Goal: Task Accomplishment & Management: Manage account settings

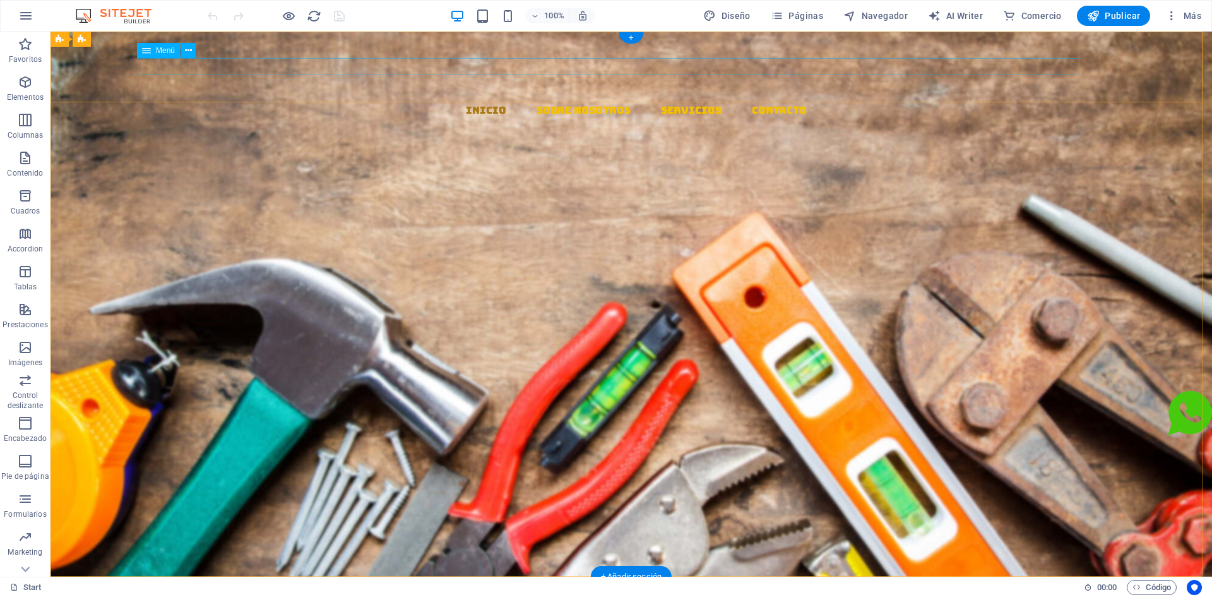
click at [819, 102] on nav "Inicio Sobre Nosotros Servicios Contacto" at bounding box center [637, 110] width 1152 height 17
click at [185, 48] on icon at bounding box center [188, 50] width 7 height 13
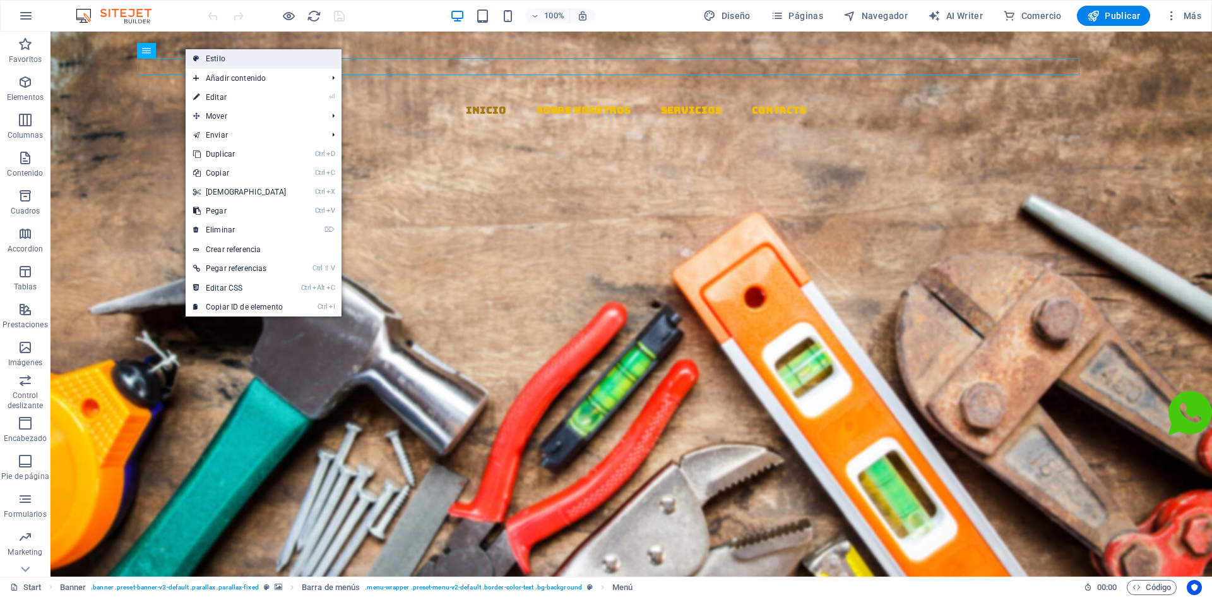
click at [219, 58] on link "Estilo" at bounding box center [264, 58] width 156 height 19
select select "rem"
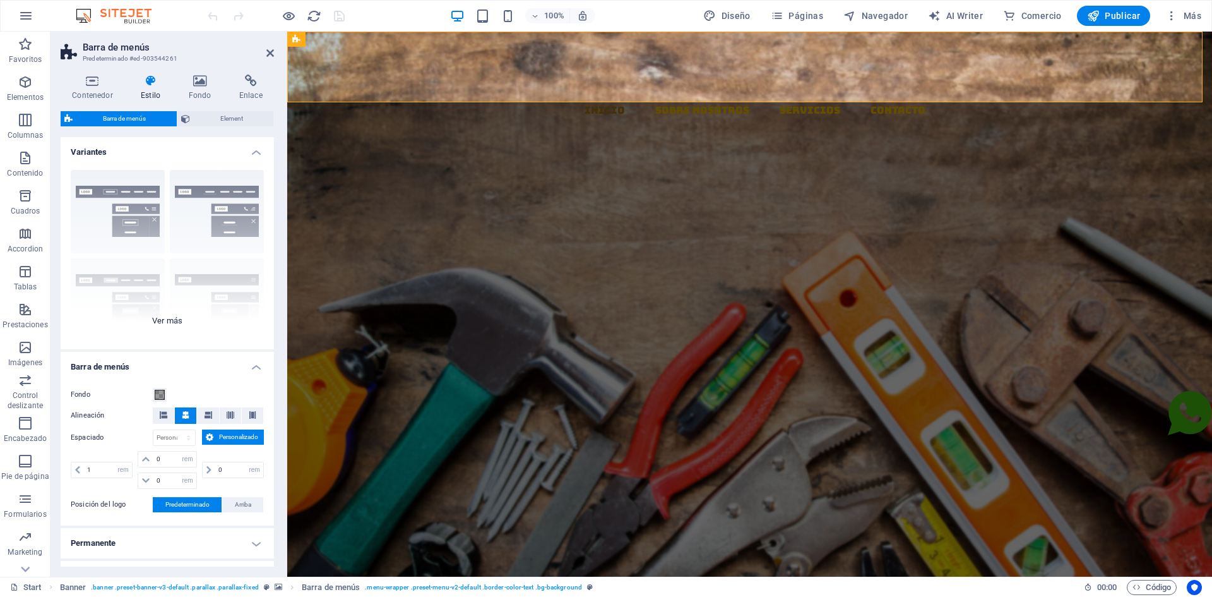
click at [159, 318] on div "Borde Centrado Predeterminado Fijo Loki Desencadenador Ancho XXL" at bounding box center [167, 254] width 213 height 189
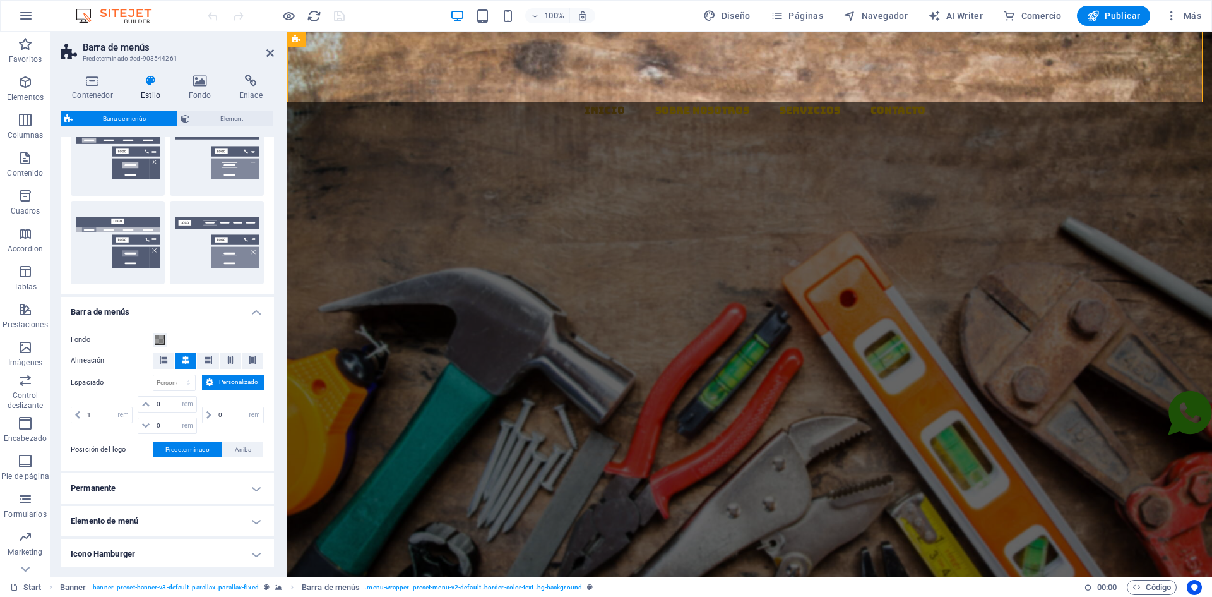
scroll to position [253, 0]
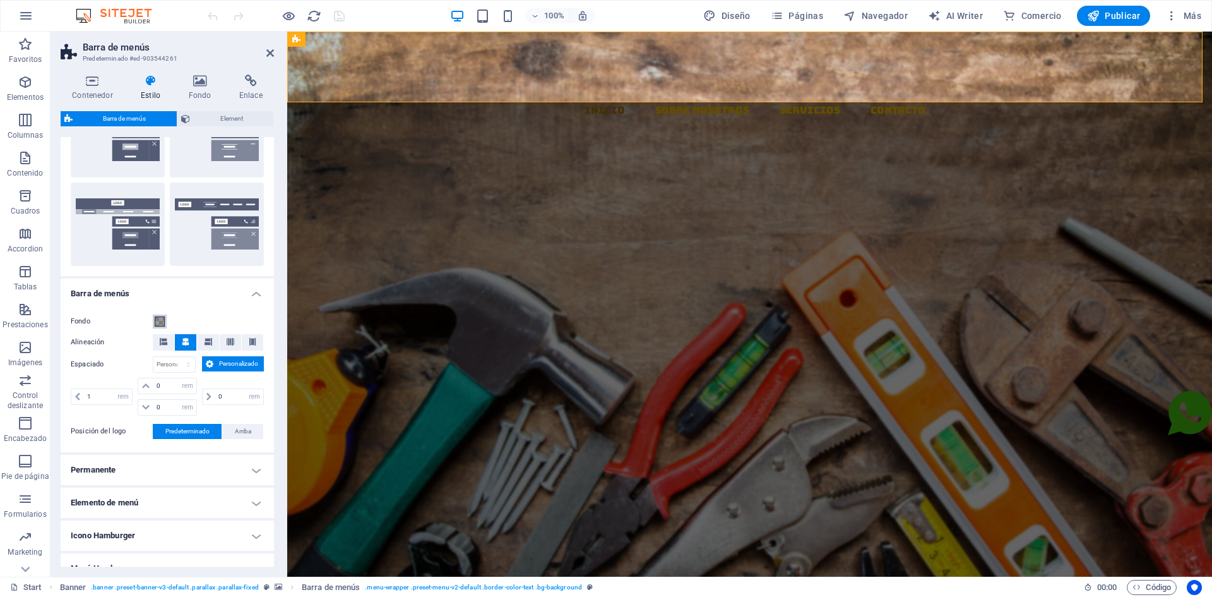
click at [155, 320] on span at bounding box center [160, 321] width 10 height 10
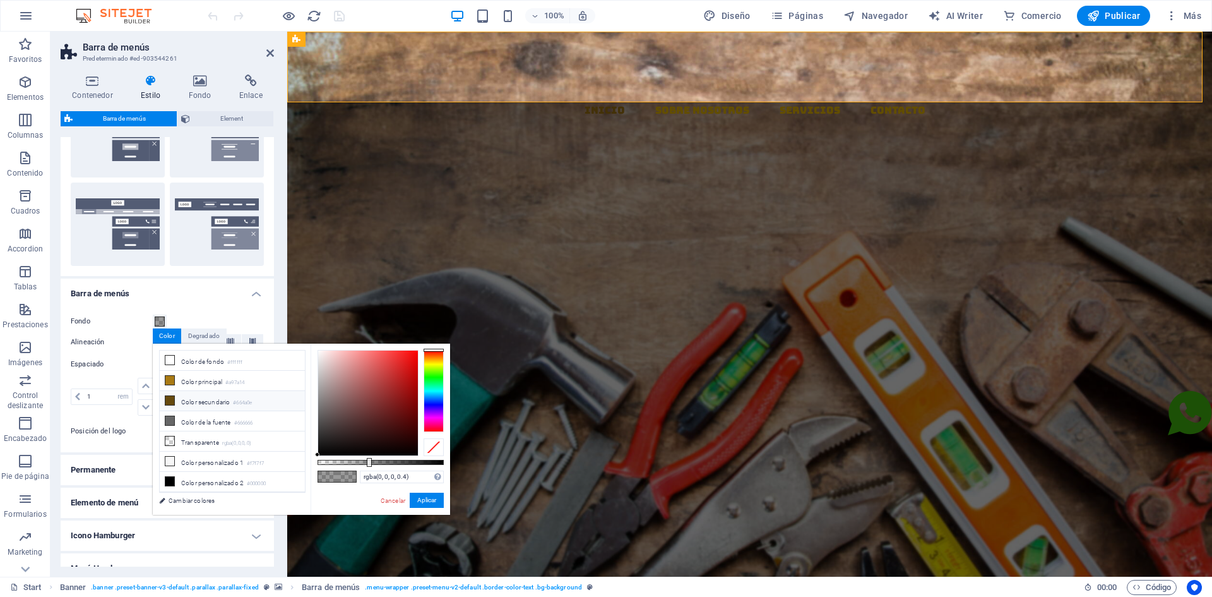
click at [199, 398] on li "Color secundario #664a0e" at bounding box center [232, 401] width 145 height 20
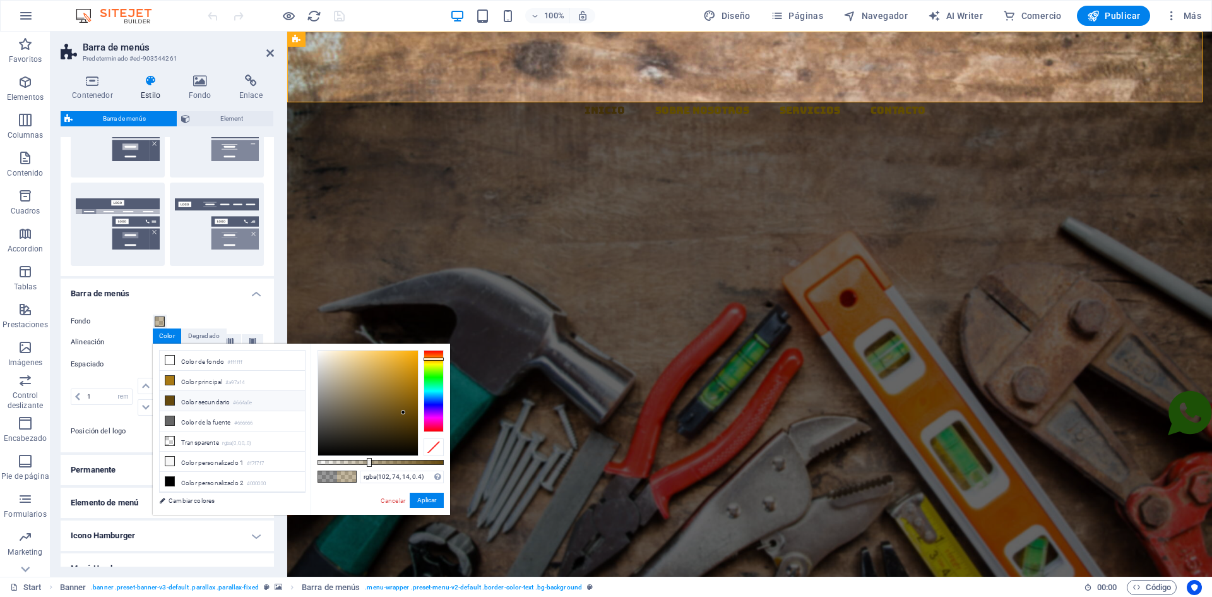
click at [199, 398] on li "Color secundario #664a0e" at bounding box center [232, 401] width 145 height 20
type input "rgba(102, 74, 14, 0.955)"
drag, startPoint x: 370, startPoint y: 458, endPoint x: 439, endPoint y: 463, distance: 69.0
click at [438, 463] on div at bounding box center [438, 462] width 5 height 9
click at [431, 500] on button "Aplicar" at bounding box center [427, 500] width 34 height 15
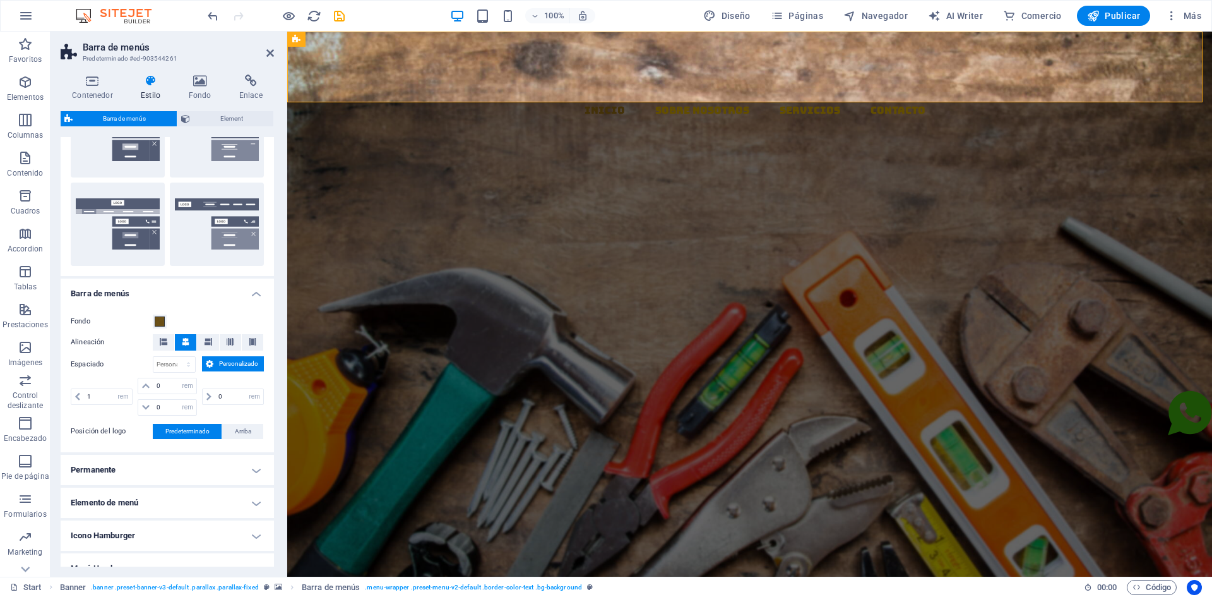
click at [213, 365] on button "Personalizado" at bounding box center [233, 363] width 63 height 15
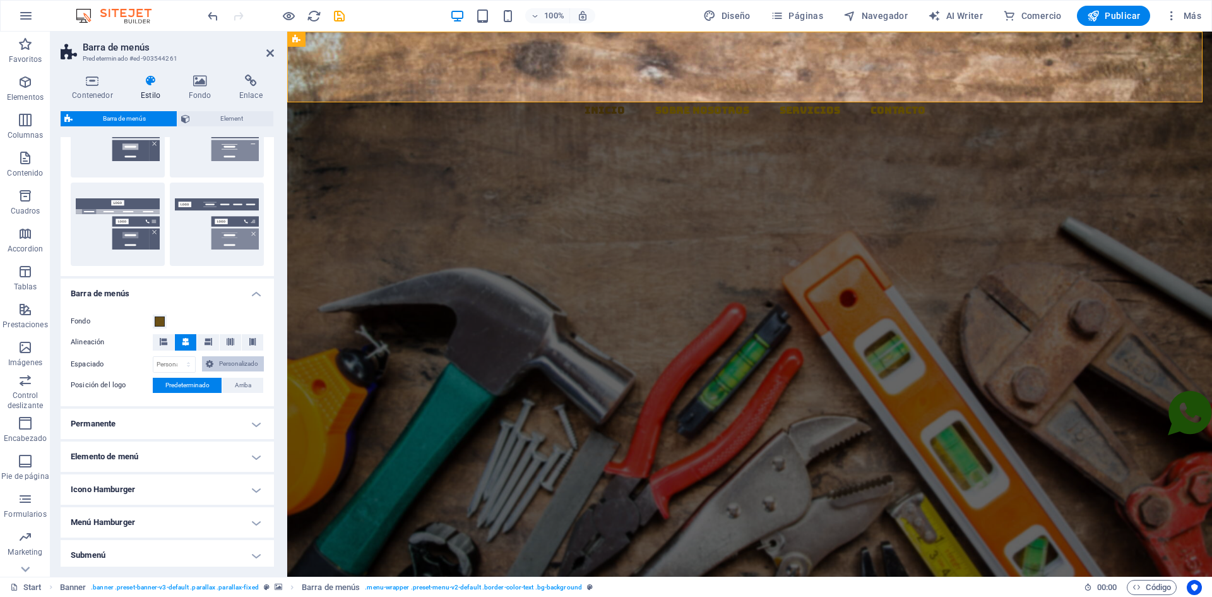
click at [213, 365] on button "Personalizado" at bounding box center [233, 363] width 63 height 15
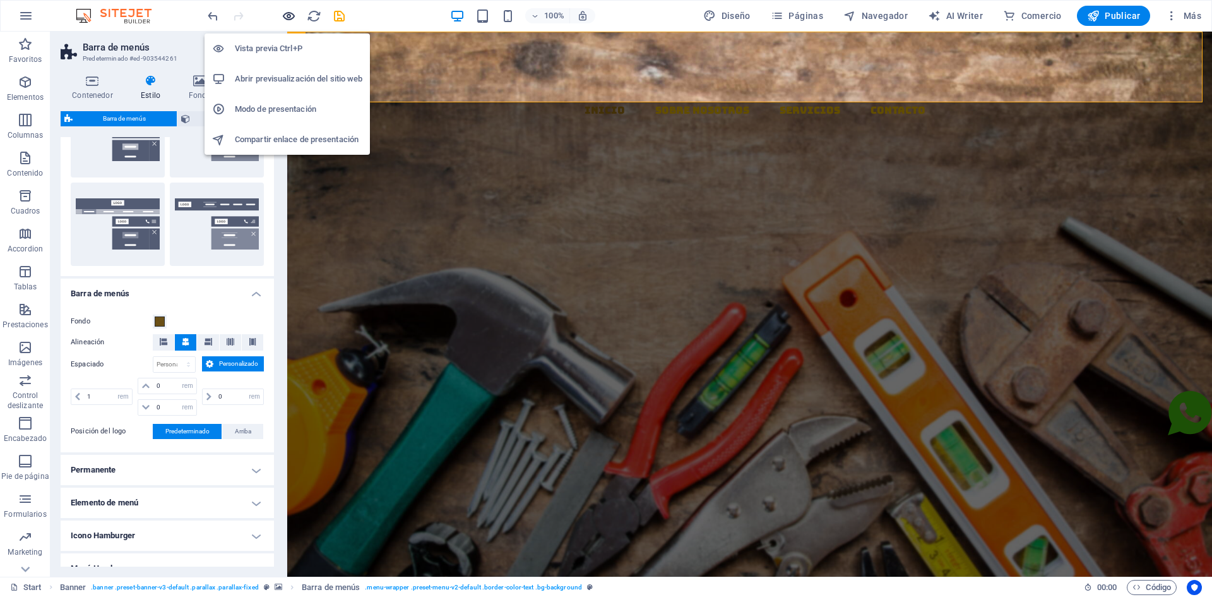
click at [287, 16] on icon "button" at bounding box center [289, 16] width 15 height 15
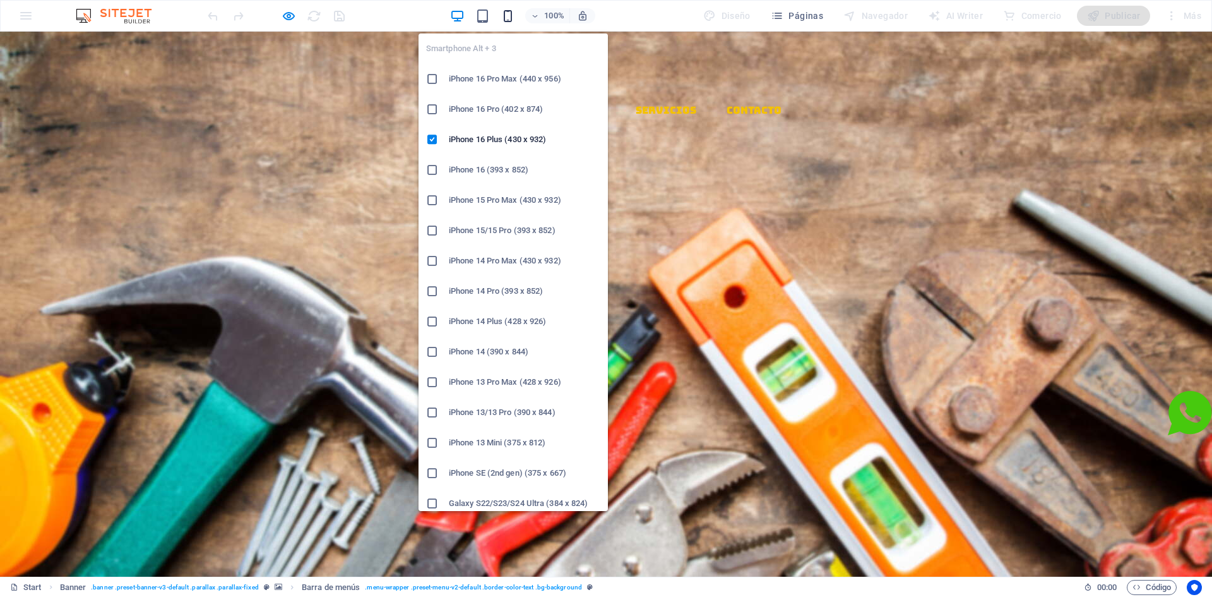
click at [508, 17] on icon "button" at bounding box center [508, 16] width 15 height 15
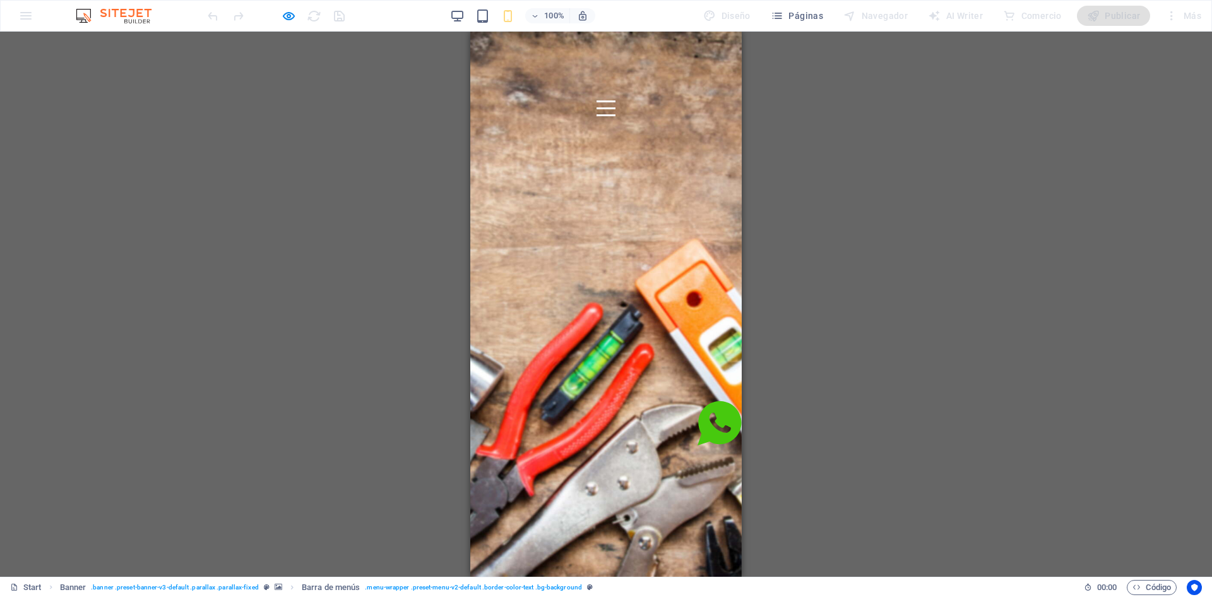
click at [616, 100] on div at bounding box center [606, 108] width 19 height 16
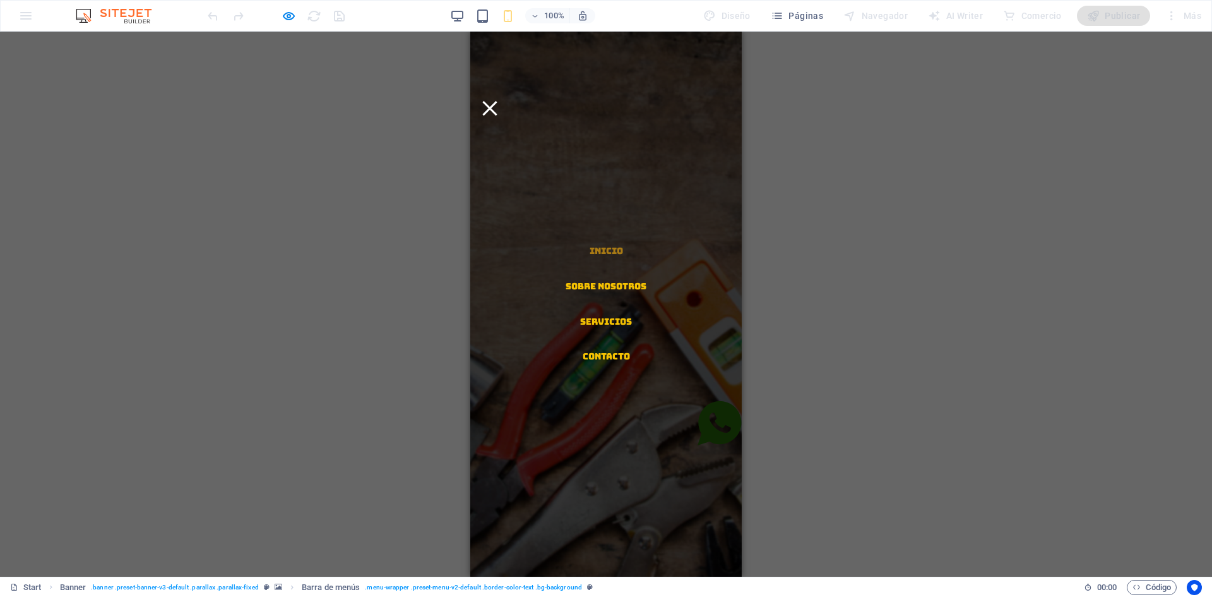
click at [500, 100] on div at bounding box center [490, 108] width 19 height 16
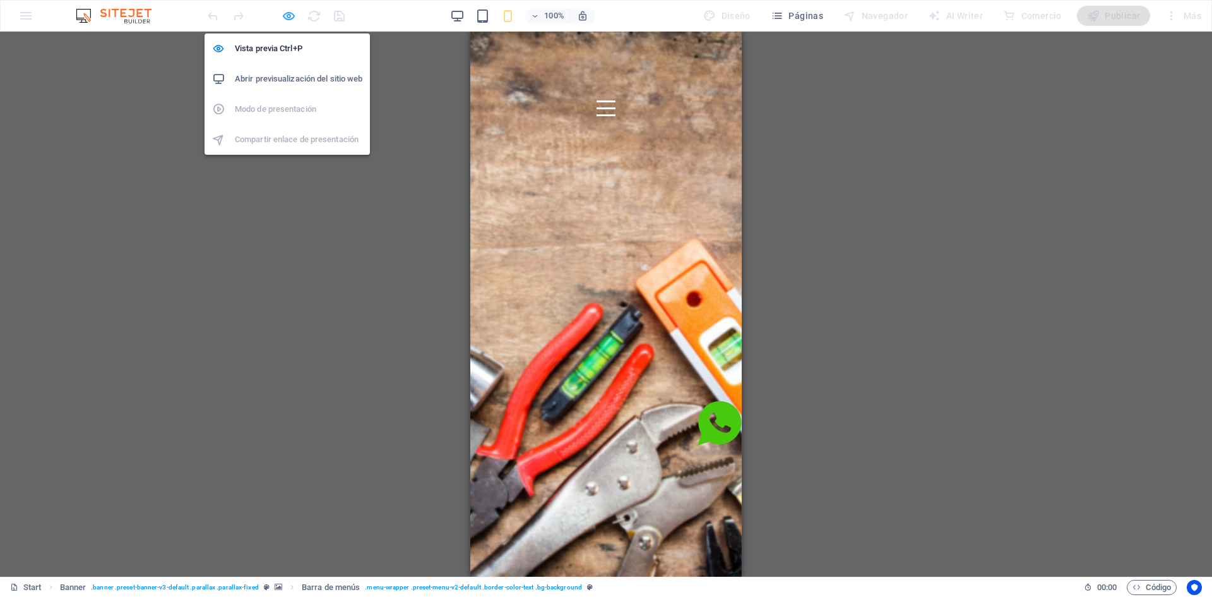
click at [287, 16] on icon "button" at bounding box center [289, 16] width 15 height 15
select select "rem"
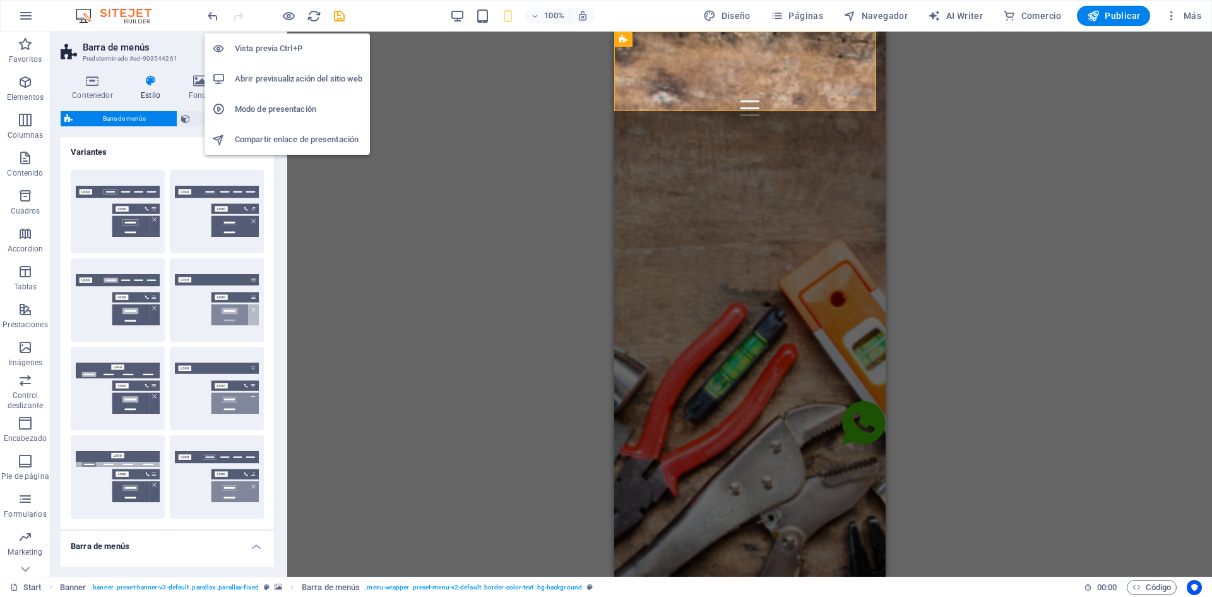
type input "1"
select select "rem"
type input "1"
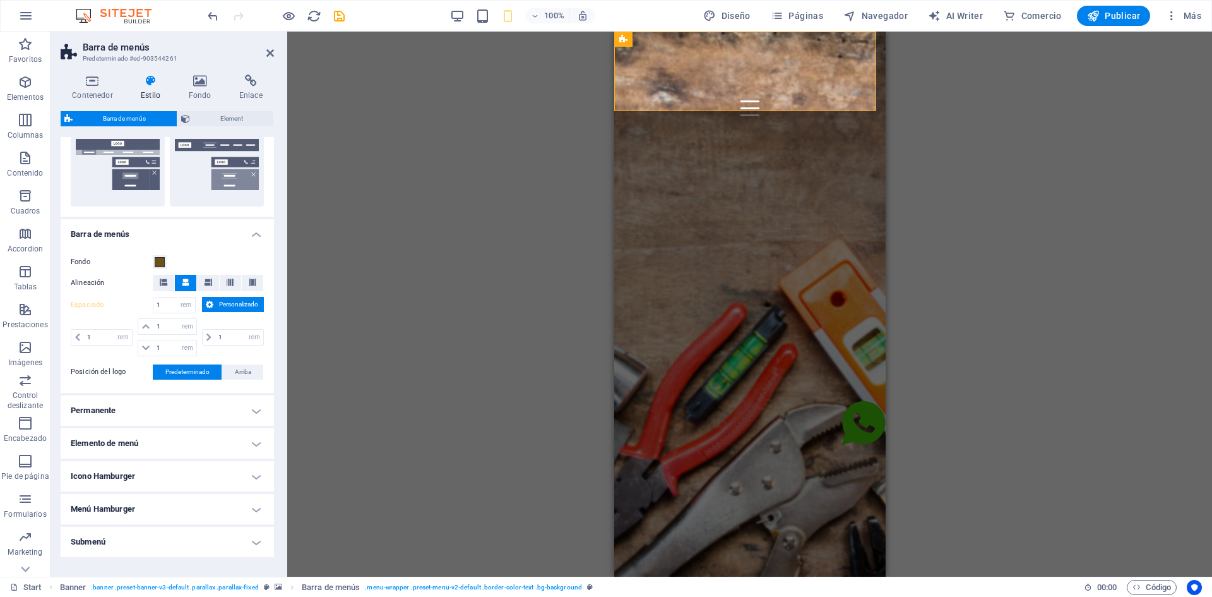
scroll to position [316, 0]
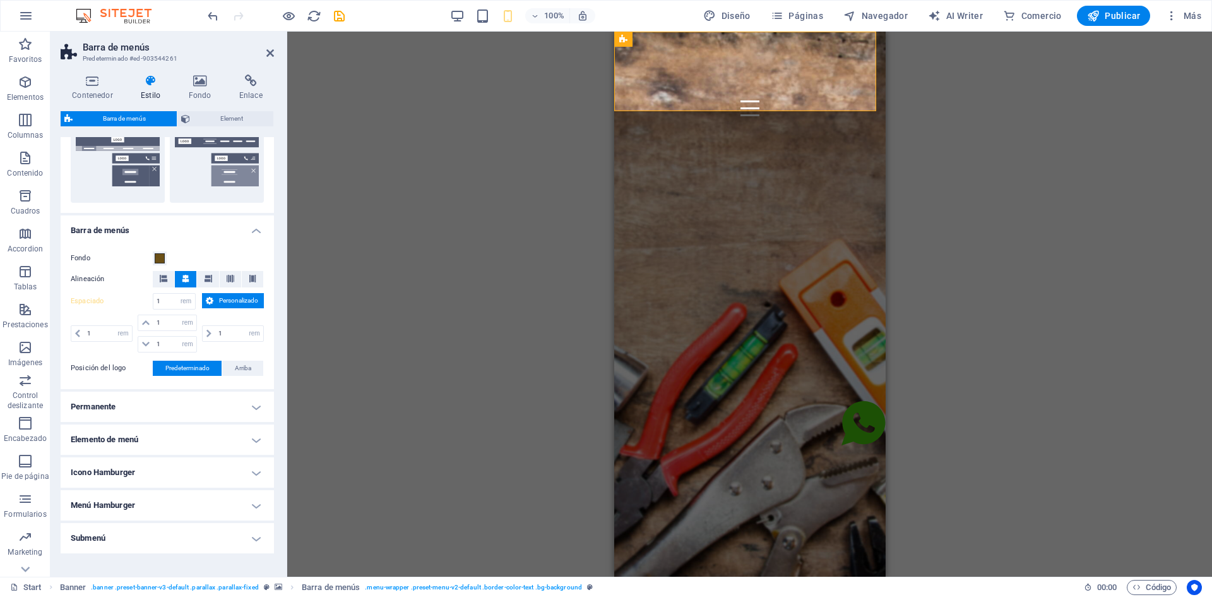
click at [188, 367] on span "Predeterminado" at bounding box center [187, 368] width 44 height 15
click at [249, 368] on span "Arriba" at bounding box center [243, 368] width 16 height 15
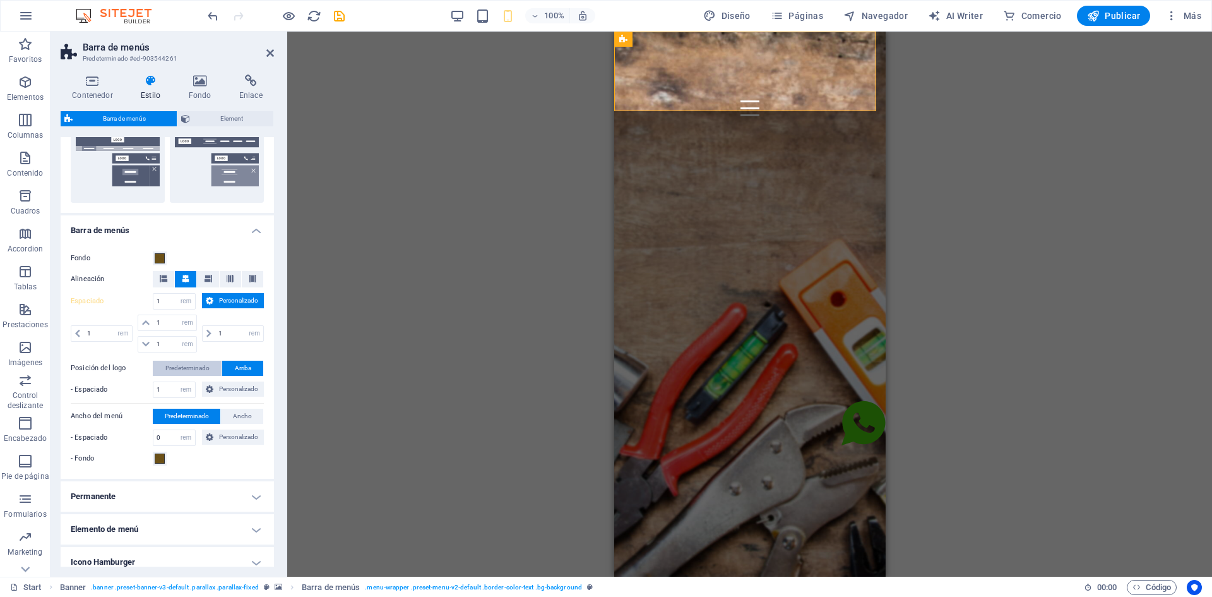
click at [193, 365] on span "Predeterminado" at bounding box center [187, 368] width 44 height 15
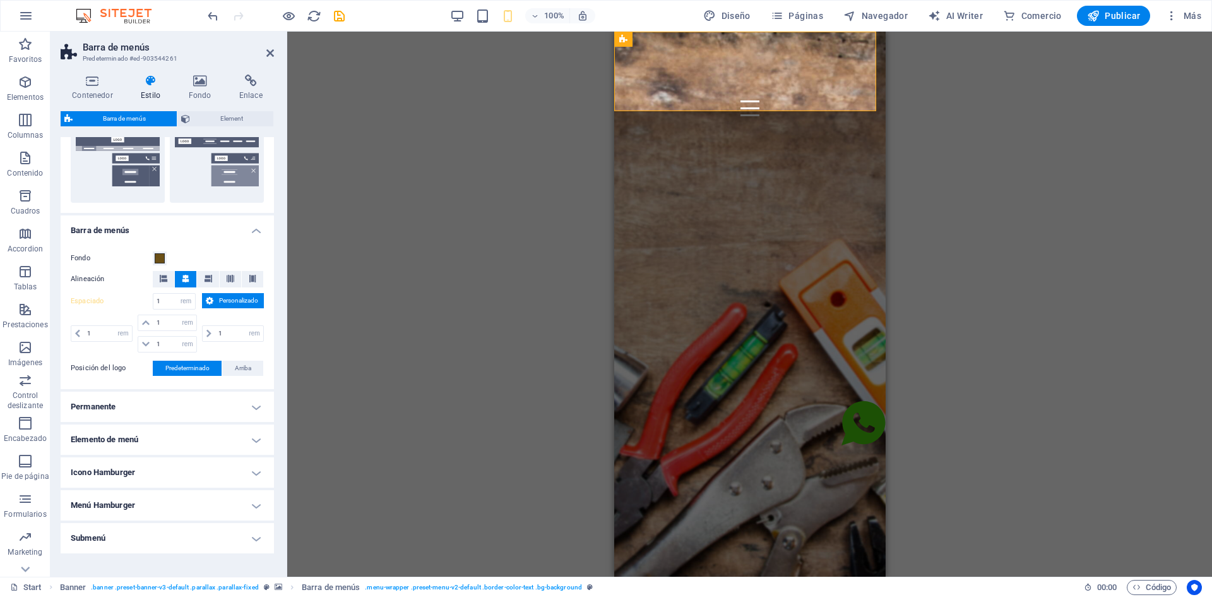
scroll to position [353, 0]
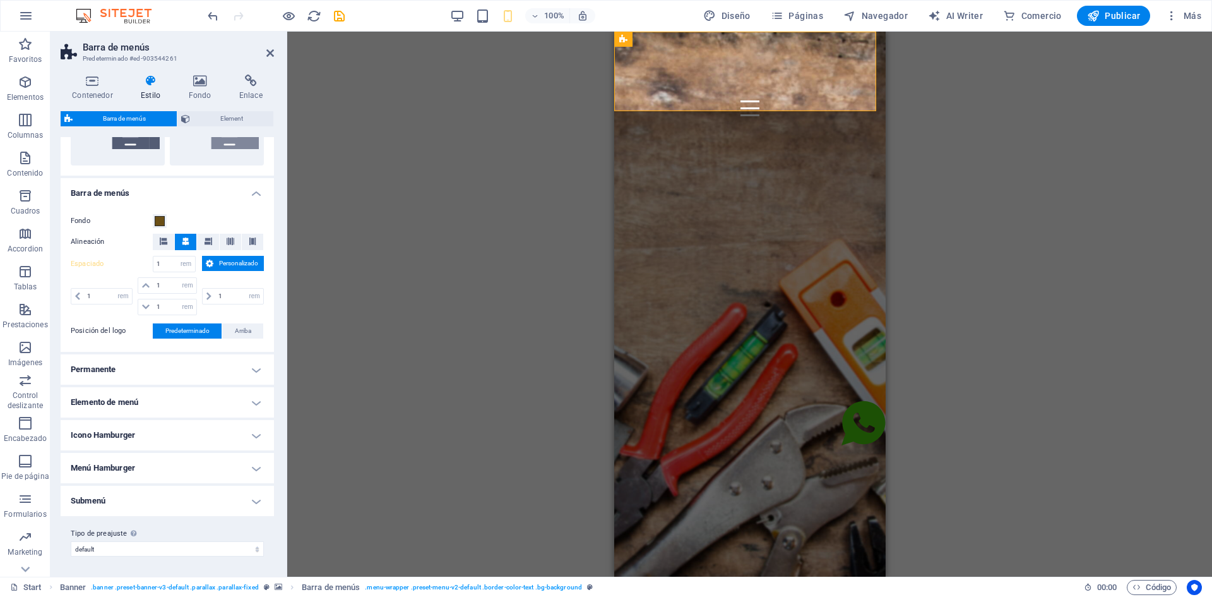
click at [179, 469] on h4 "Menú Hamburger" at bounding box center [167, 468] width 213 height 30
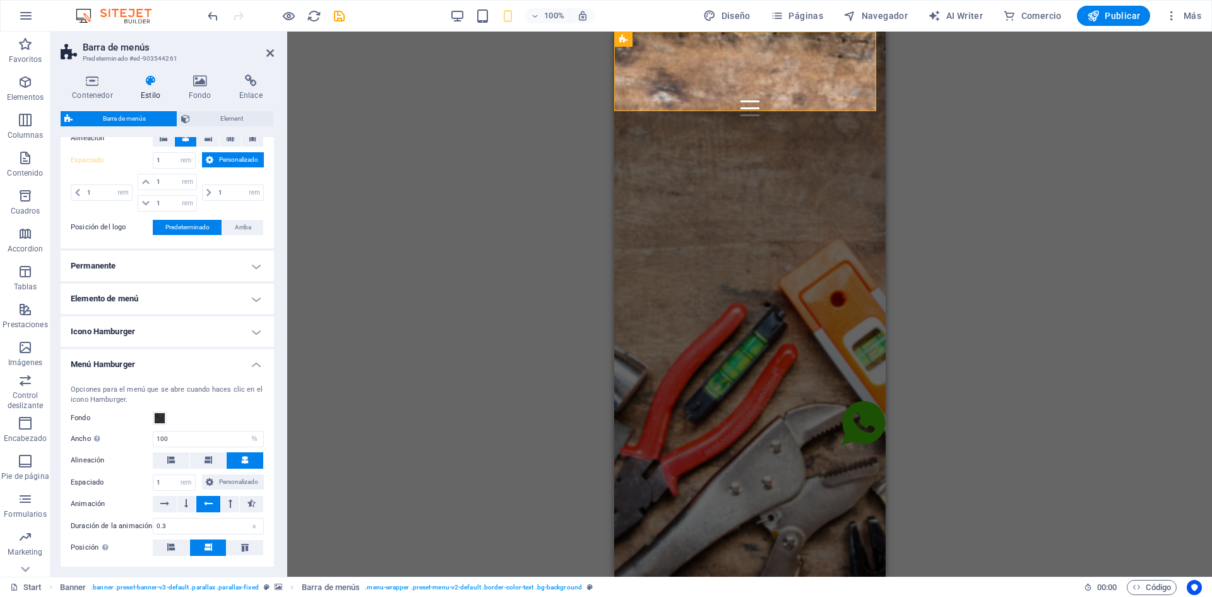
scroll to position [479, 0]
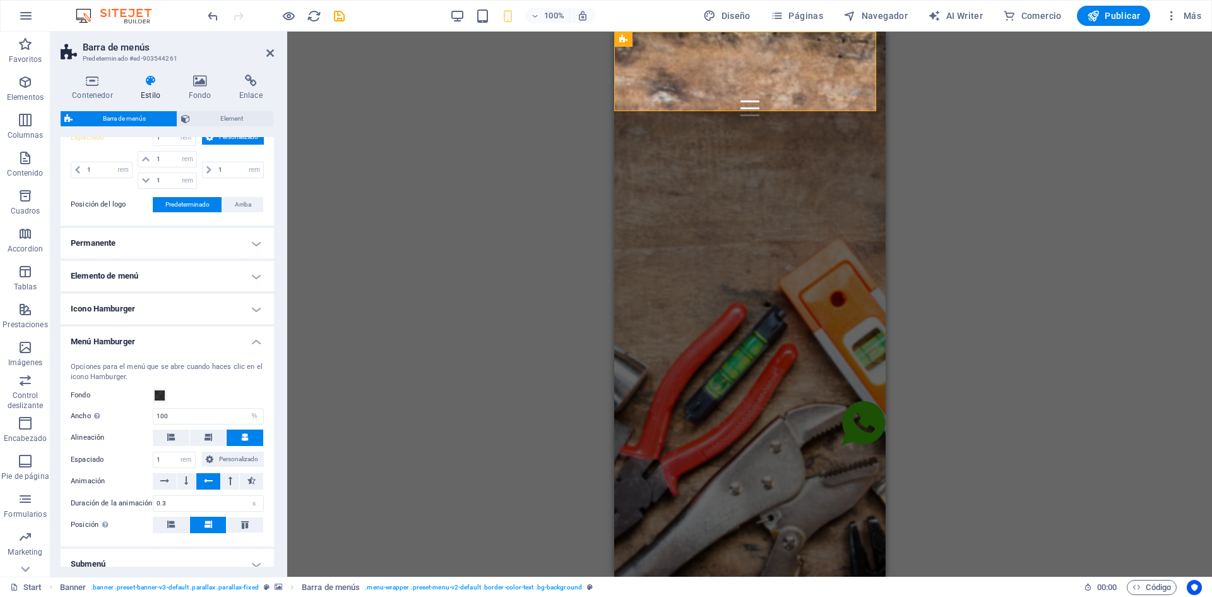
click at [138, 308] on h4 "Icono Hamburger" at bounding box center [167, 309] width 213 height 30
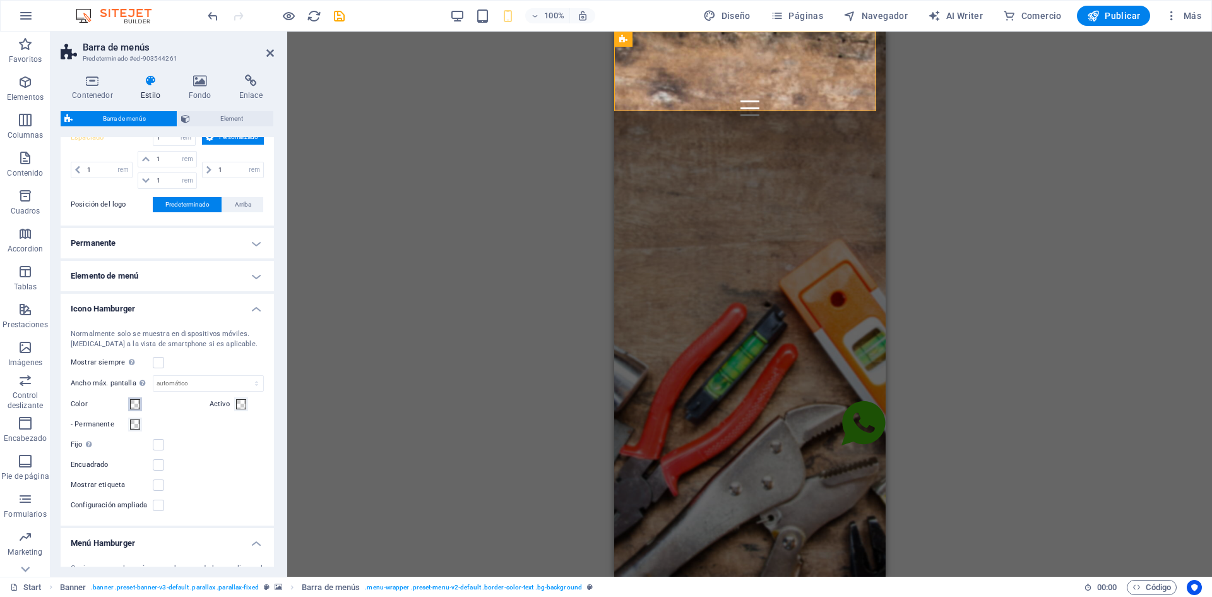
click at [136, 402] on span at bounding box center [135, 404] width 10 height 10
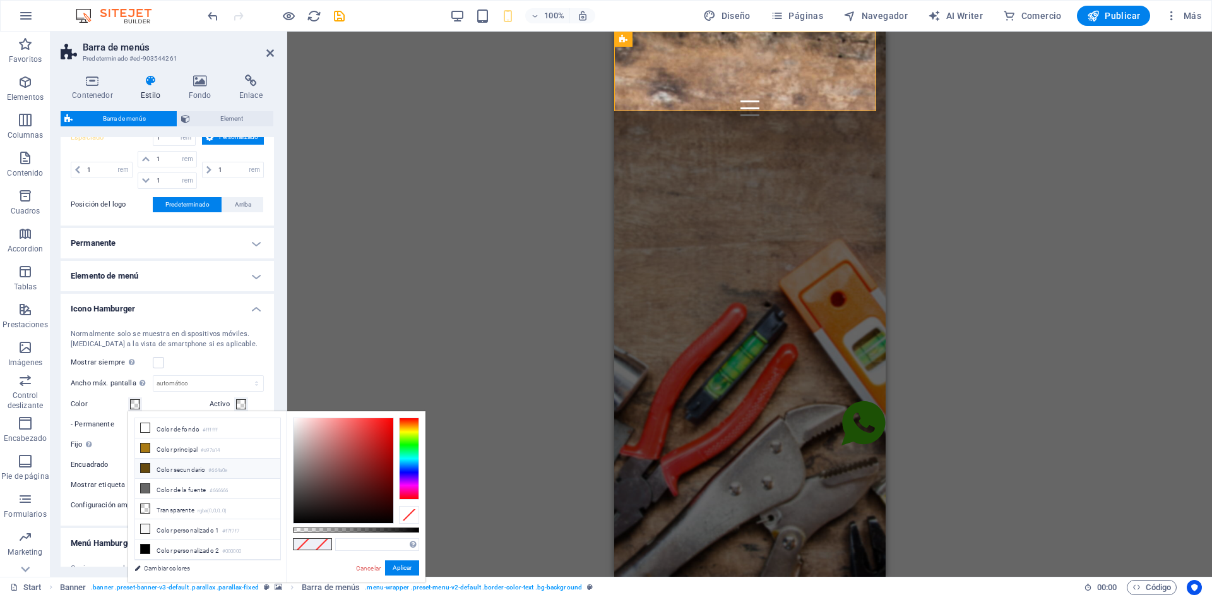
click at [148, 469] on icon at bounding box center [145, 468] width 9 height 9
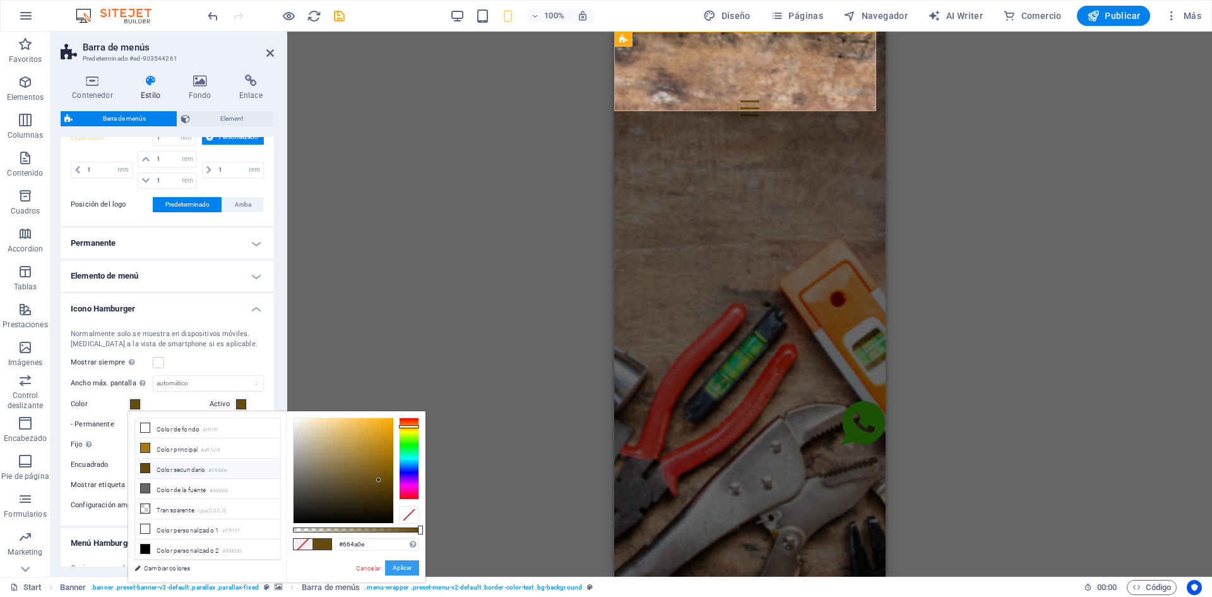
click at [405, 570] on button "Aplicar" at bounding box center [402, 567] width 34 height 15
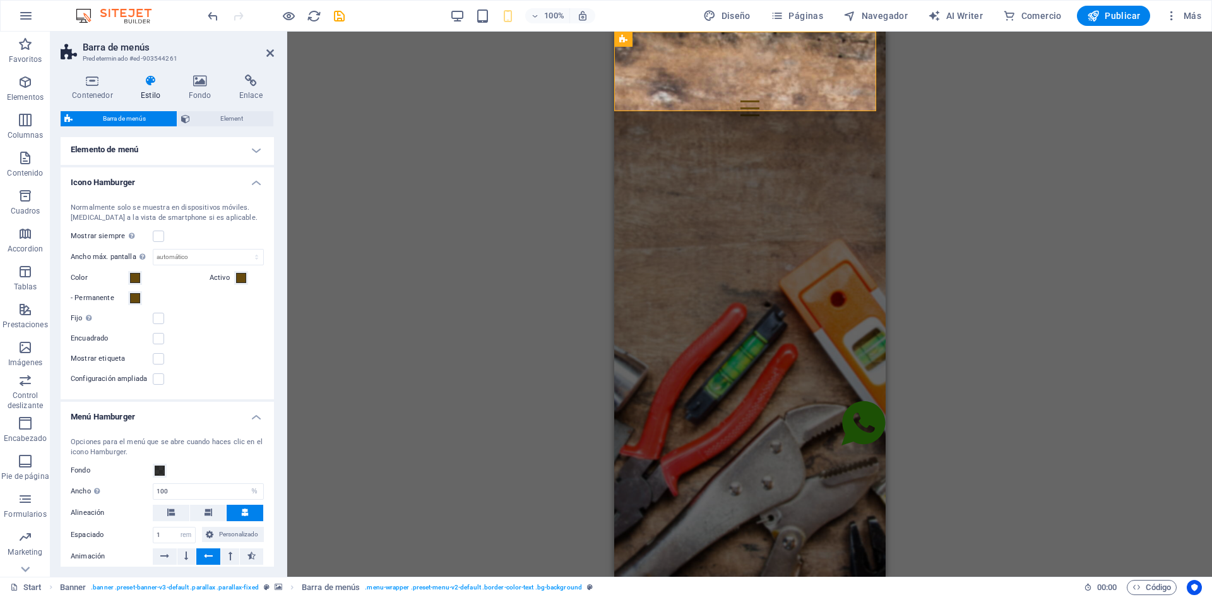
scroll to position [542, 0]
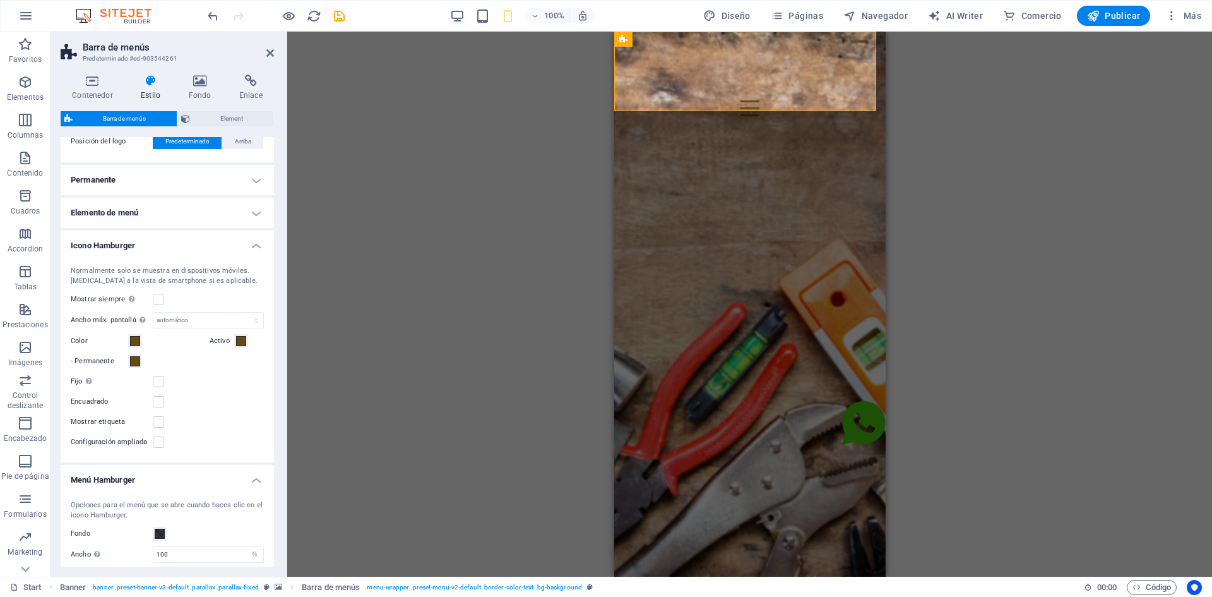
click at [133, 248] on h4 "Icono Hamburger" at bounding box center [167, 241] width 213 height 23
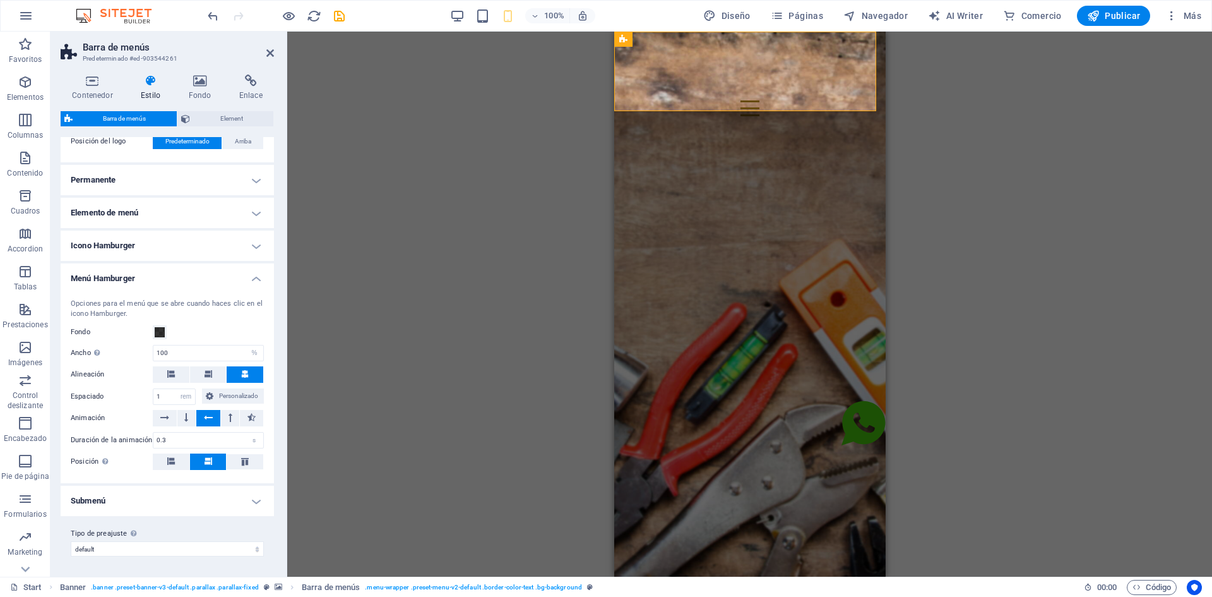
click at [136, 253] on h4 "Icono Hamburger" at bounding box center [167, 245] width 213 height 30
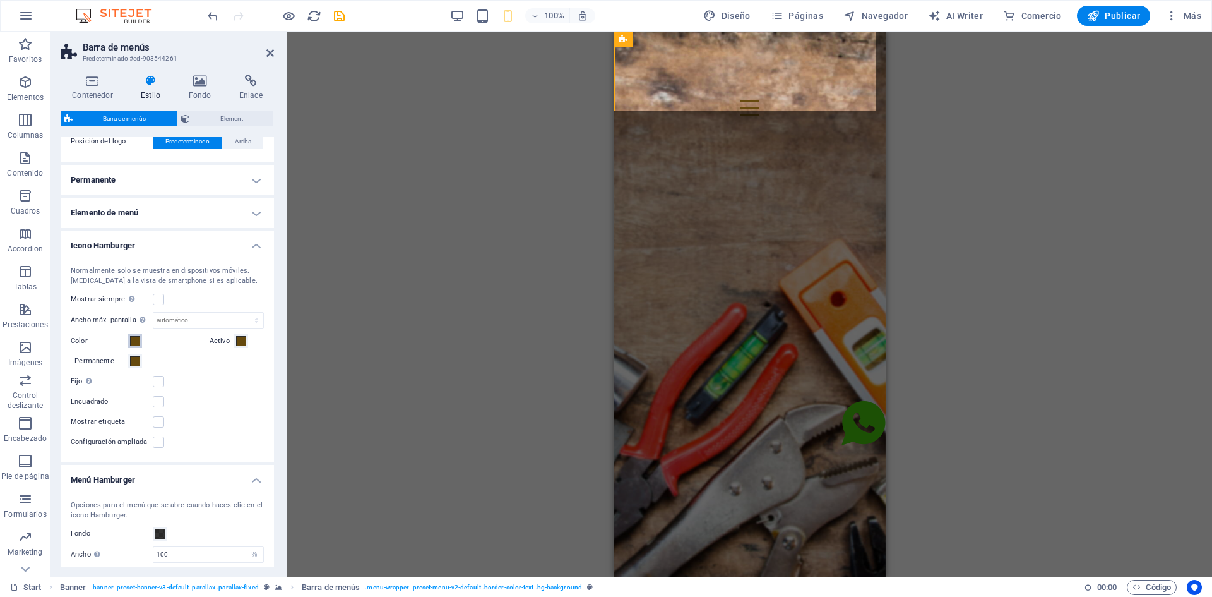
click at [135, 341] on span at bounding box center [135, 341] width 10 height 10
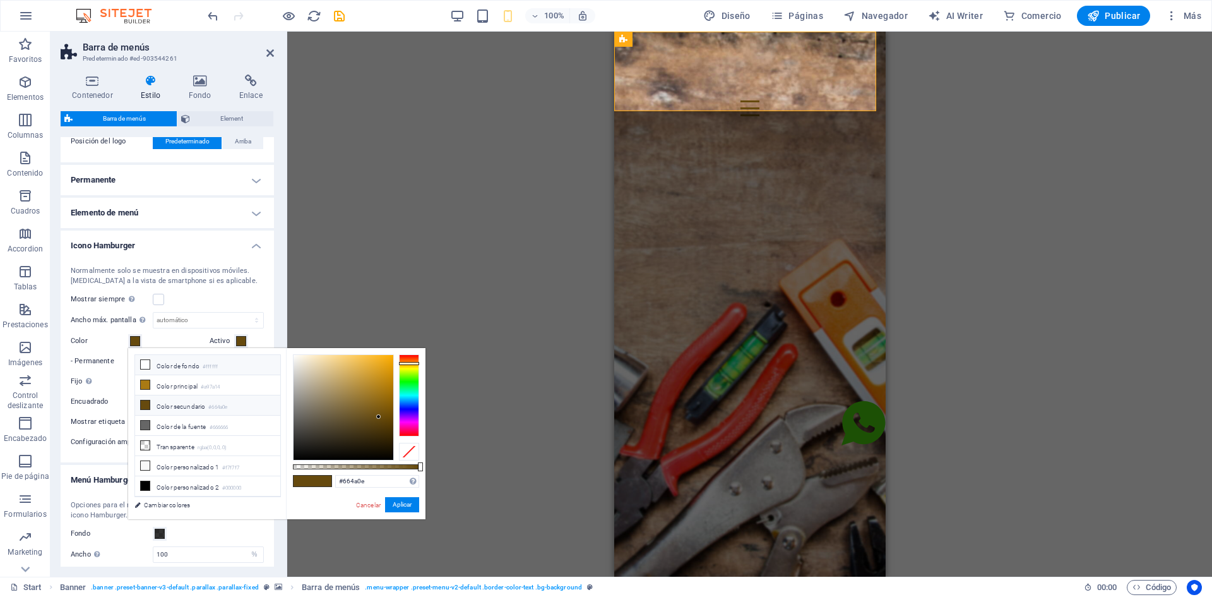
click at [172, 370] on li "Color de fondo #ffffff" at bounding box center [207, 365] width 145 height 20
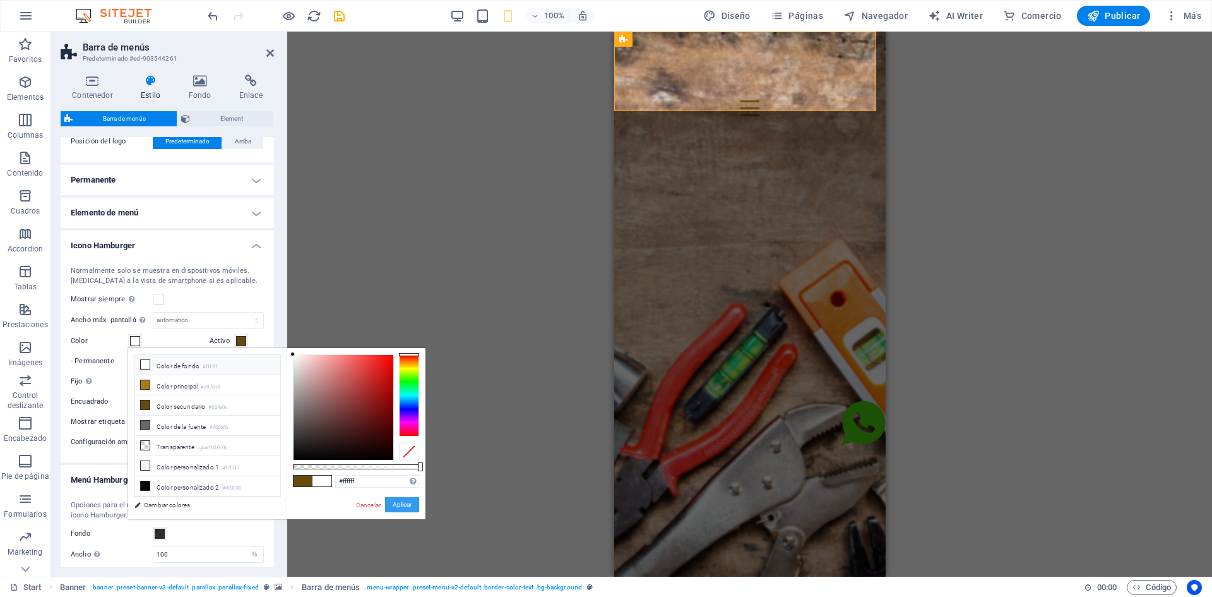
click at [396, 505] on button "Aplicar" at bounding box center [402, 504] width 34 height 15
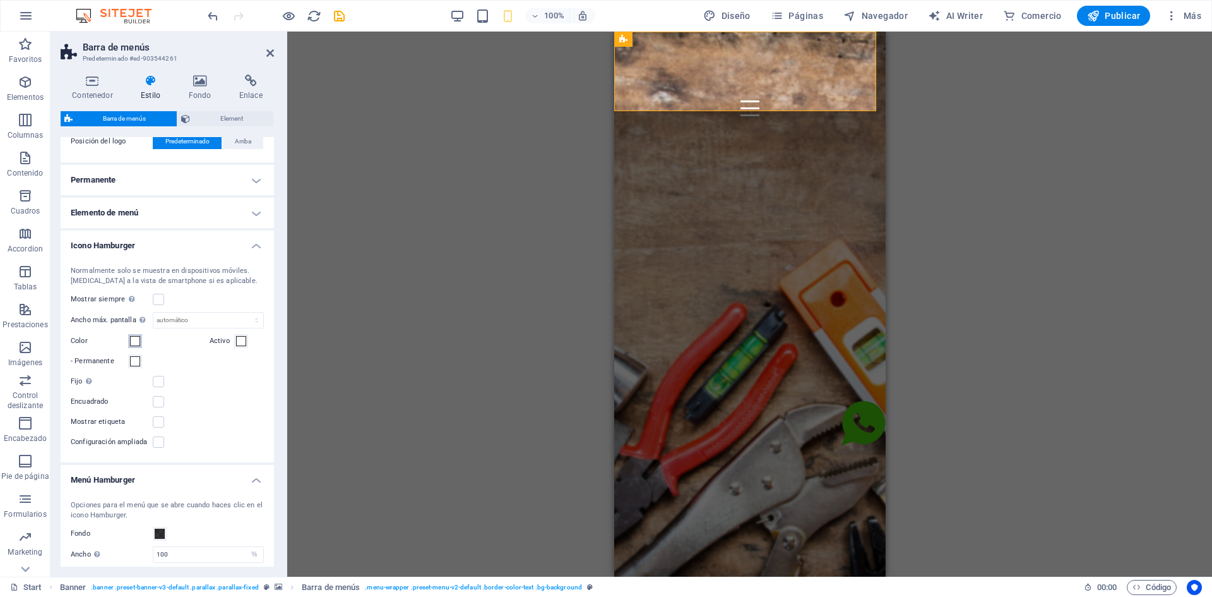
click at [135, 339] on span at bounding box center [135, 341] width 10 height 10
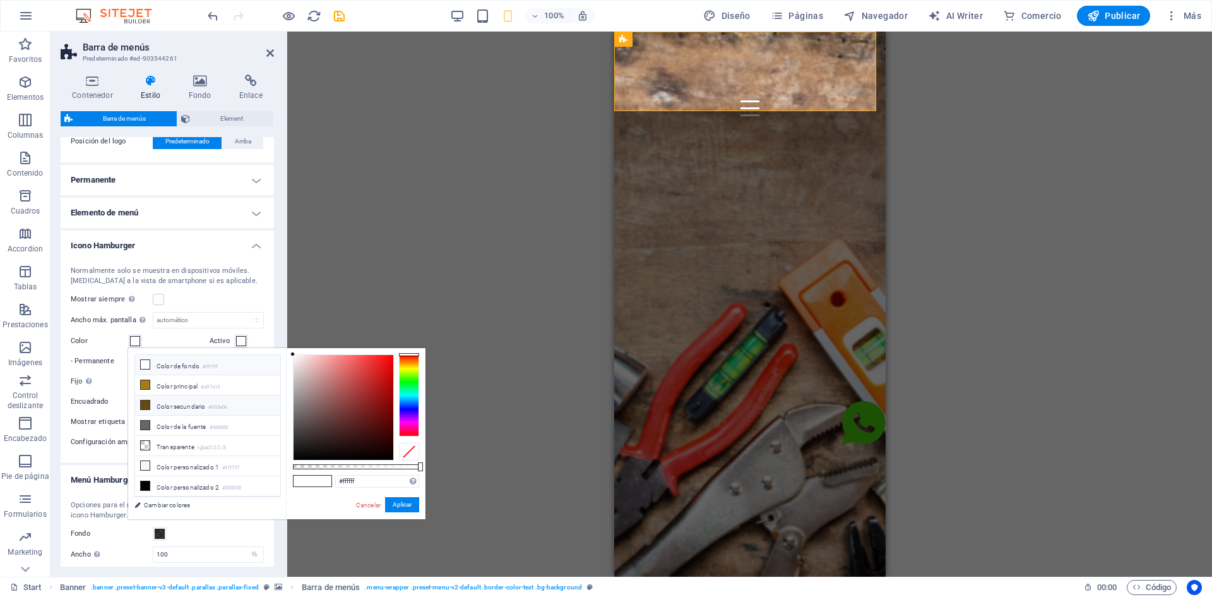
click at [173, 407] on li "Color secundario #664a0e" at bounding box center [207, 405] width 145 height 20
type input "#664a0e"
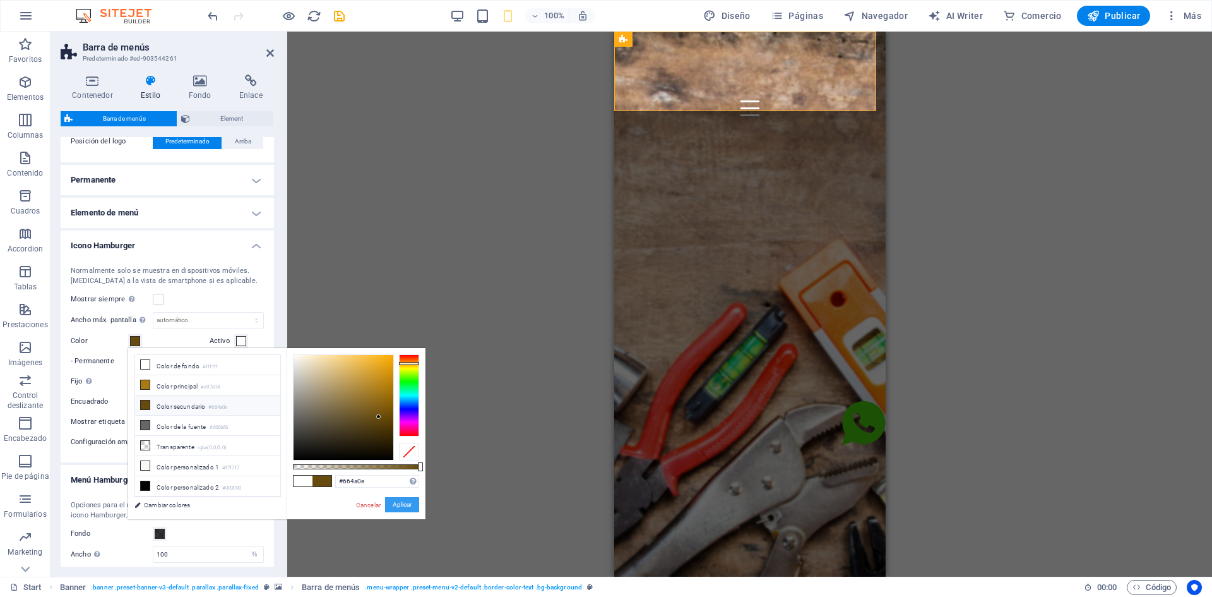
click at [395, 503] on button "Aplicar" at bounding box center [402, 504] width 34 height 15
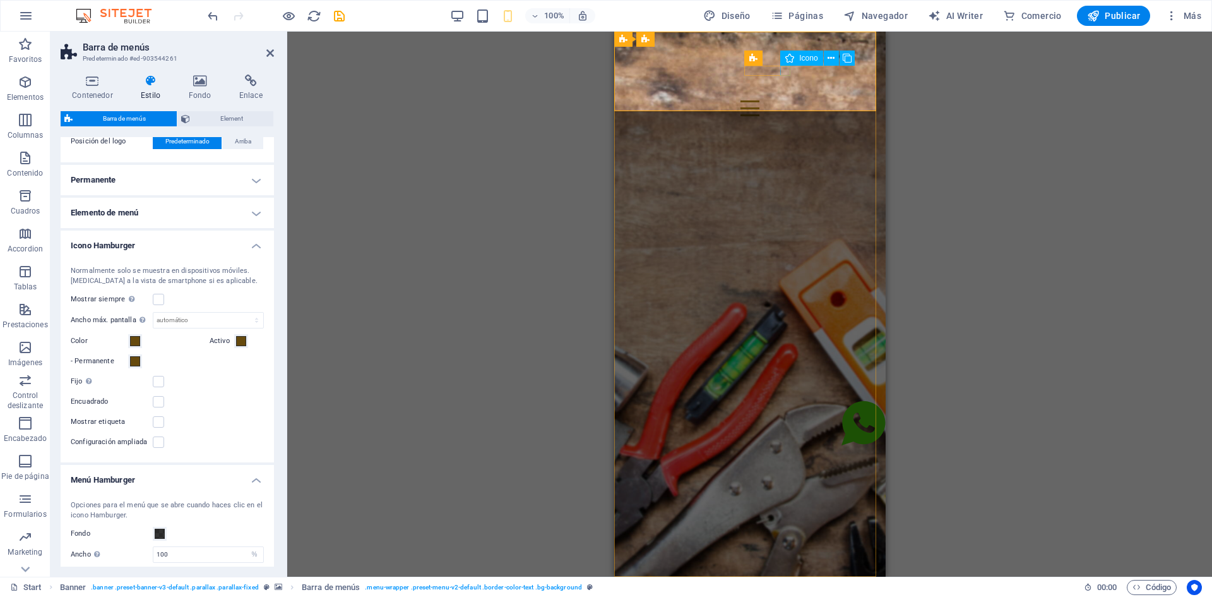
click at [786, 144] on figure at bounding box center [749, 149] width 251 height 10
click at [835, 60] on icon at bounding box center [831, 58] width 7 height 13
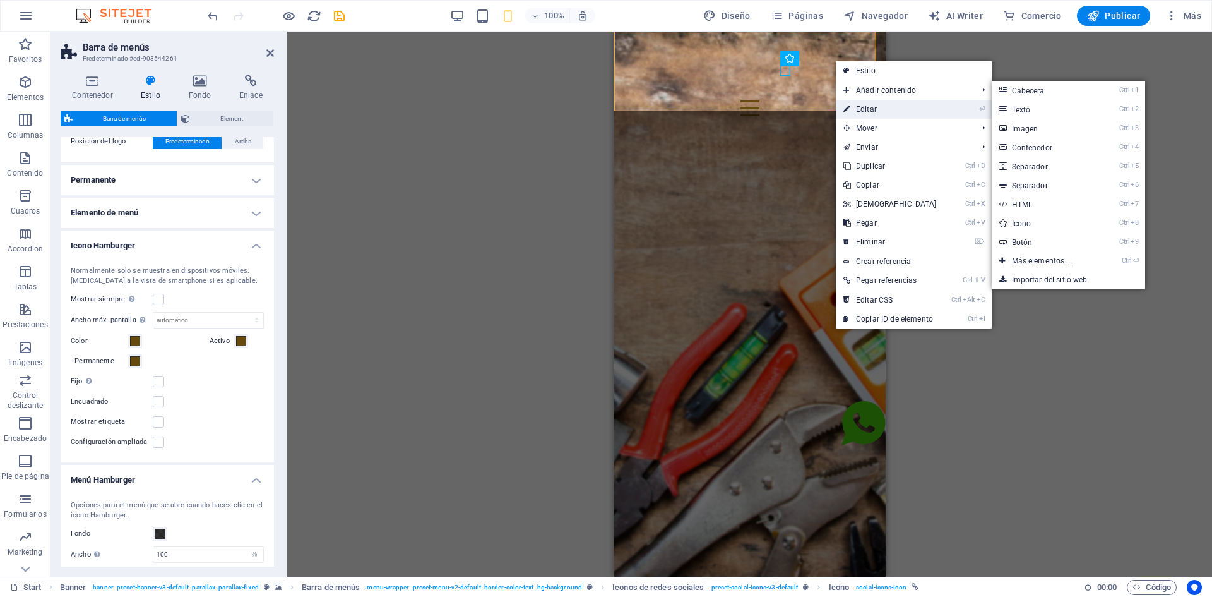
click at [854, 108] on link "⏎ Editar" at bounding box center [890, 109] width 109 height 19
select select "xMidYMid"
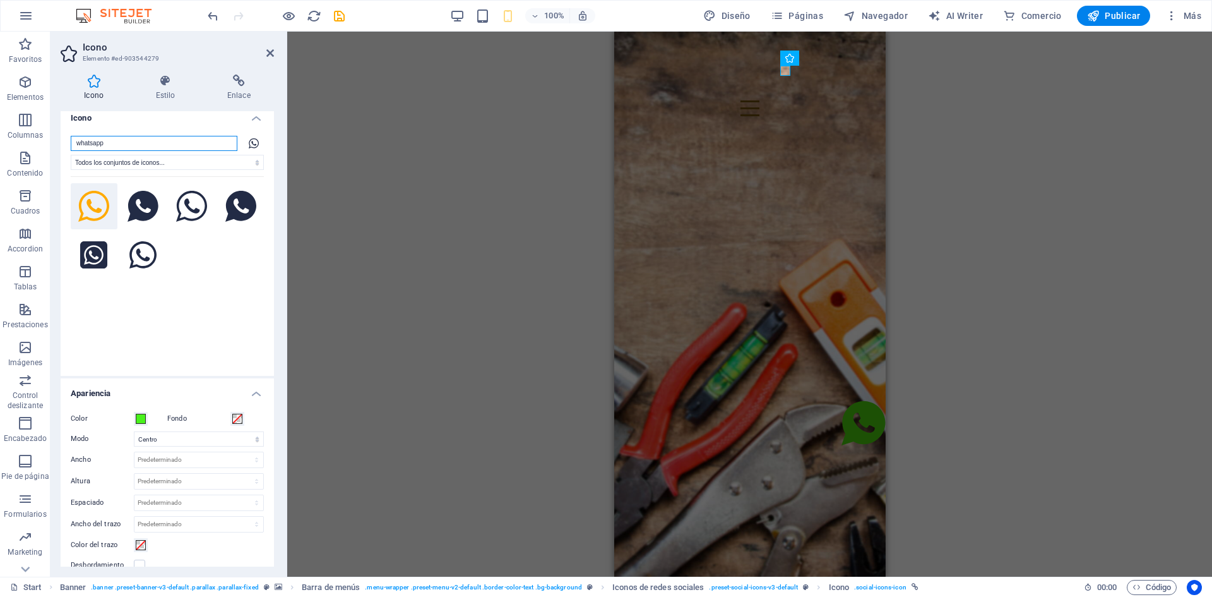
scroll to position [0, 0]
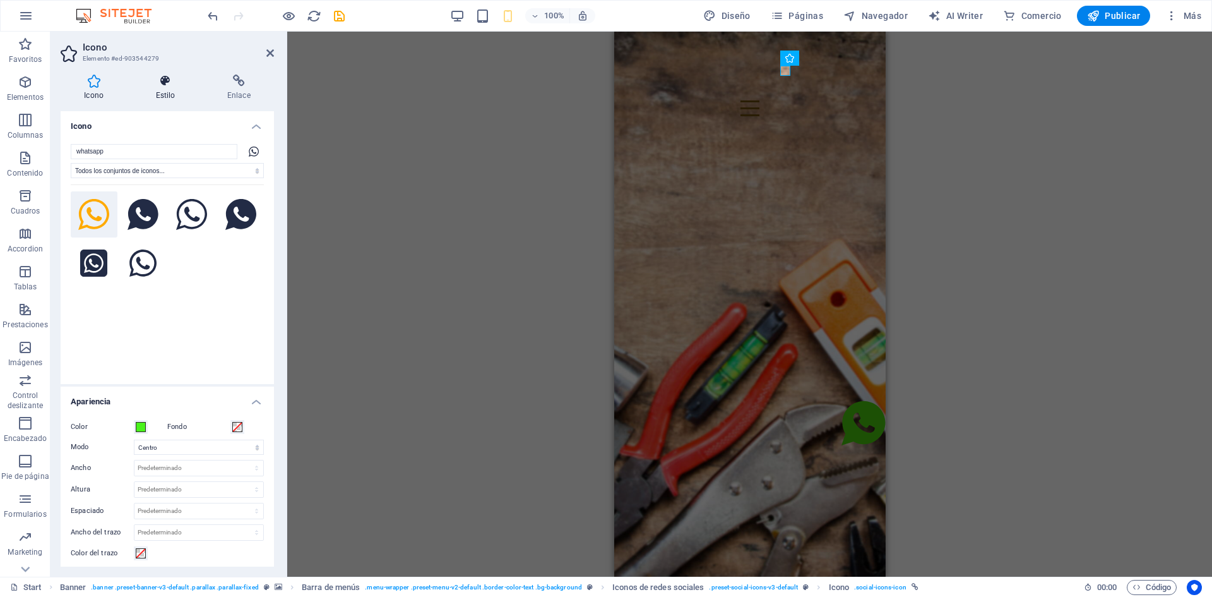
click at [167, 95] on h4 "Estilo" at bounding box center [167, 88] width 71 height 27
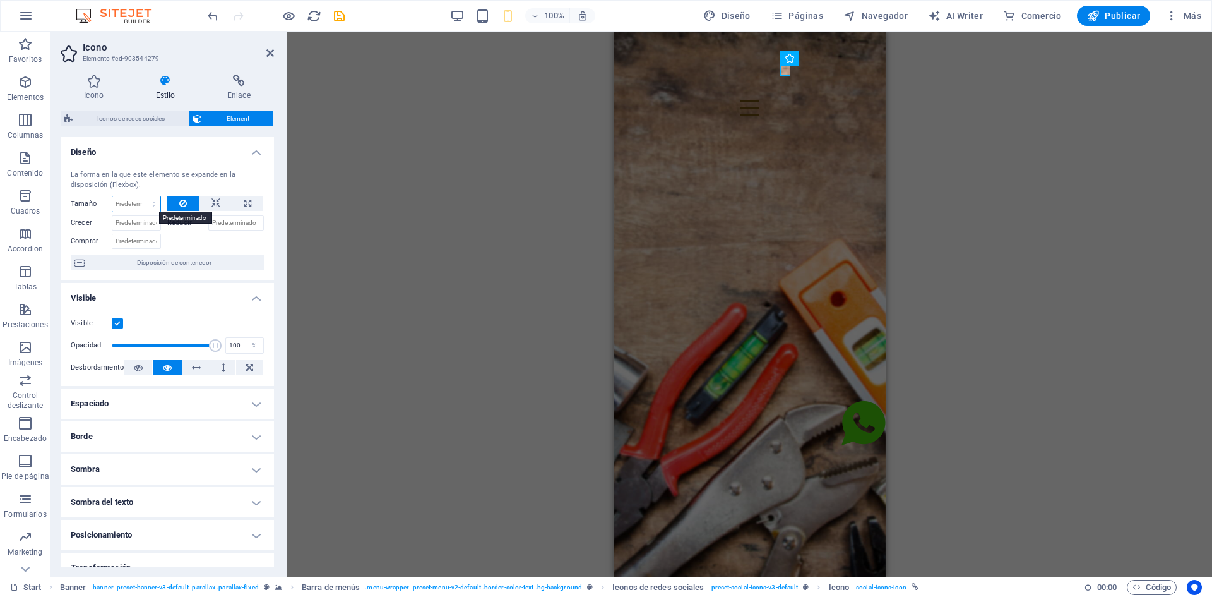
click at [152, 208] on select "Predeterminado automático px % 1/1 1/2 1/3 1/4 1/5 1/6 1/7 1/8 1/9 1/10" at bounding box center [136, 203] width 48 height 15
select select "1/3"
click at [141, 196] on select "Predeterminado automático px % 1/1 1/2 1/3 1/4 1/5 1/6 1/7 1/8 1/9 1/10" at bounding box center [136, 203] width 48 height 15
type input "33.33"
click at [155, 204] on select "Predeterminado automático px % 1/1 1/2 1/3 1/4 1/5 1/6 1/7 1/8 1/9 1/10" at bounding box center [152, 203] width 18 height 15
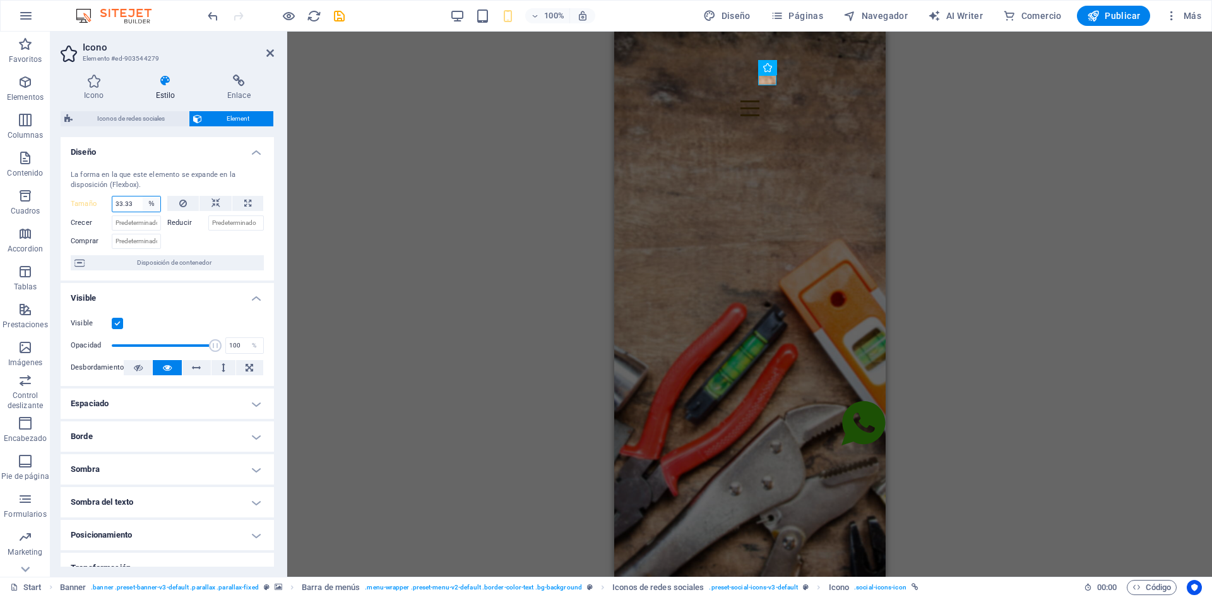
select select "1/7"
click at [143, 196] on select "Predeterminado automático px % 1/1 1/2 1/3 1/4 1/5 1/6 1/7 1/8 1/9 1/10" at bounding box center [152, 203] width 18 height 15
type input "14.28"
select select "%"
click at [156, 200] on select "Predeterminado automático px % 1/1 1/2 1/3 1/4 1/5 1/6 1/7 1/8 1/9 1/10" at bounding box center [152, 203] width 18 height 15
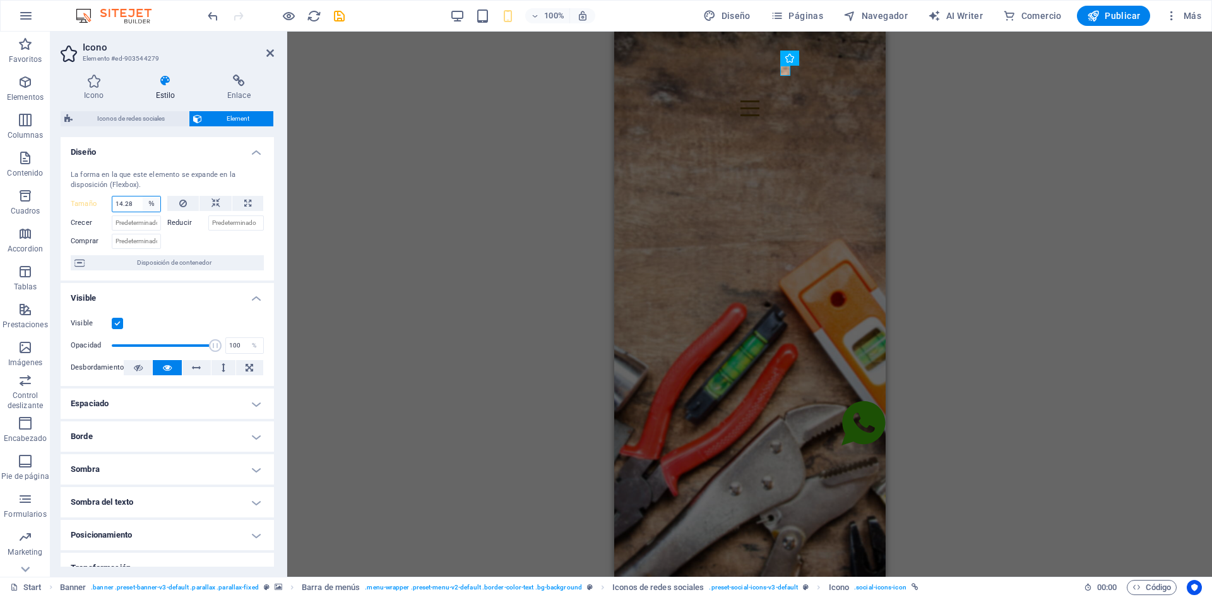
click at [143, 196] on select "Predeterminado automático px % 1/1 1/2 1/3 1/4 1/5 1/6 1/7 1/8 1/9 1/10" at bounding box center [152, 203] width 18 height 15
click at [143, 206] on select "Predeterminado automático px % 1/1 1/2 1/3 1/4 1/5 1/6 1/7 1/8 1/9 1/10" at bounding box center [152, 203] width 18 height 15
click at [133, 205] on input "14.28" at bounding box center [136, 203] width 48 height 15
type input "20"
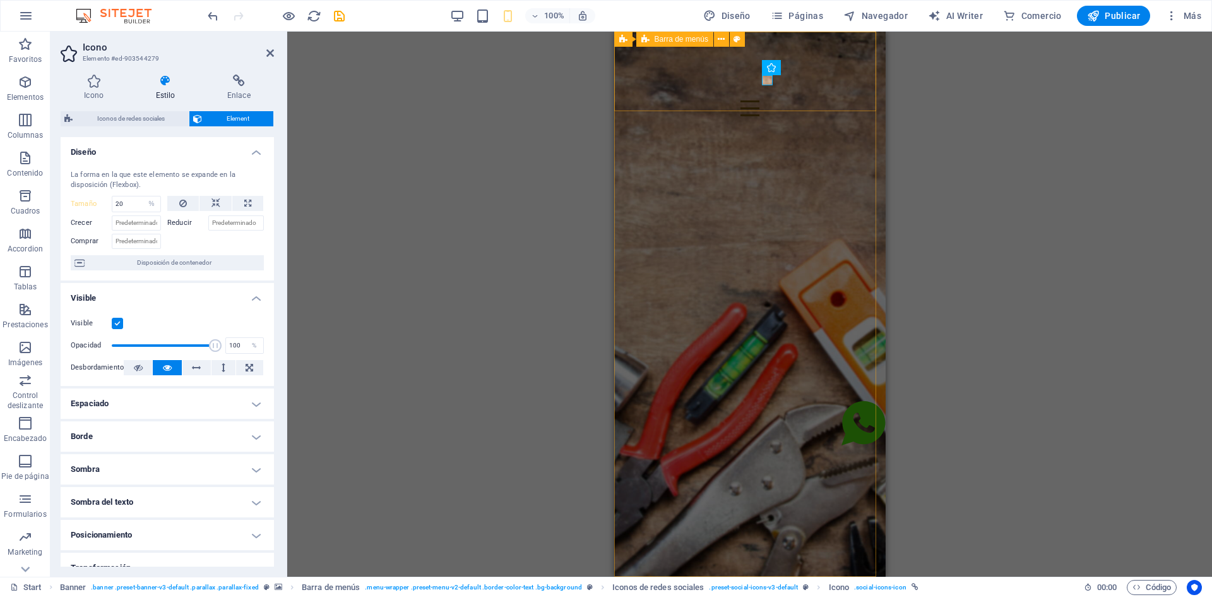
click at [805, 93] on div "Inicio Sobre Nosotros Servicios Contacto" at bounding box center [750, 98] width 272 height 133
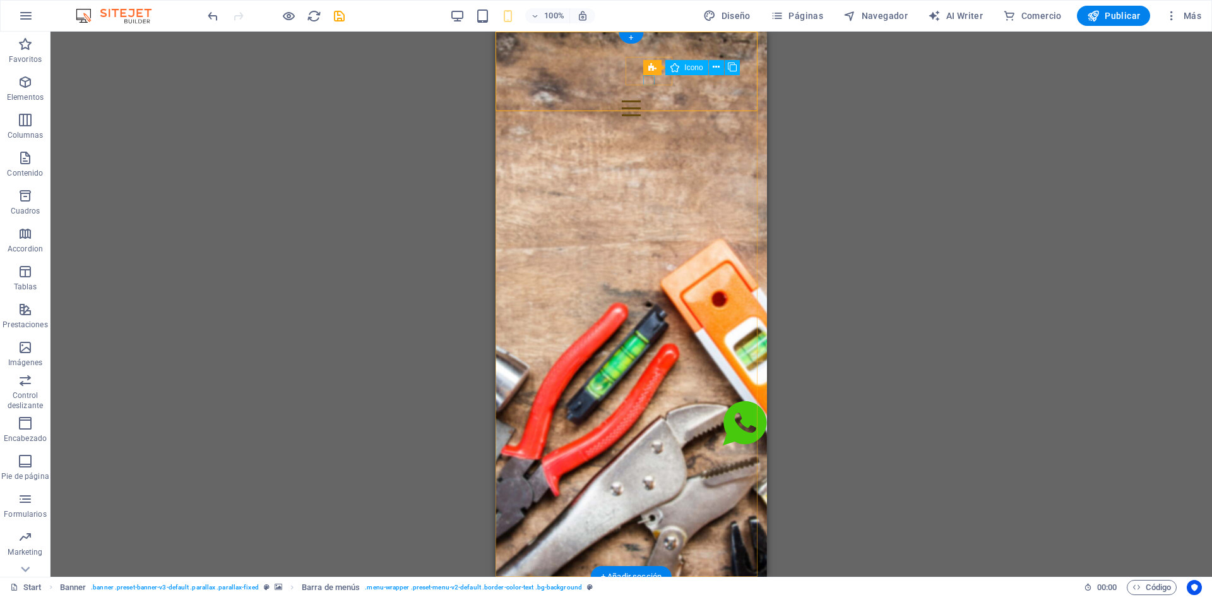
click at [649, 144] on figure at bounding box center [631, 149] width 251 height 10
click at [719, 68] on icon at bounding box center [716, 67] width 7 height 13
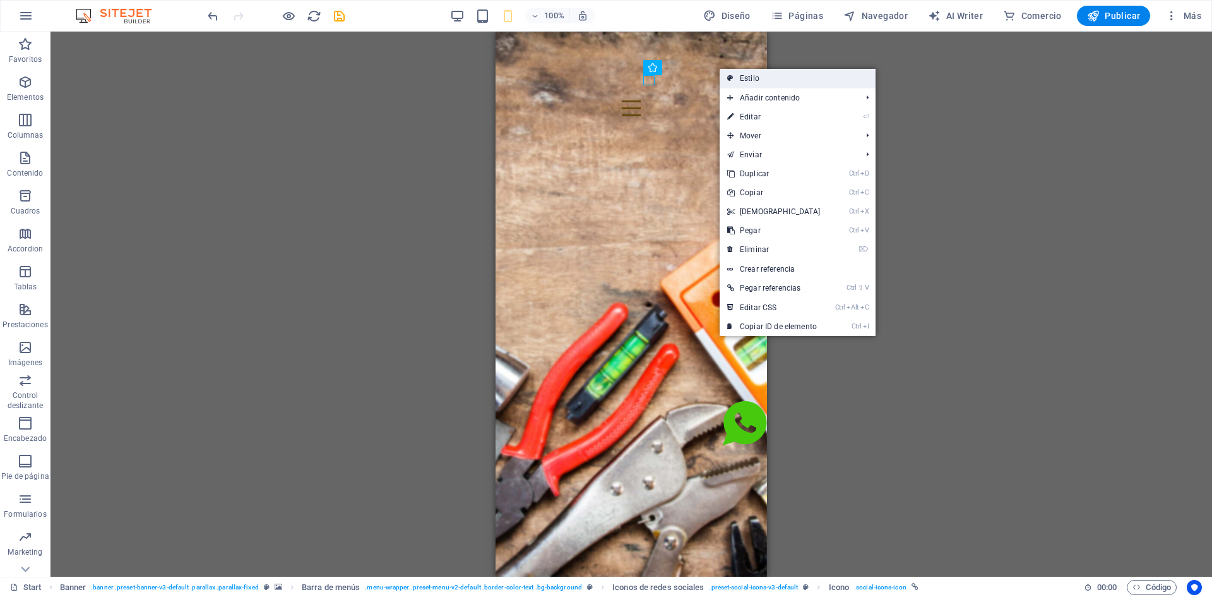
click at [751, 83] on link "Estilo" at bounding box center [798, 78] width 156 height 19
select select "rem"
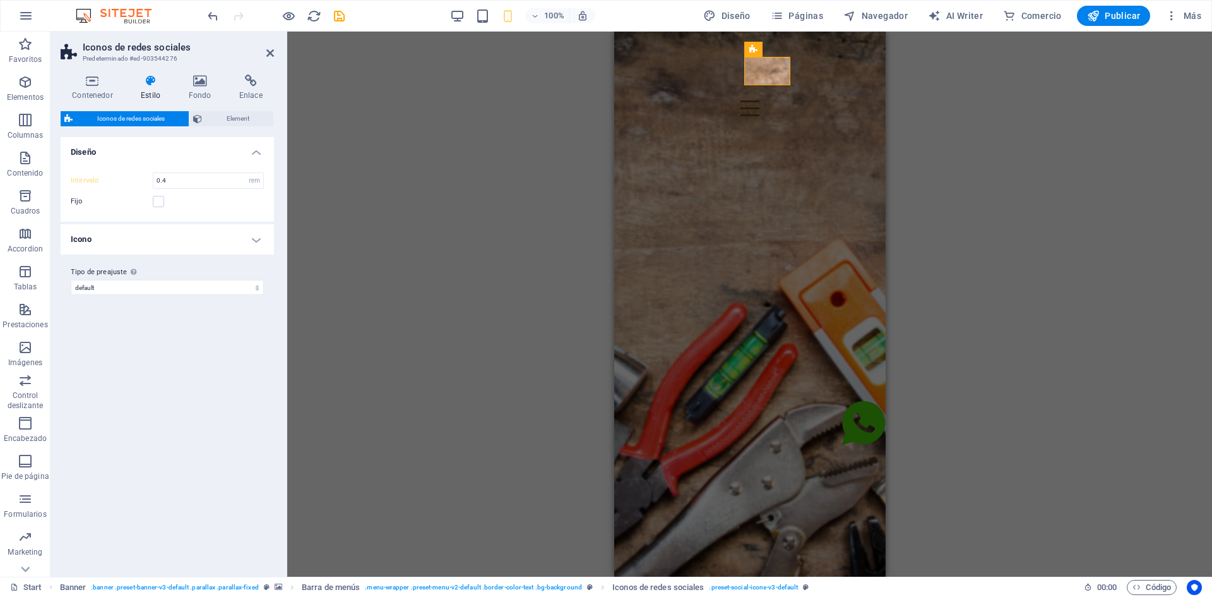
click at [232, 238] on h4 "Icono" at bounding box center [167, 239] width 213 height 30
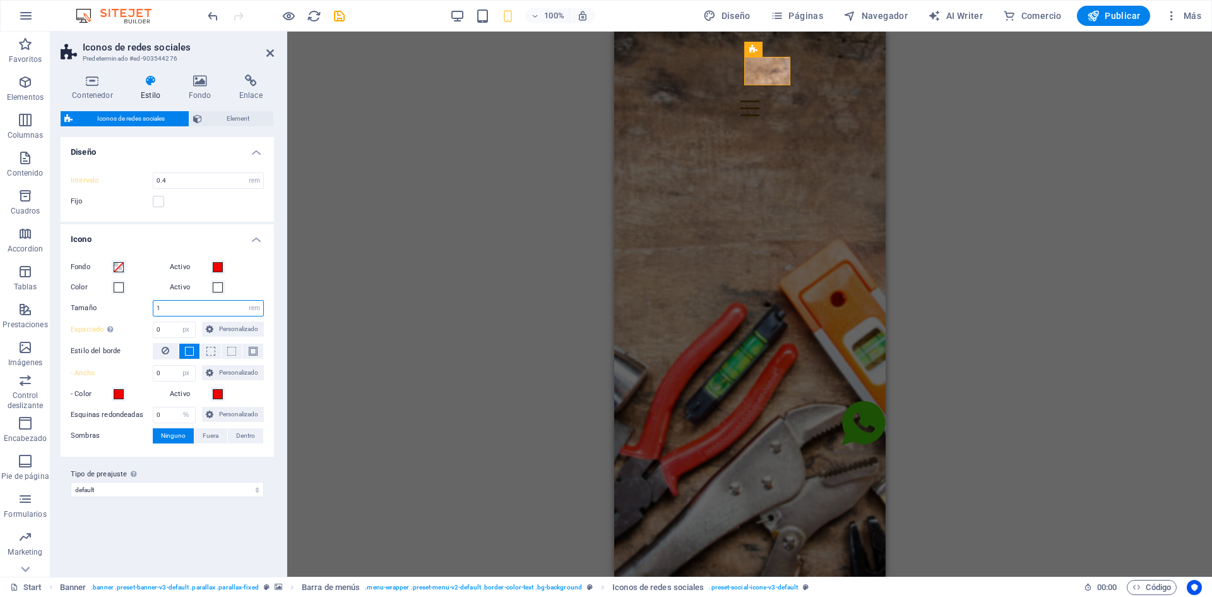
click at [203, 308] on input "1" at bounding box center [208, 308] width 110 height 15
type input "10"
click at [173, 182] on input "0.4" at bounding box center [208, 180] width 110 height 15
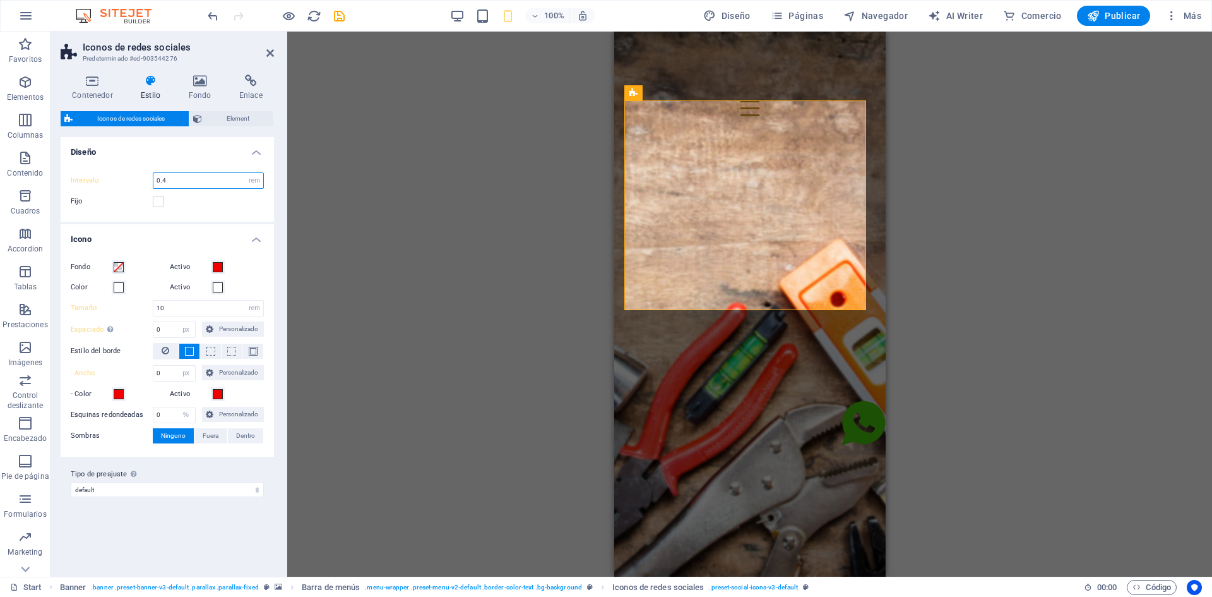
click at [173, 182] on input "0.4" at bounding box center [208, 180] width 110 height 15
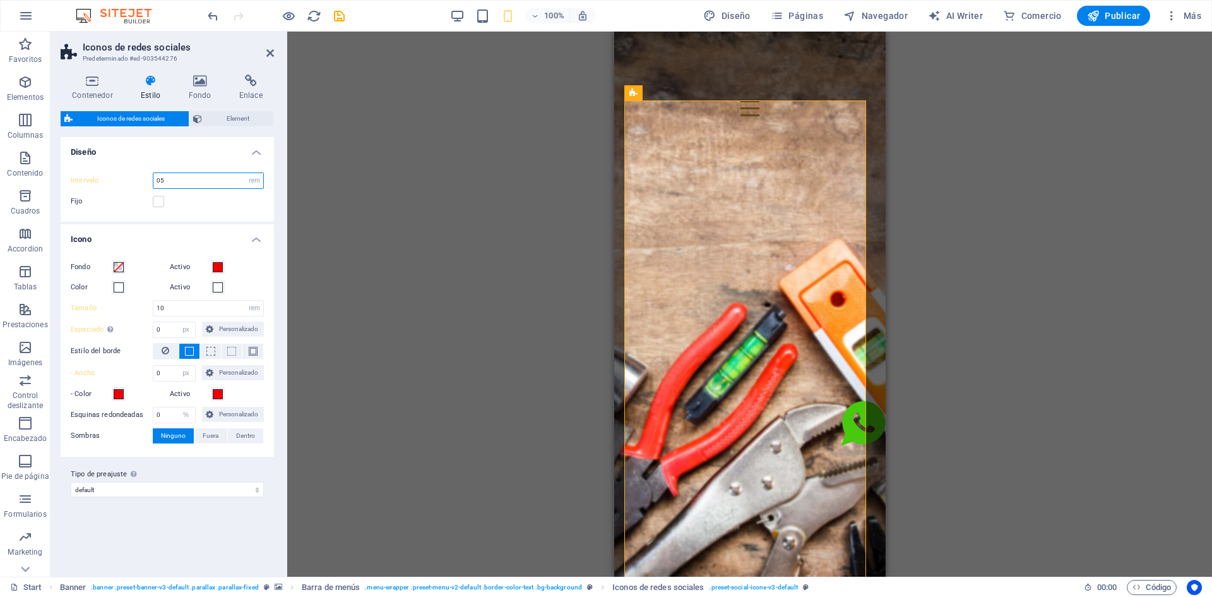
type input "0"
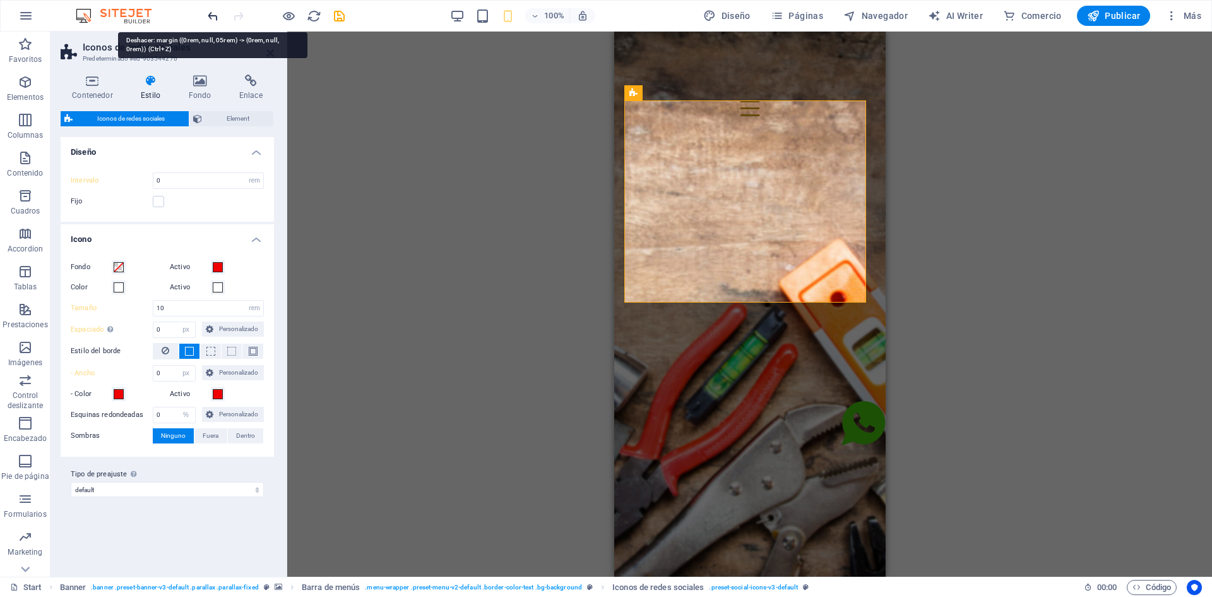
click at [210, 17] on icon "undo" at bounding box center [213, 16] width 15 height 15
type input "05"
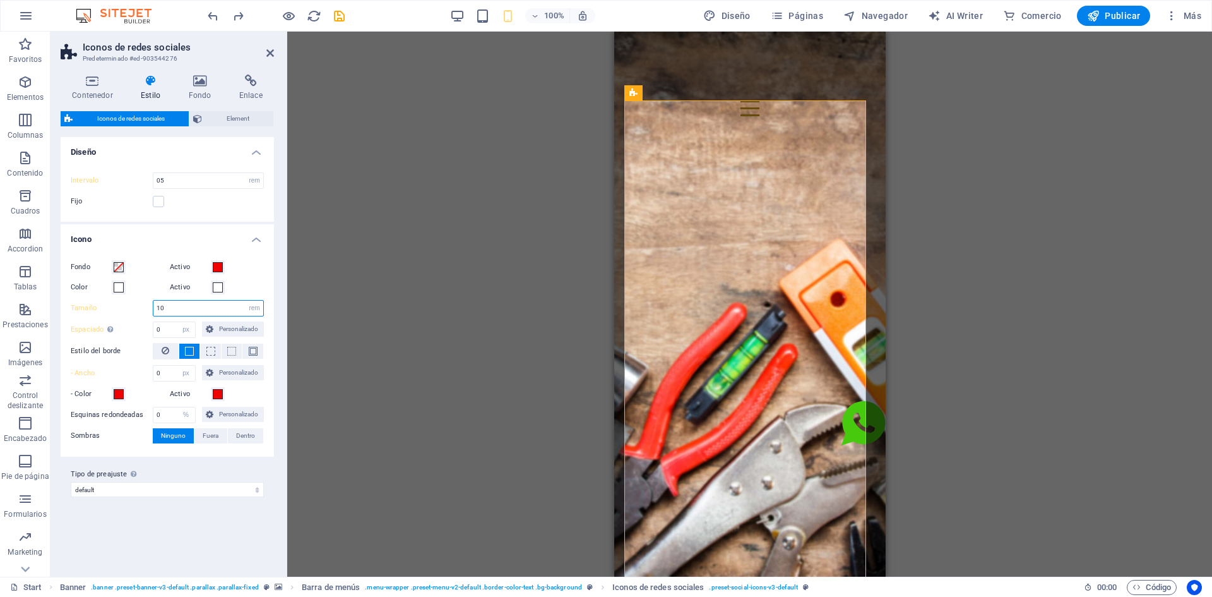
click at [244, 311] on input "10" at bounding box center [208, 308] width 110 height 15
type input "1"
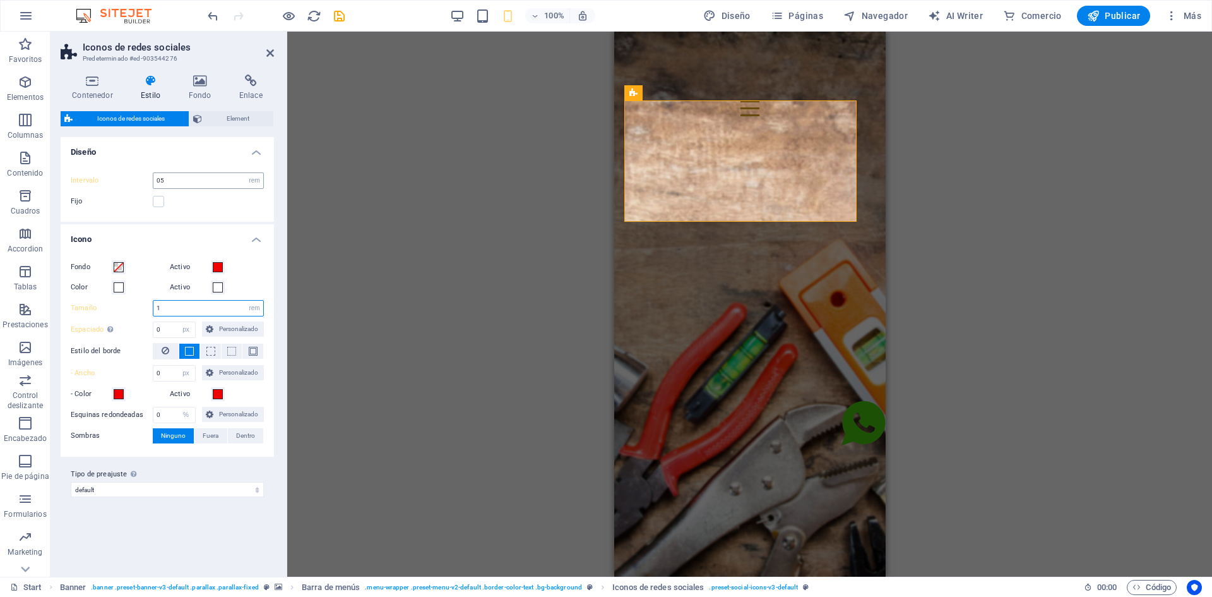
type input "1"
click at [178, 187] on input "05" at bounding box center [208, 180] width 110 height 15
click at [232, 182] on input "05" at bounding box center [208, 180] width 110 height 15
click at [0, 0] on div at bounding box center [0, 0] width 0 height 0
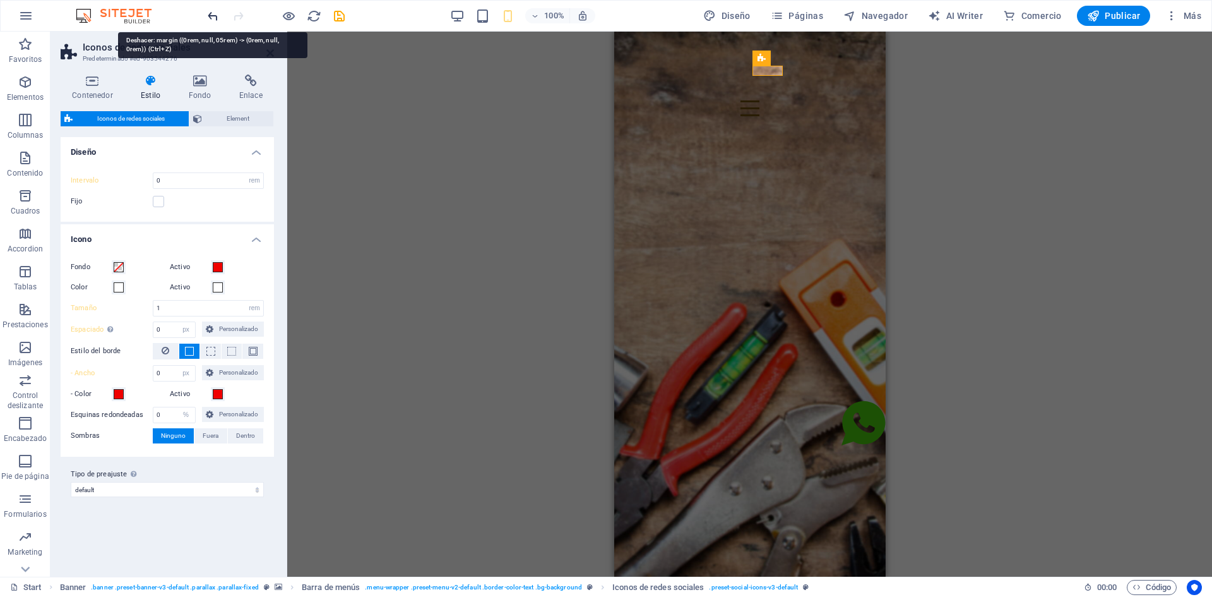
click at [215, 21] on icon "undo" at bounding box center [213, 16] width 15 height 15
type input "05"
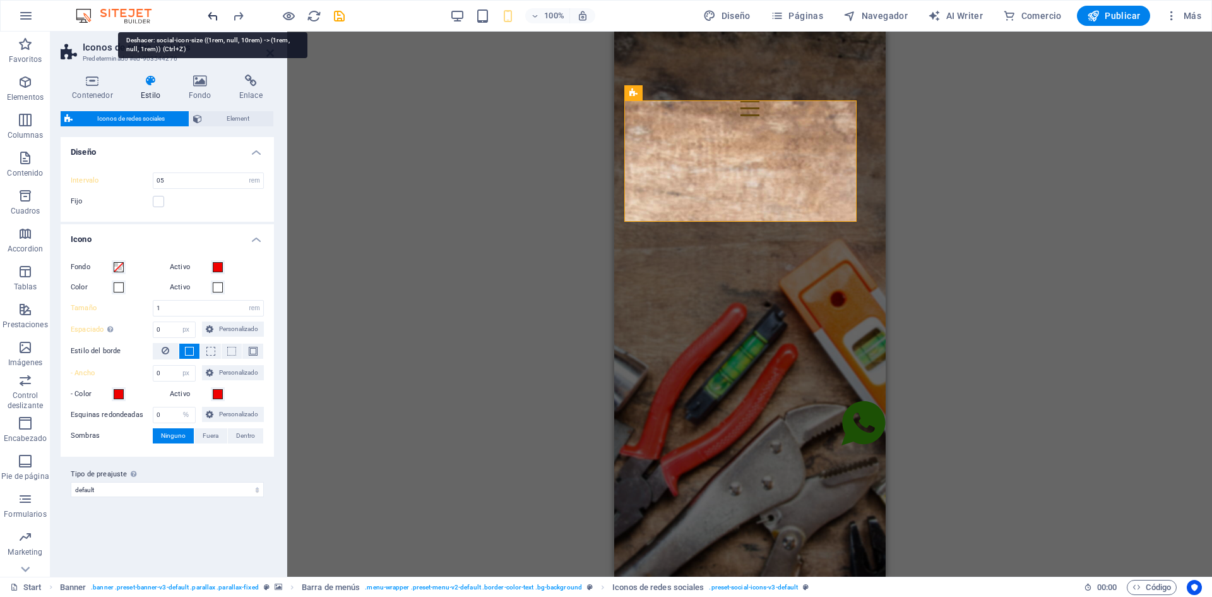
click at [215, 21] on icon "undo" at bounding box center [213, 16] width 15 height 15
type input "10"
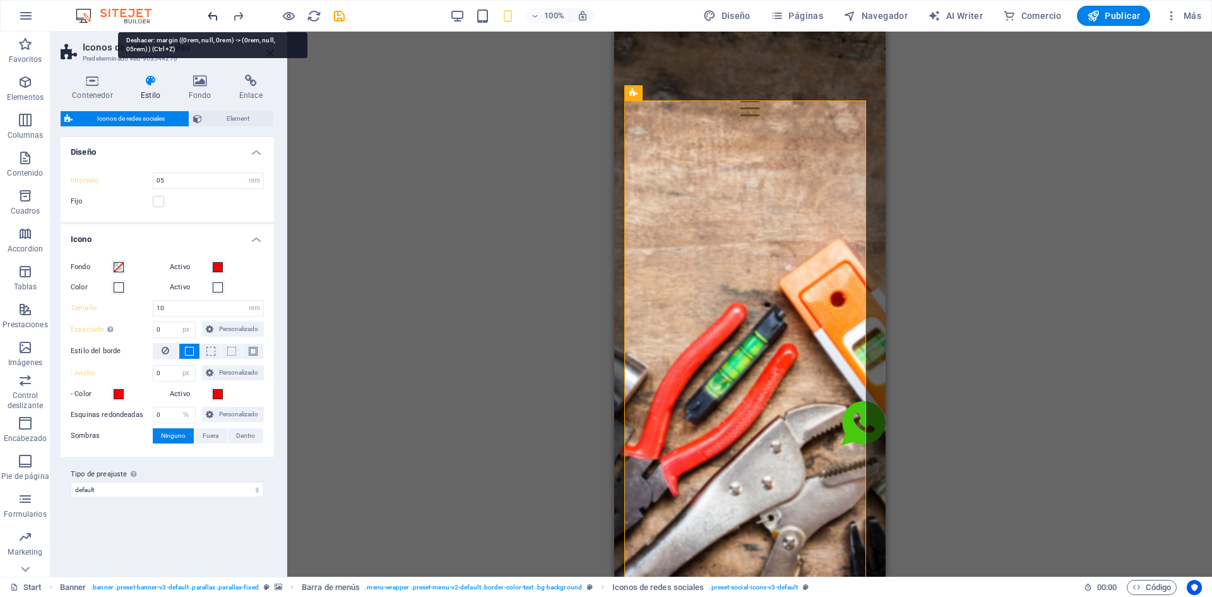
click at [215, 21] on icon "undo" at bounding box center [213, 16] width 15 height 15
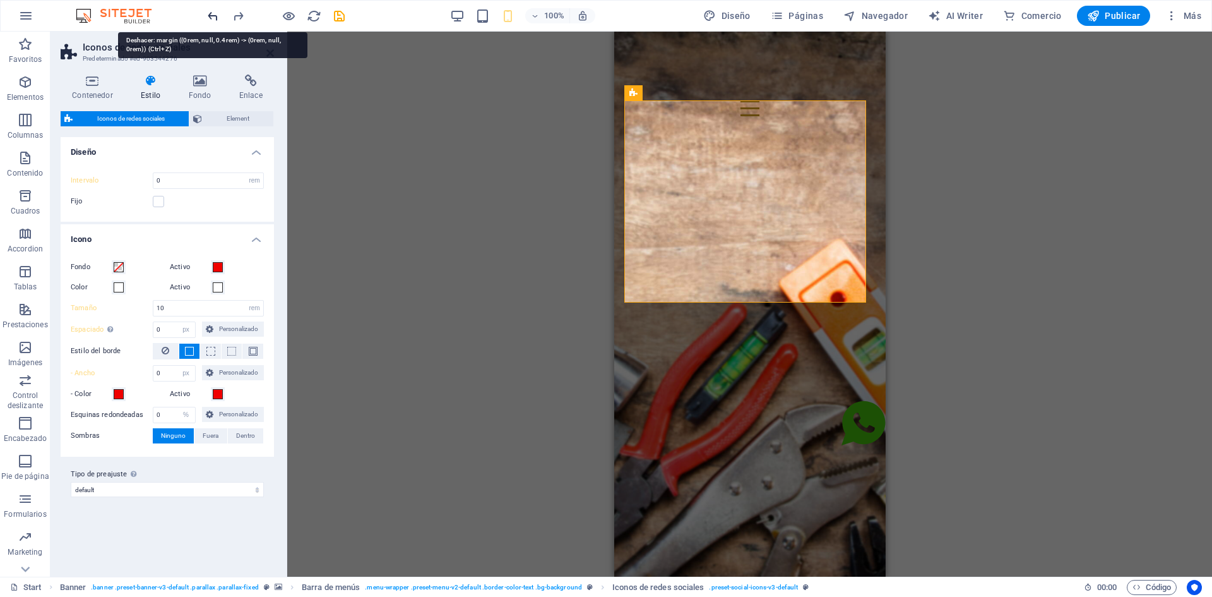
click at [215, 21] on icon "undo" at bounding box center [213, 16] width 15 height 15
type input "0.4"
click at [212, 13] on icon "undo" at bounding box center [213, 16] width 15 height 15
type input "1"
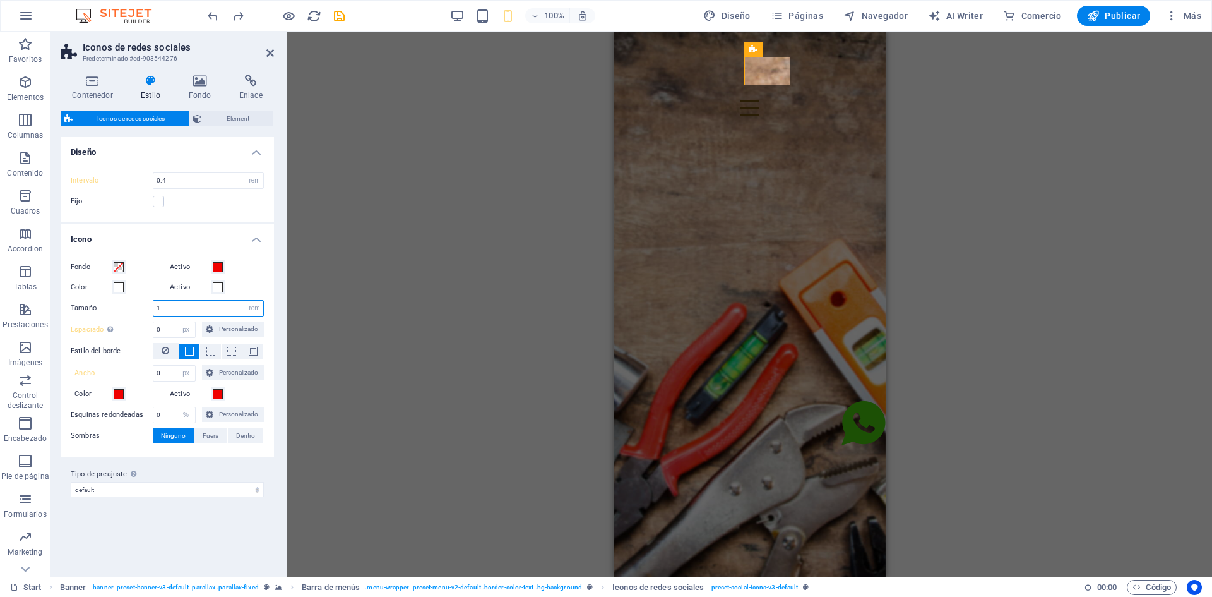
click at [171, 310] on input "1" at bounding box center [208, 308] width 110 height 15
type input "5"
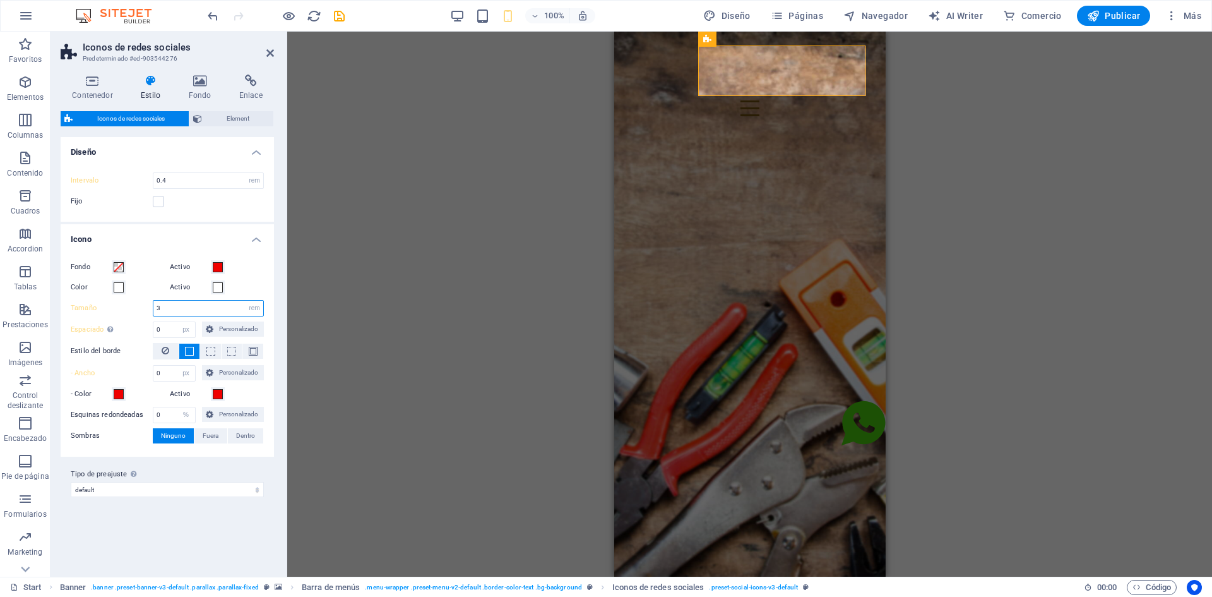
type input "3"
click at [171, 311] on input "3" at bounding box center [208, 308] width 110 height 15
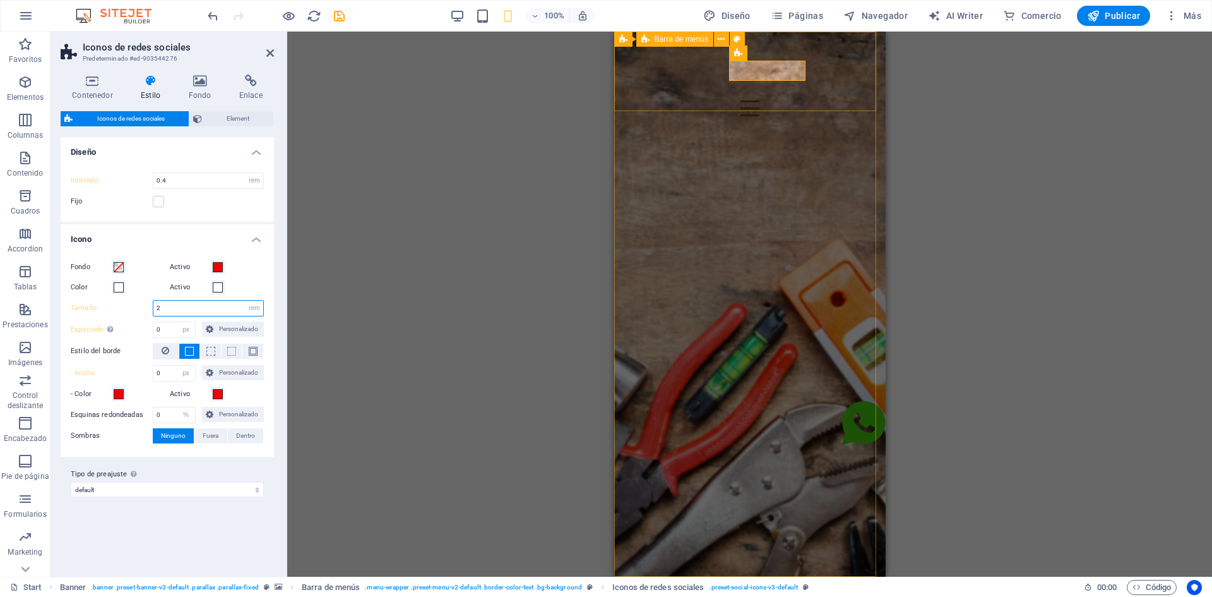
type input "2"
click at [806, 104] on div "Inicio Sobre Nosotros Servicios Contacto" at bounding box center [750, 114] width 272 height 164
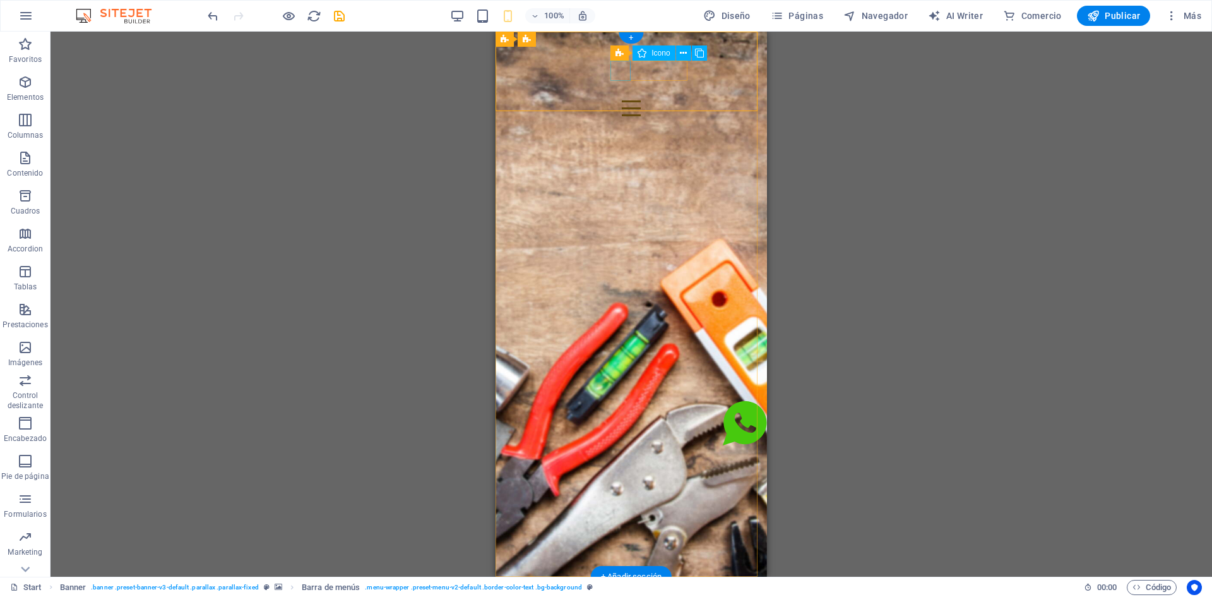
click at [623, 116] on figure at bounding box center [631, 126] width 251 height 20
click at [682, 52] on icon at bounding box center [683, 53] width 7 height 13
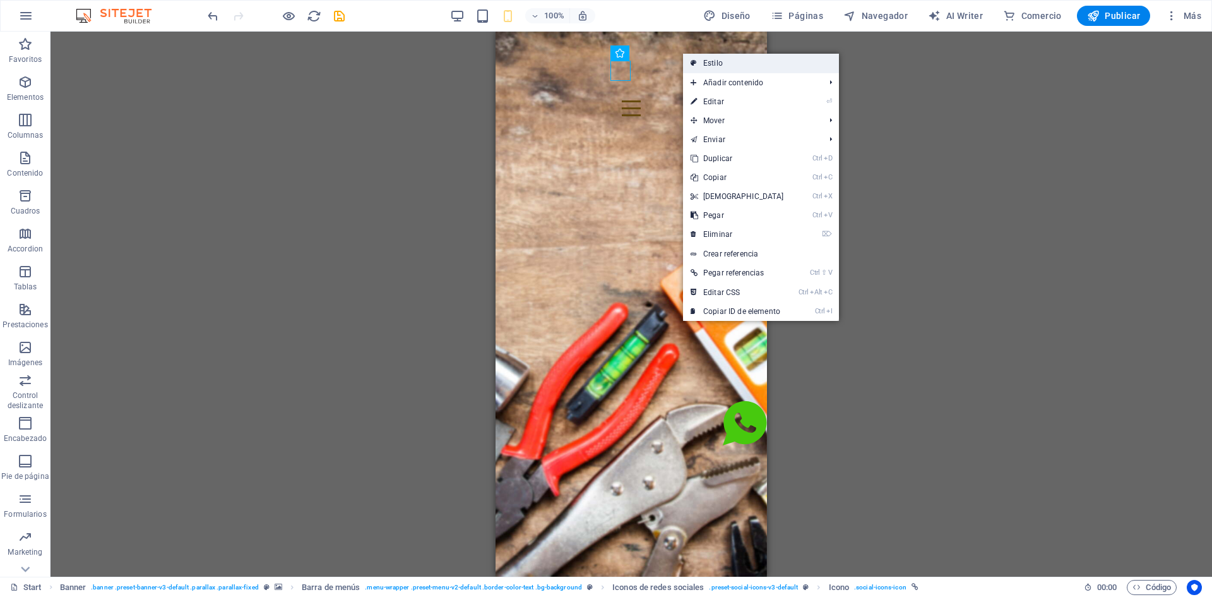
click at [705, 69] on link "Estilo" at bounding box center [761, 63] width 156 height 19
select select "rem"
select select "px"
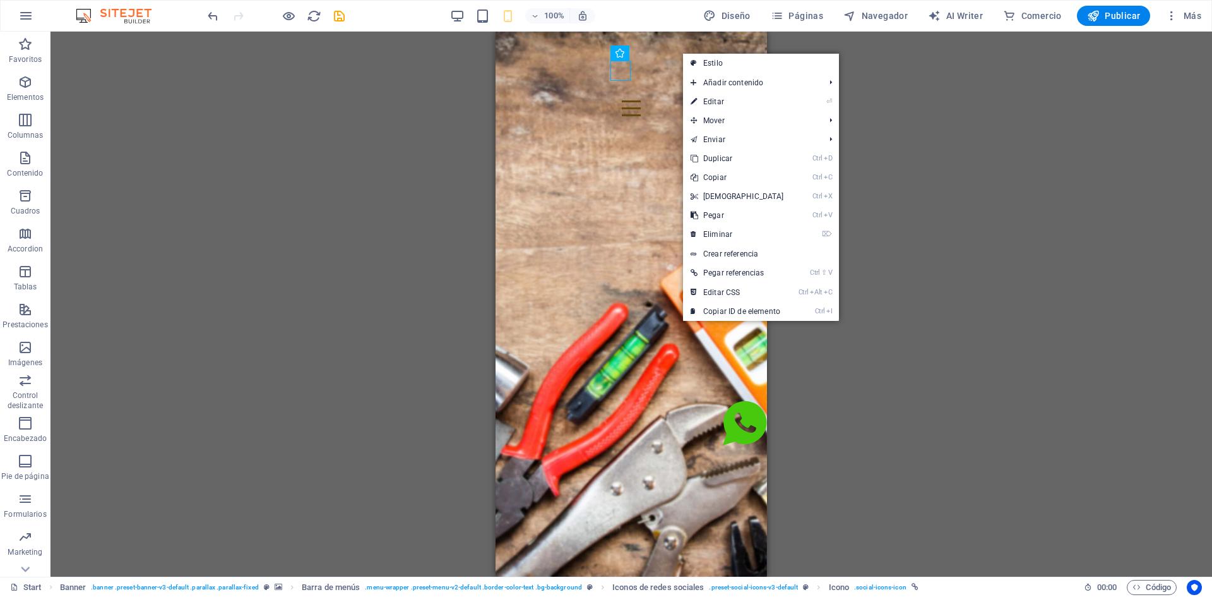
select select "%"
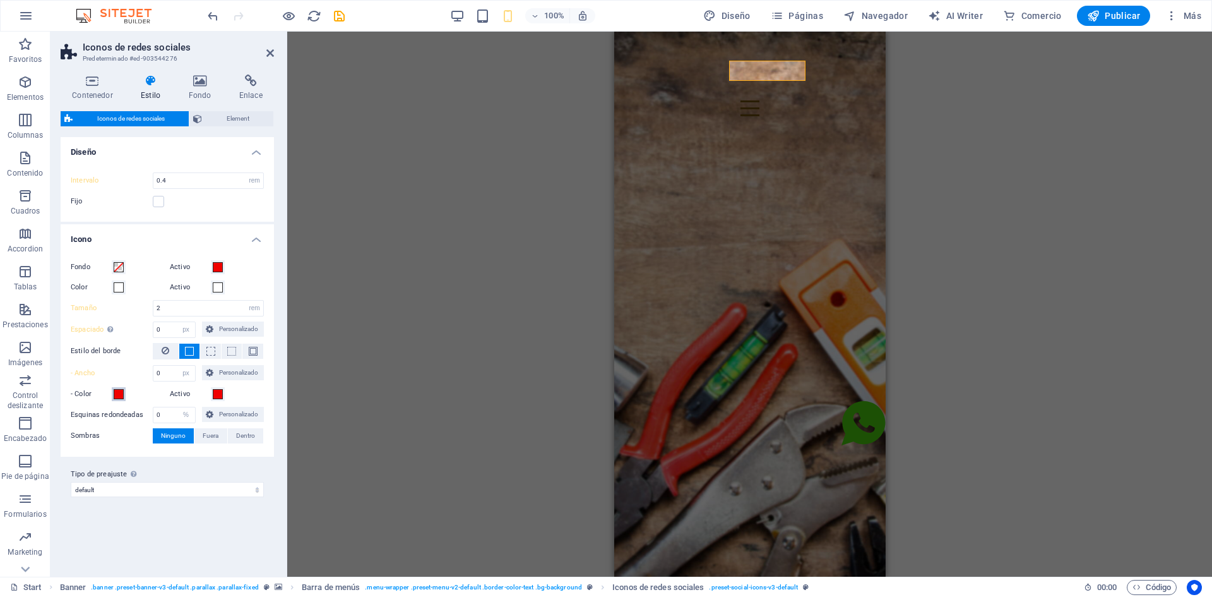
click at [116, 395] on span at bounding box center [119, 394] width 10 height 10
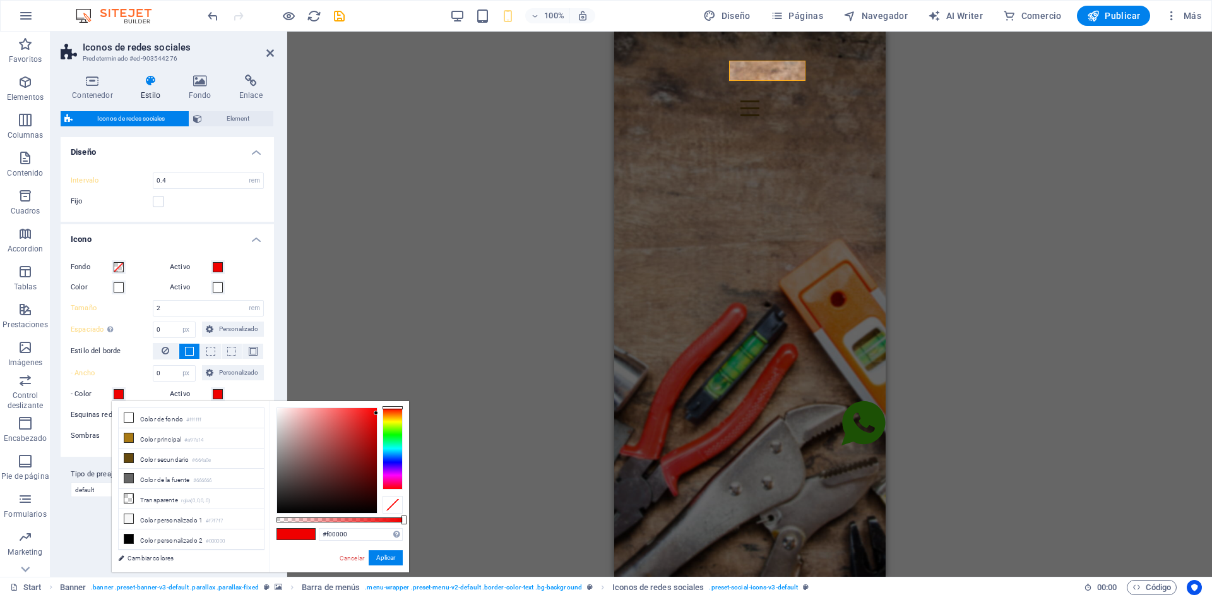
click at [84, 241] on h4 "Icono" at bounding box center [167, 235] width 213 height 23
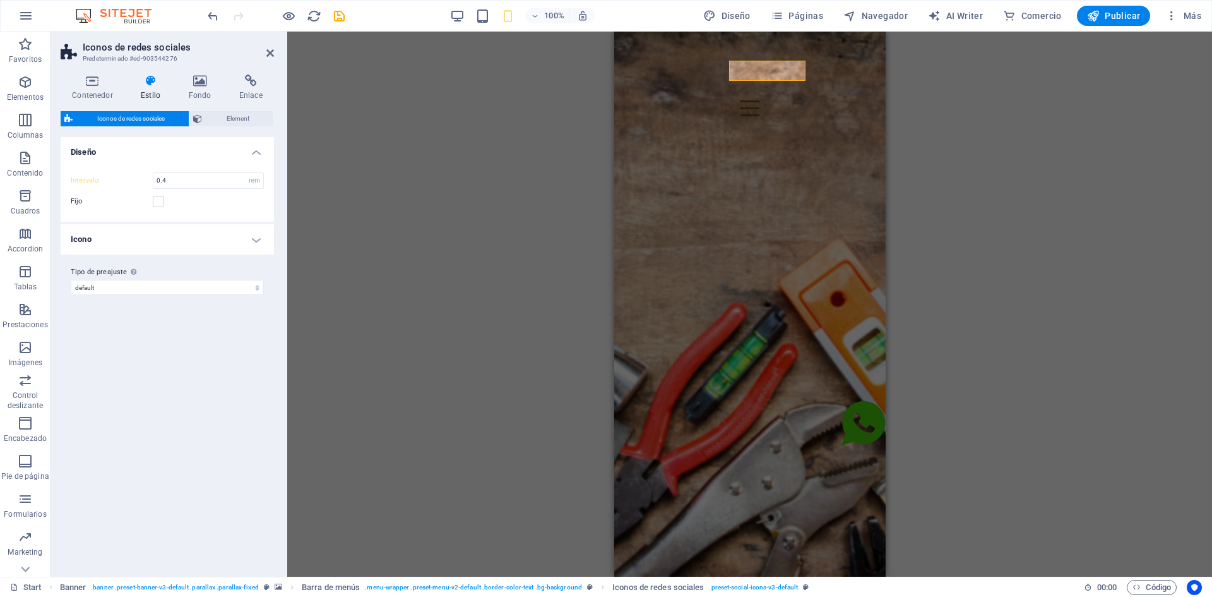
click at [84, 241] on h4 "Icono" at bounding box center [167, 239] width 213 height 30
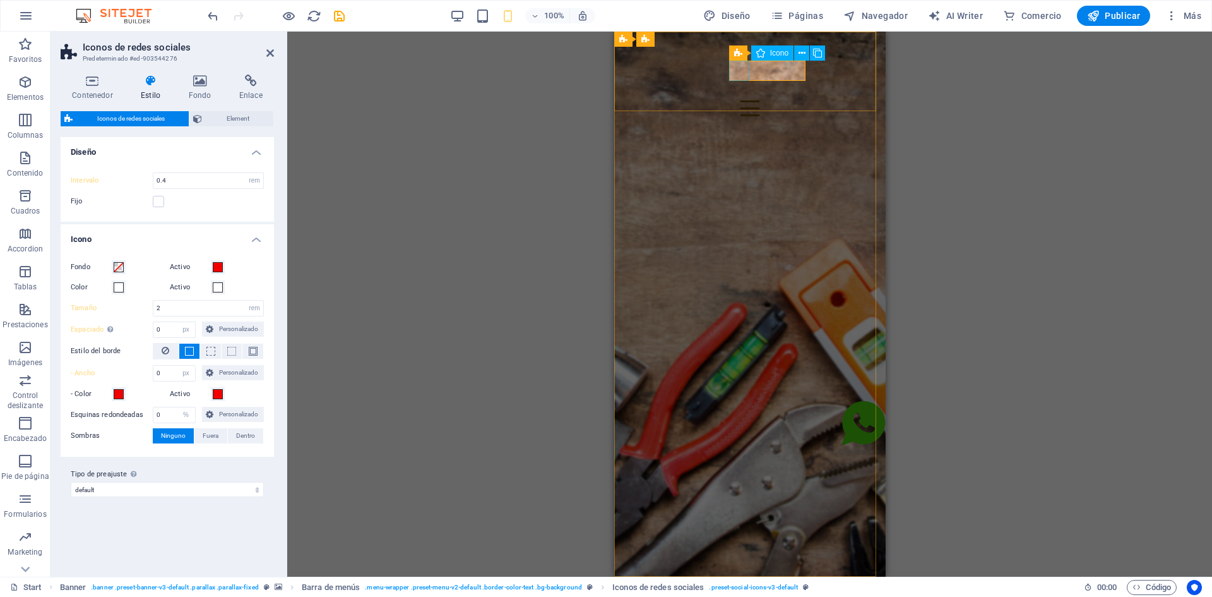
click at [741, 116] on figure at bounding box center [749, 126] width 251 height 20
select select "xMidYMid"
select select "px"
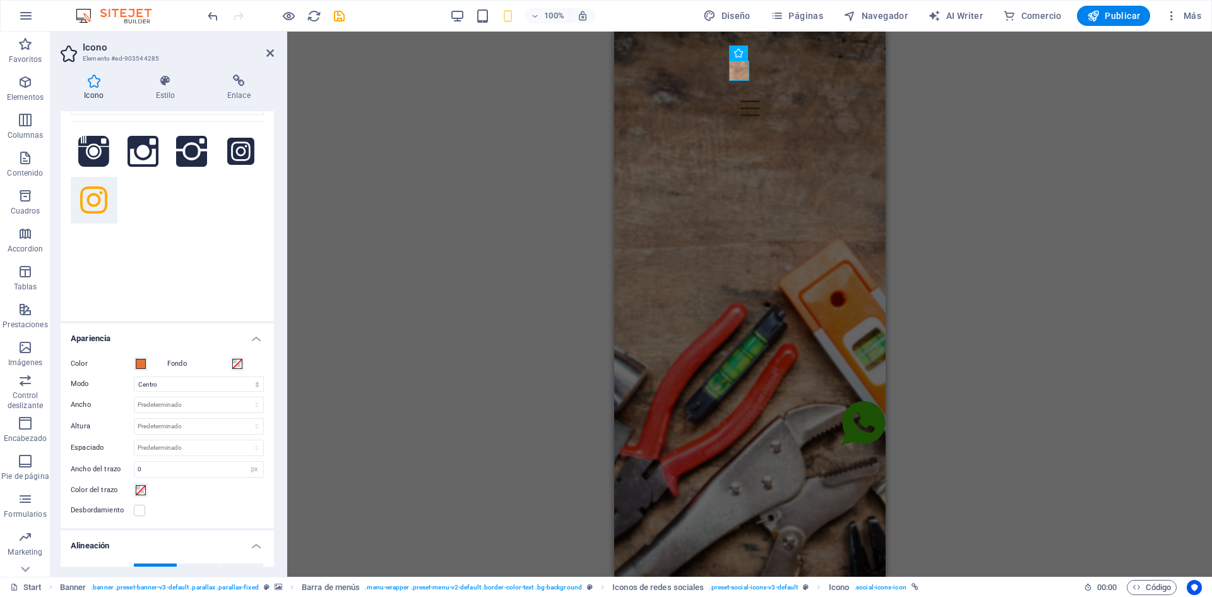
scroll to position [126, 0]
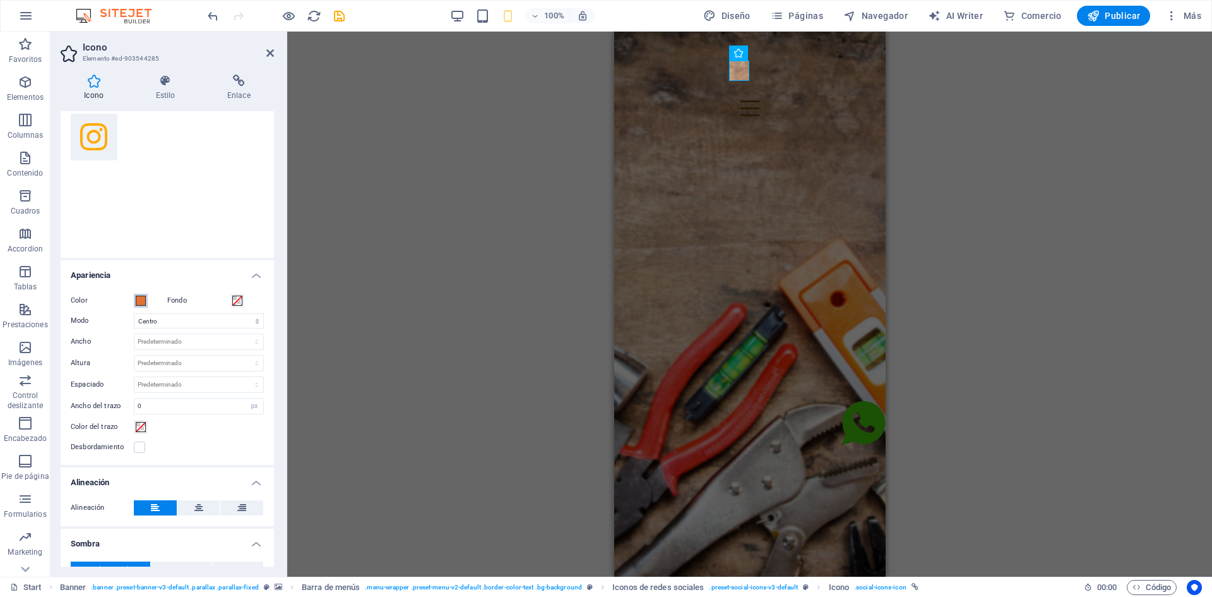
click at [140, 296] on span at bounding box center [141, 301] width 10 height 10
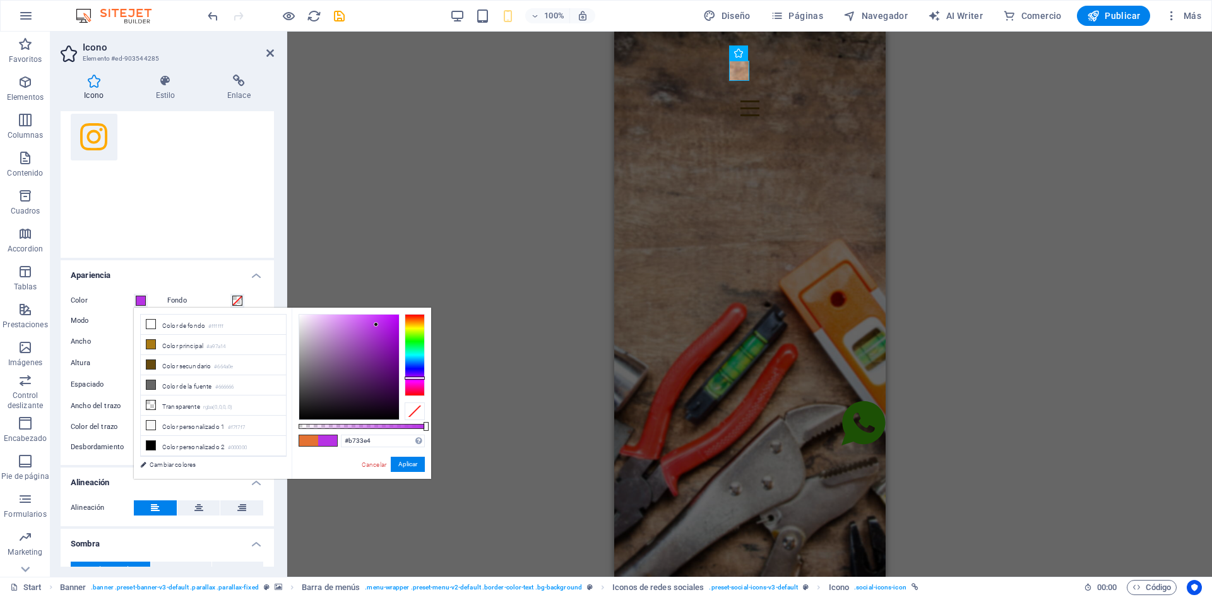
click at [412, 378] on div at bounding box center [415, 355] width 20 height 82
drag, startPoint x: 428, startPoint y: 424, endPoint x: 417, endPoint y: 423, distance: 10.8
click at [417, 423] on div at bounding box center [418, 426] width 5 height 9
drag, startPoint x: 417, startPoint y: 423, endPoint x: 425, endPoint y: 423, distance: 7.6
click at [425, 423] on div at bounding box center [426, 426] width 5 height 9
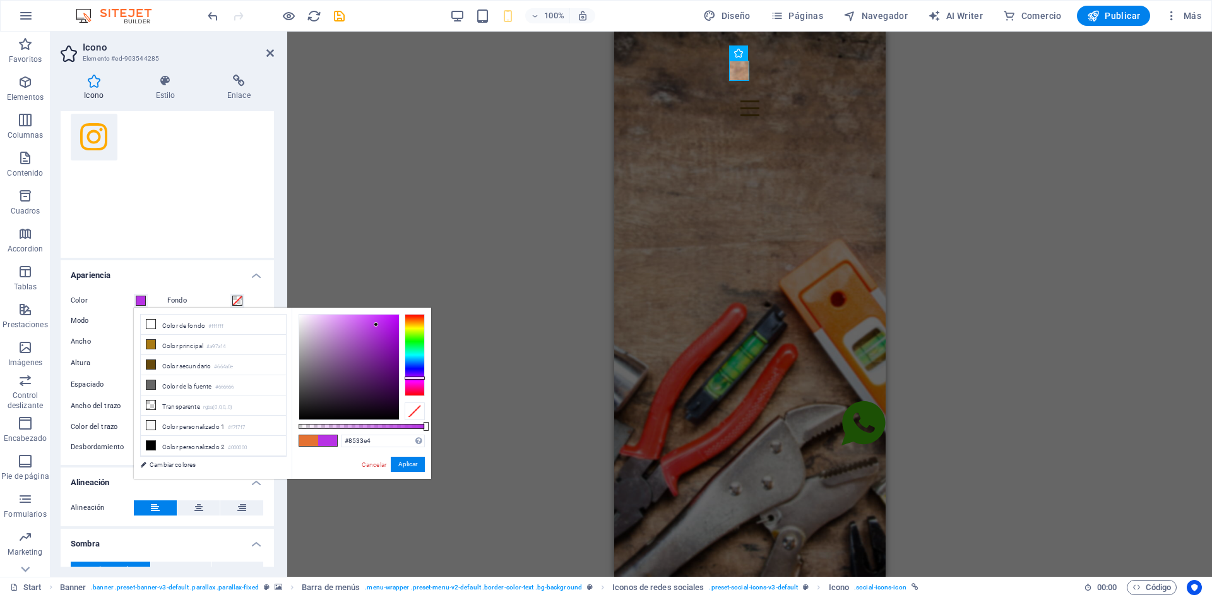
click at [414, 374] on div at bounding box center [415, 355] width 20 height 82
click at [414, 376] on div at bounding box center [415, 355] width 20 height 82
click at [414, 379] on div at bounding box center [415, 355] width 20 height 82
drag, startPoint x: 376, startPoint y: 324, endPoint x: 377, endPoint y: 344, distance: 19.6
click at [377, 344] on div at bounding box center [376, 343] width 4 height 4
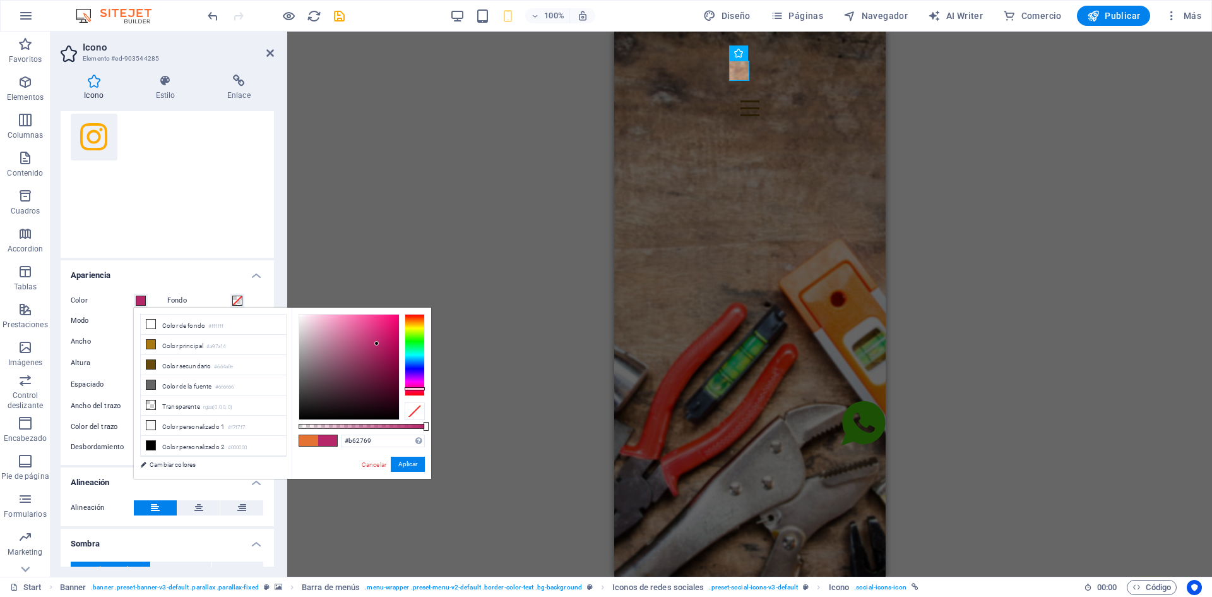
drag, startPoint x: 419, startPoint y: 378, endPoint x: 421, endPoint y: 388, distance: 11.0
click at [421, 388] on div at bounding box center [415, 388] width 20 height 3
type input "#d92578"
drag, startPoint x: 375, startPoint y: 344, endPoint x: 381, endPoint y: 329, distance: 15.8
click at [381, 329] on div at bounding box center [381, 328] width 4 height 4
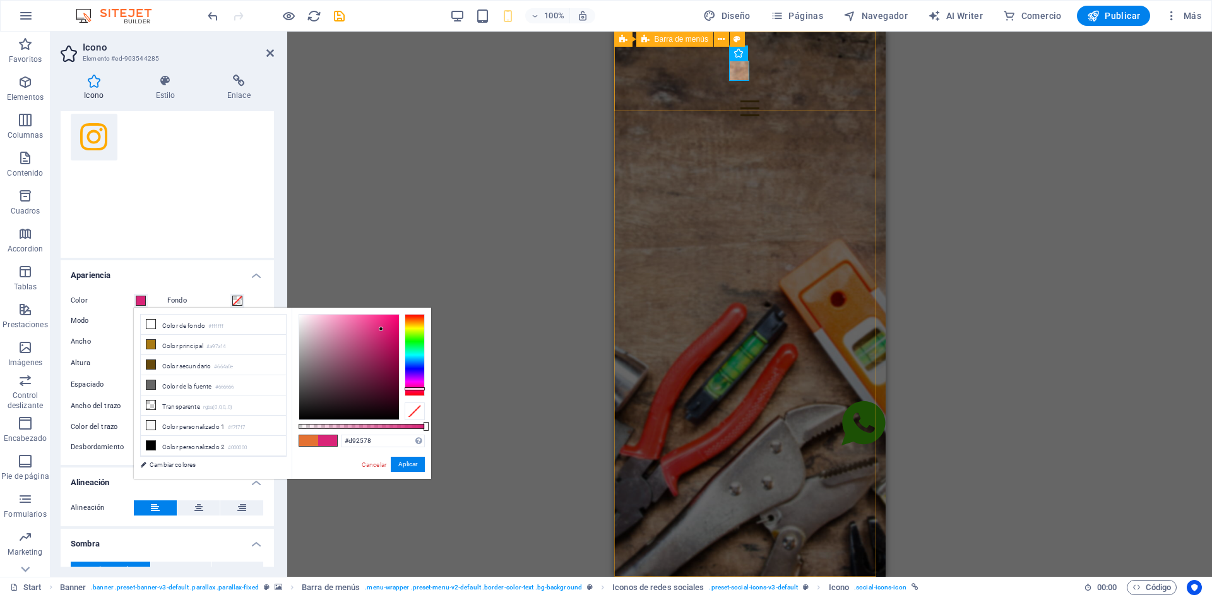
click at [756, 93] on div "Inicio Sobre Nosotros Servicios Contacto" at bounding box center [750, 114] width 272 height 164
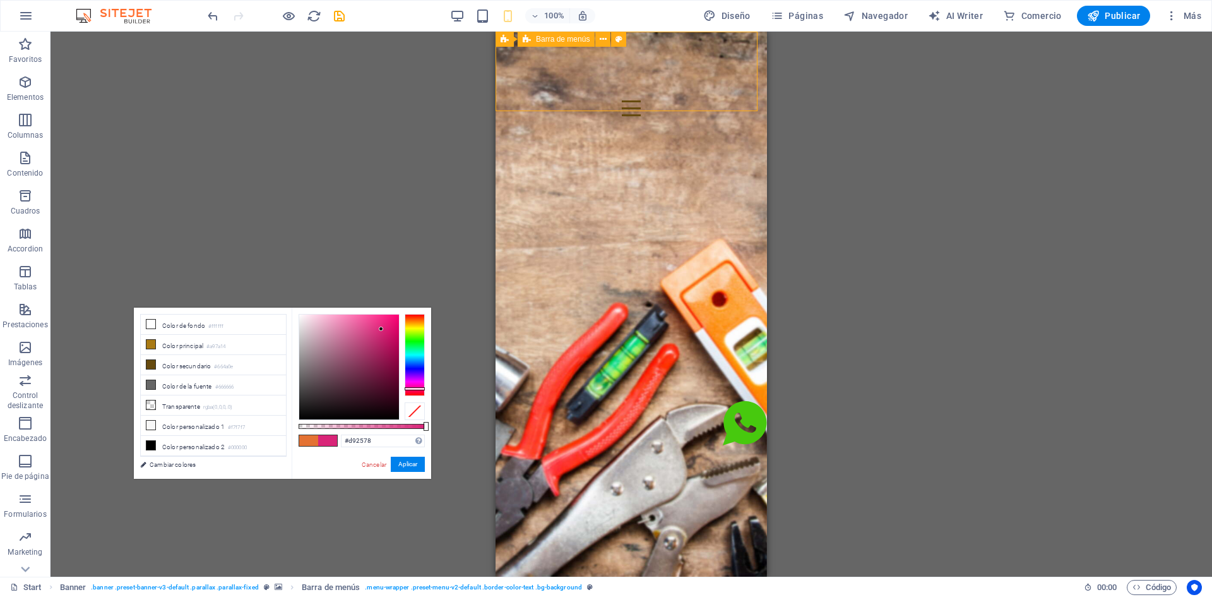
click at [757, 93] on div "Inicio Sobre Nosotros Servicios Contacto" at bounding box center [632, 114] width 272 height 164
click at [411, 467] on button "Aplicar" at bounding box center [408, 464] width 34 height 15
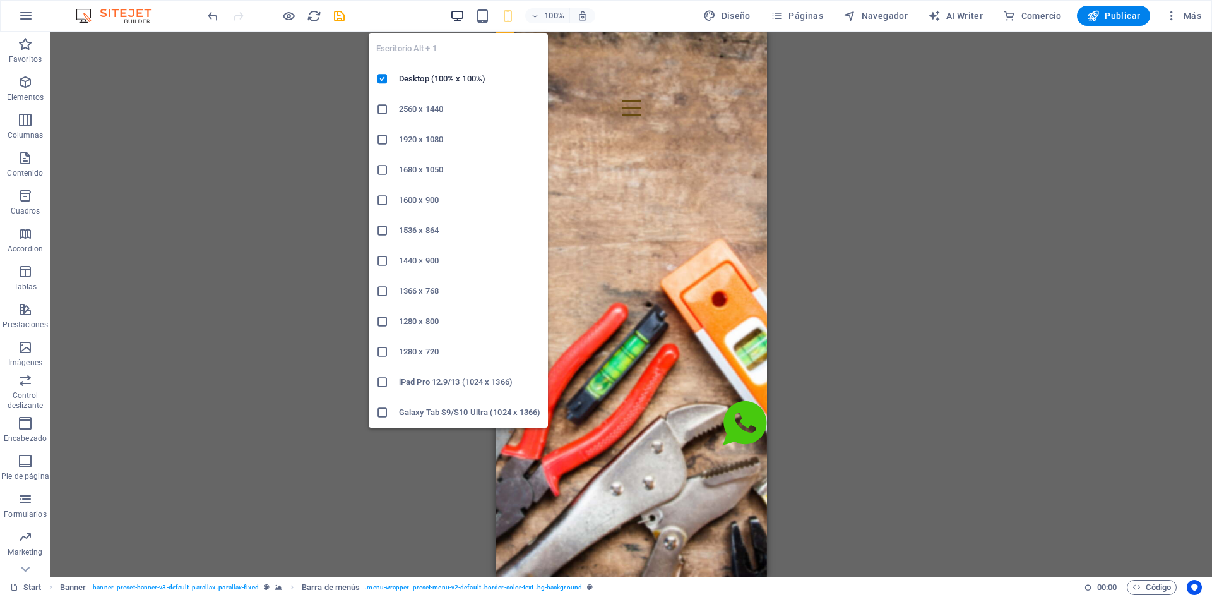
click at [461, 16] on icon "button" at bounding box center [457, 16] width 15 height 15
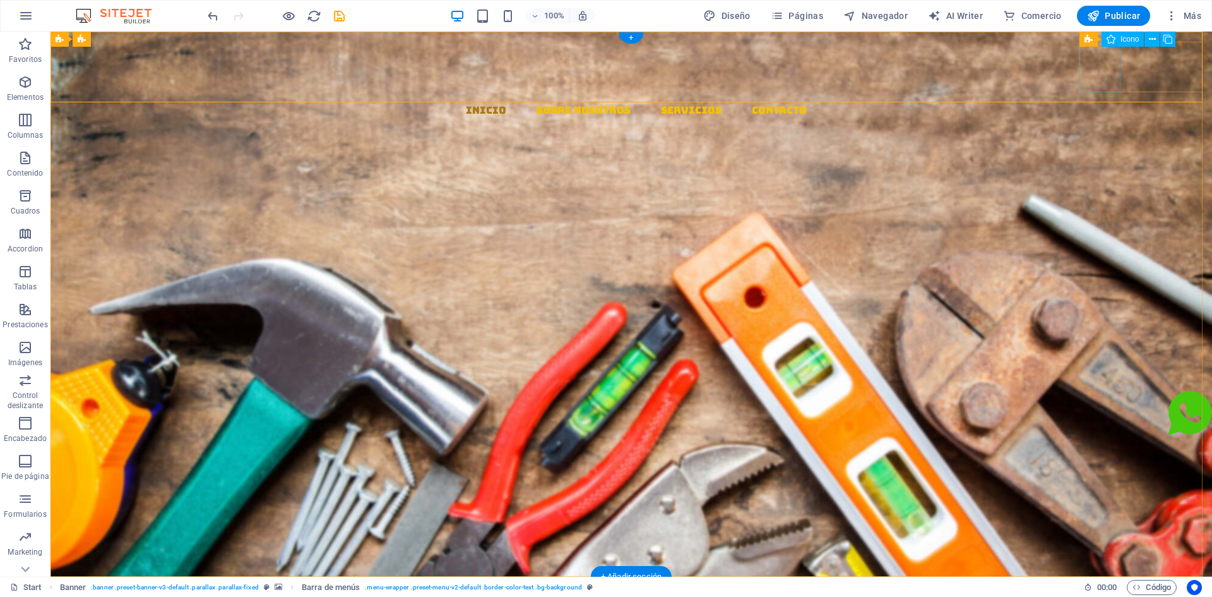
click at [1103, 119] on figure at bounding box center [637, 144] width 1152 height 51
drag, startPoint x: 1103, startPoint y: 67, endPoint x: 866, endPoint y: 68, distance: 237.4
click at [1103, 119] on figure at bounding box center [637, 144] width 1152 height 51
select select "xMidYMid"
select select "px"
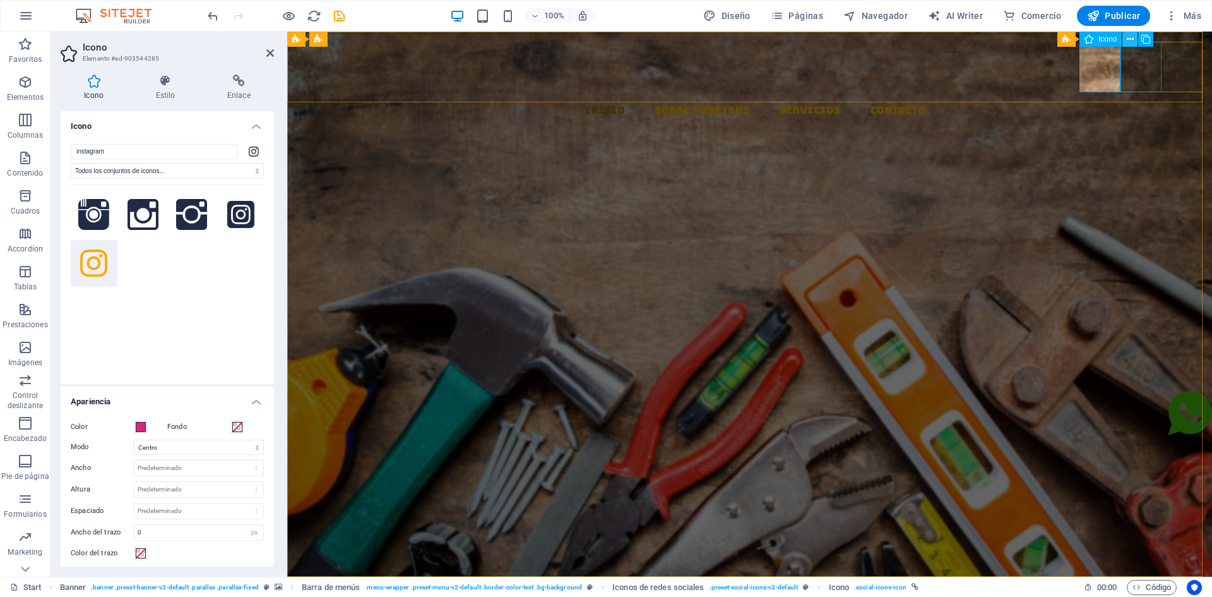
click at [1130, 39] on icon at bounding box center [1130, 39] width 7 height 13
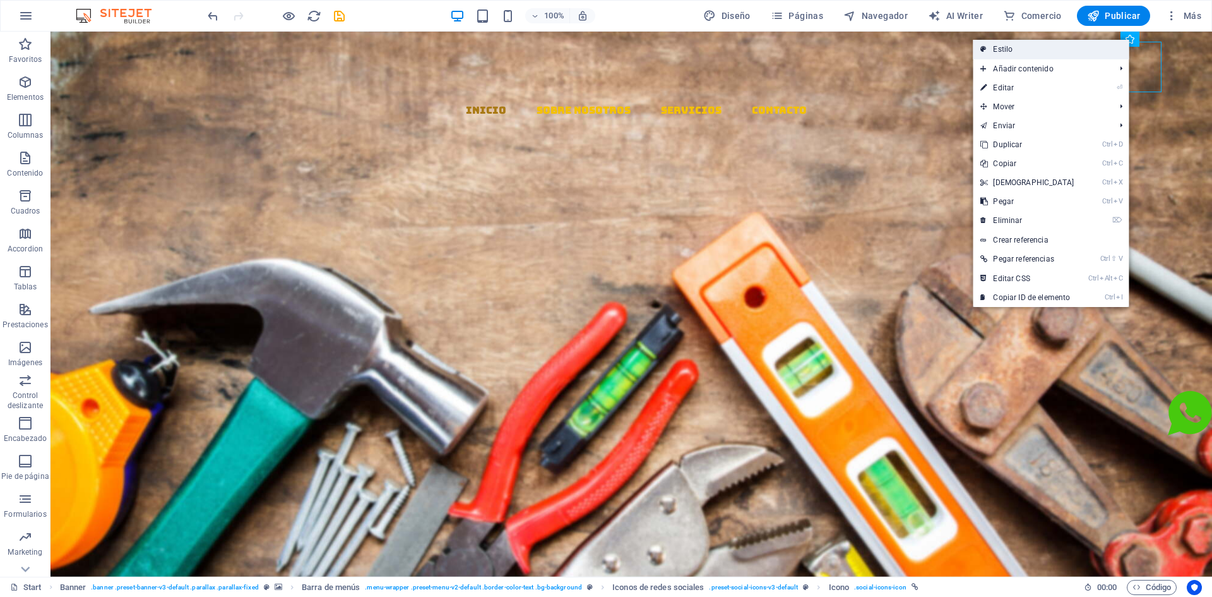
click at [1094, 46] on link "Estilo" at bounding box center [1051, 49] width 156 height 19
select select "rem"
select select "px"
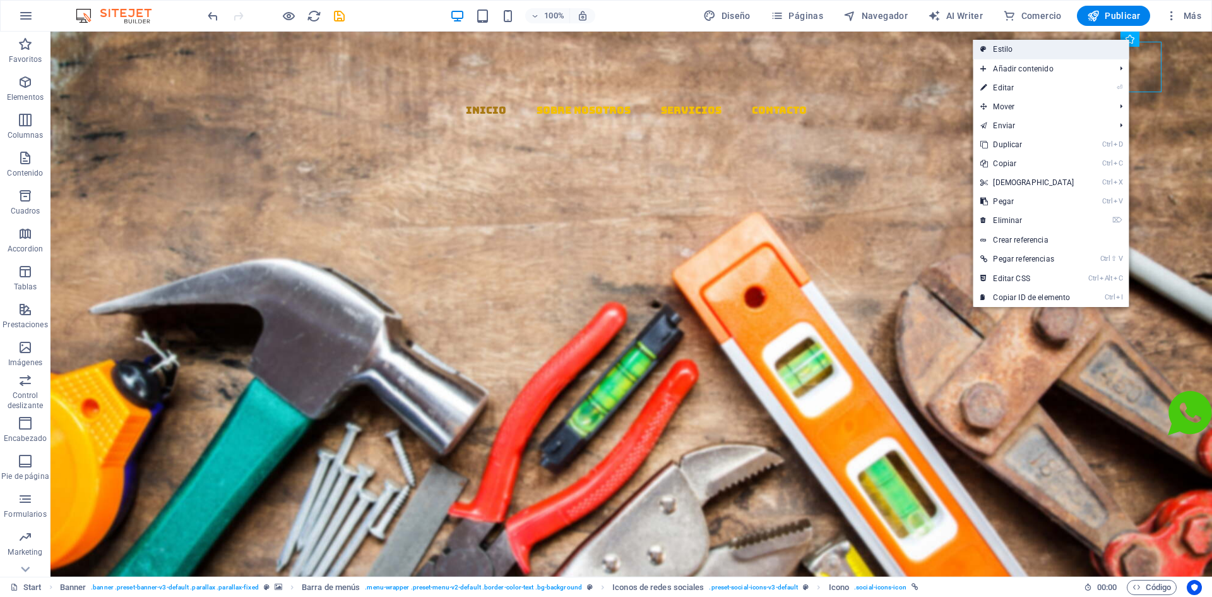
select select "px"
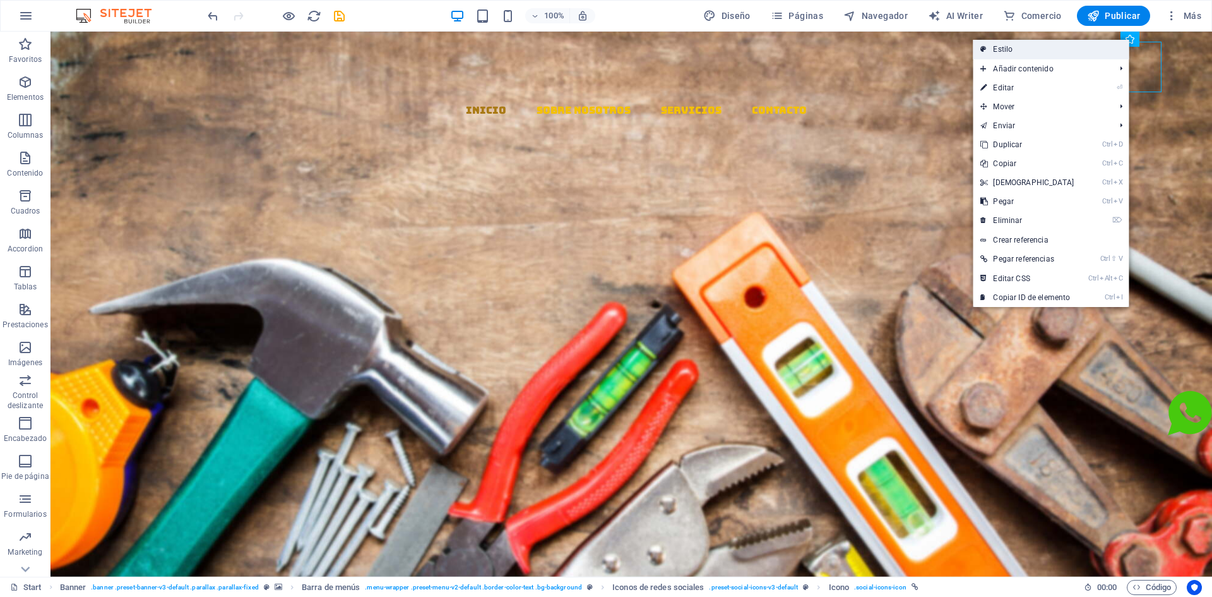
select select "px"
select select "%"
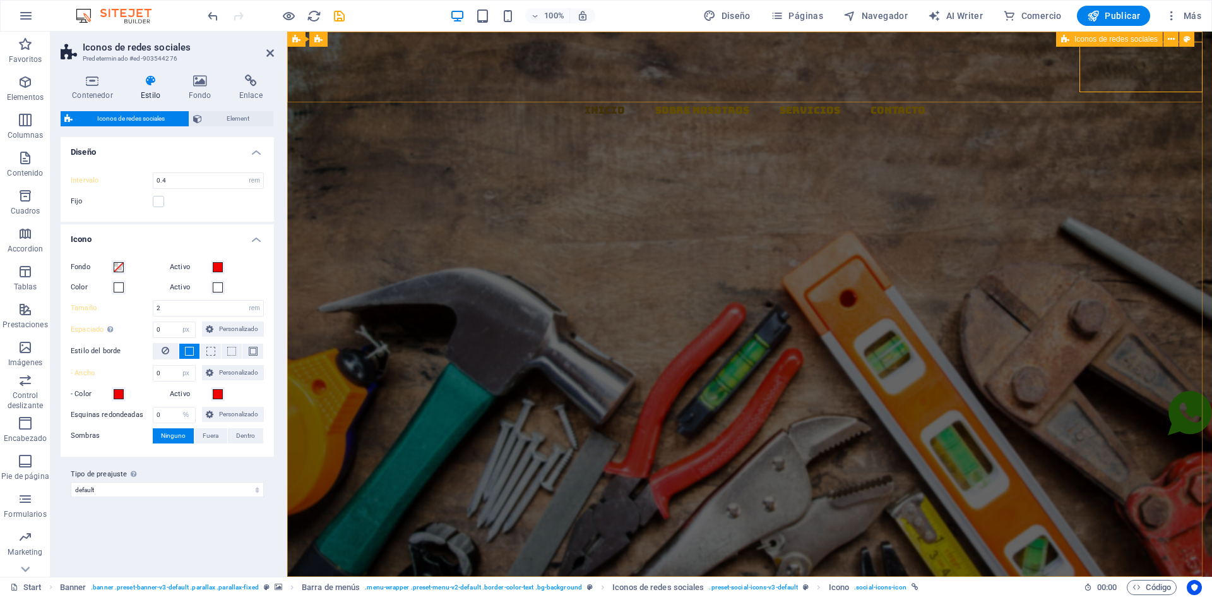
type input "0"
type input "1"
select select "DISABLED_OPTION_VALUE"
type input "1.5"
select select "rem"
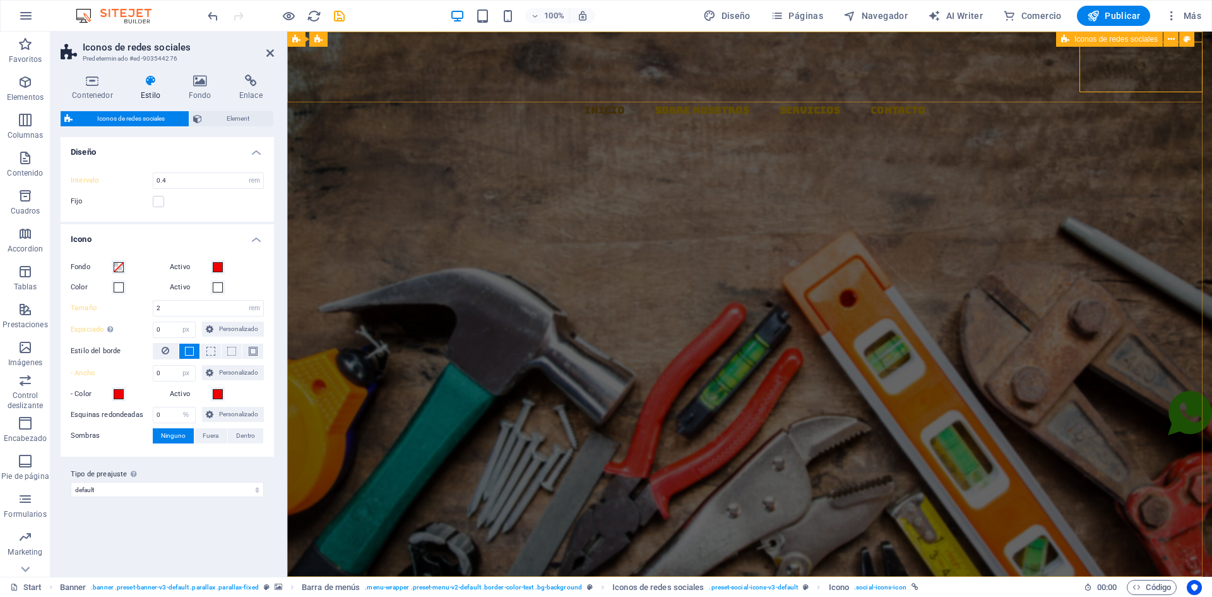
type input "2"
select select "rem"
type input "2"
select select "rem"
type input "1.5"
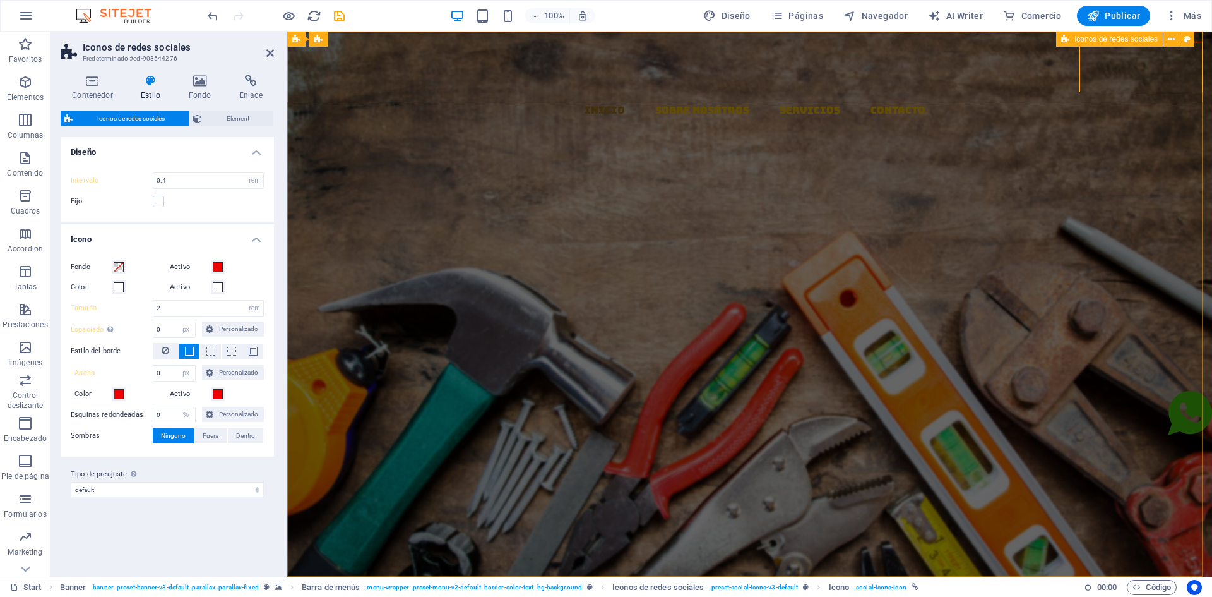
select select "rem"
select select "DISABLED_OPTION_VALUE"
type input "1"
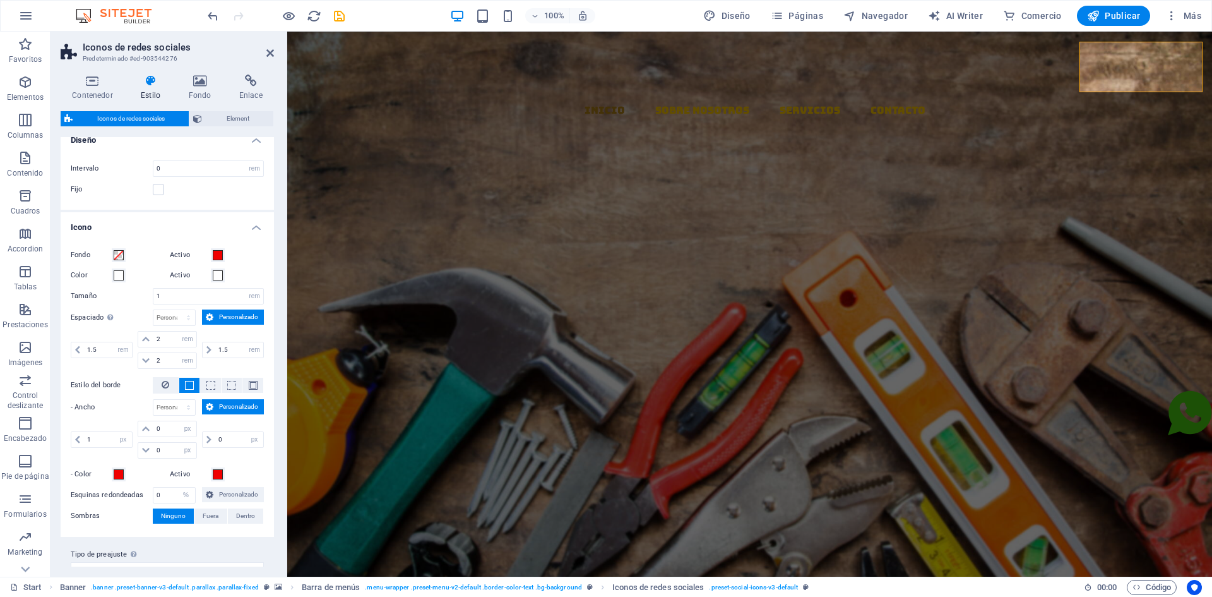
scroll to position [0, 0]
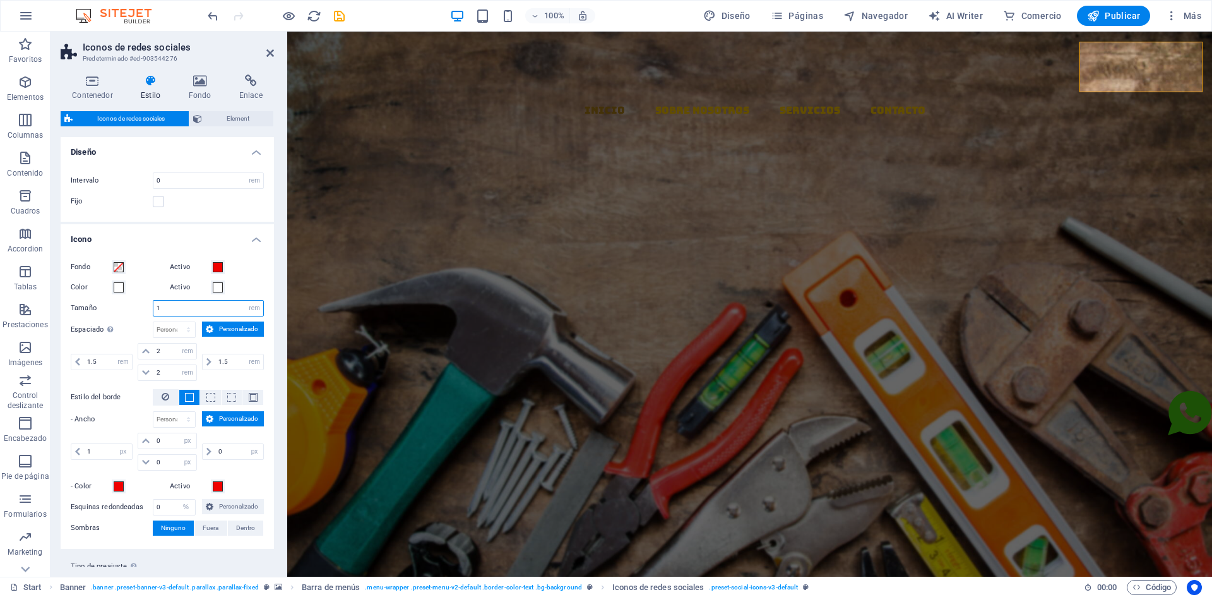
click at [174, 311] on input "1" at bounding box center [208, 308] width 110 height 15
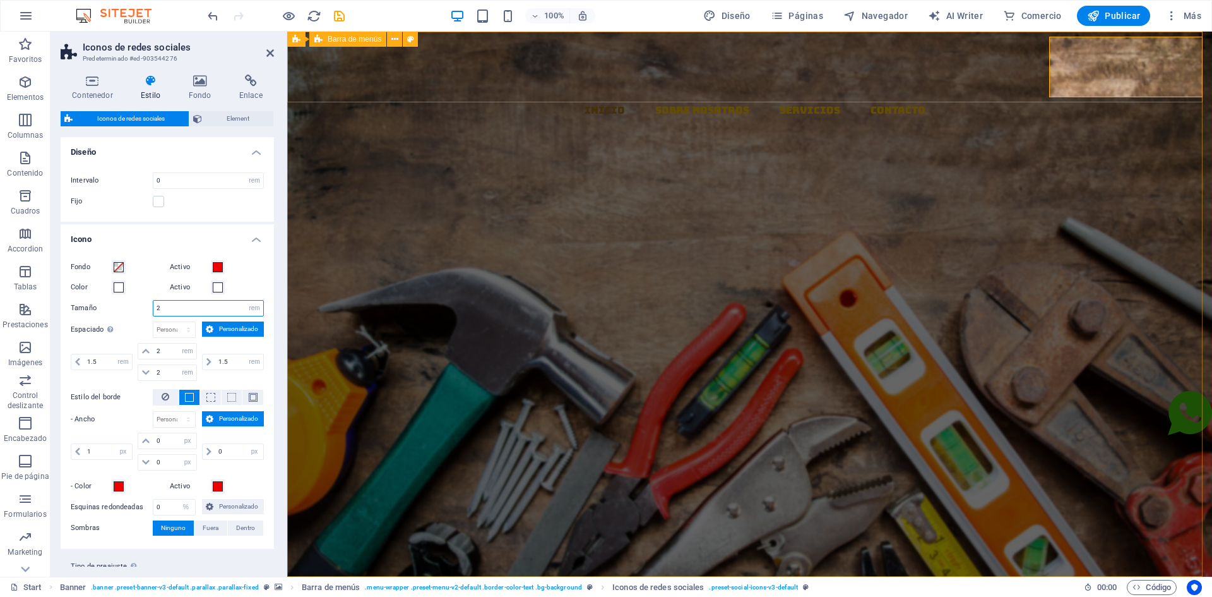
type input "2"
click at [1001, 84] on div "Inicio Sobre Nosotros Servicios Contacto" at bounding box center [749, 167] width 925 height 270
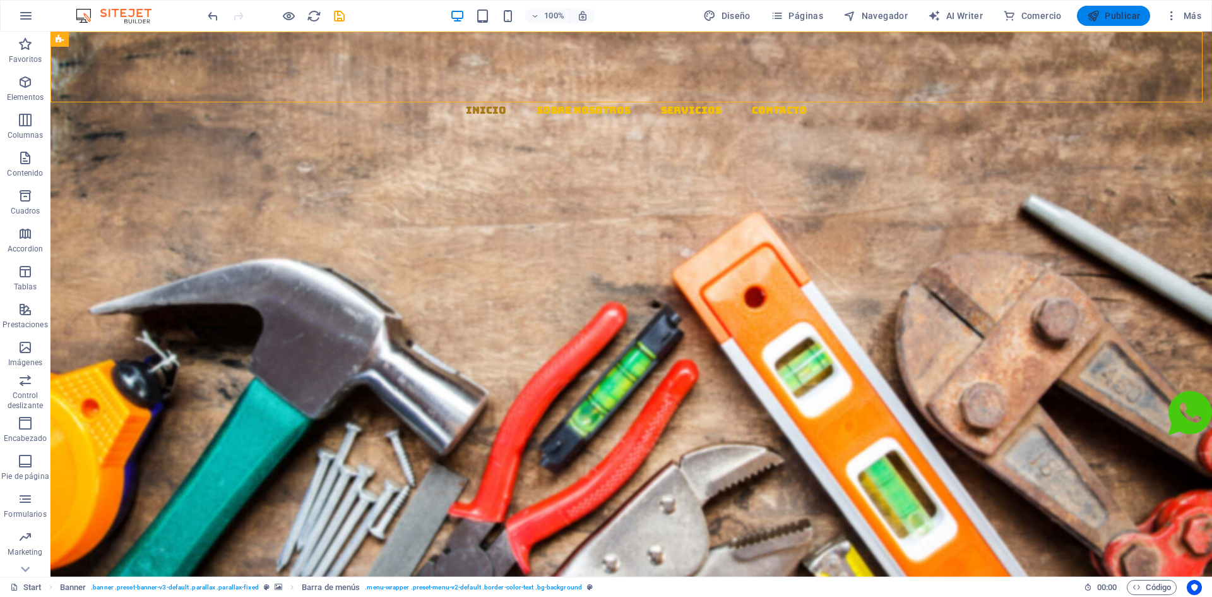
click at [1118, 19] on span "Publicar" at bounding box center [1114, 15] width 54 height 13
select select "rem"
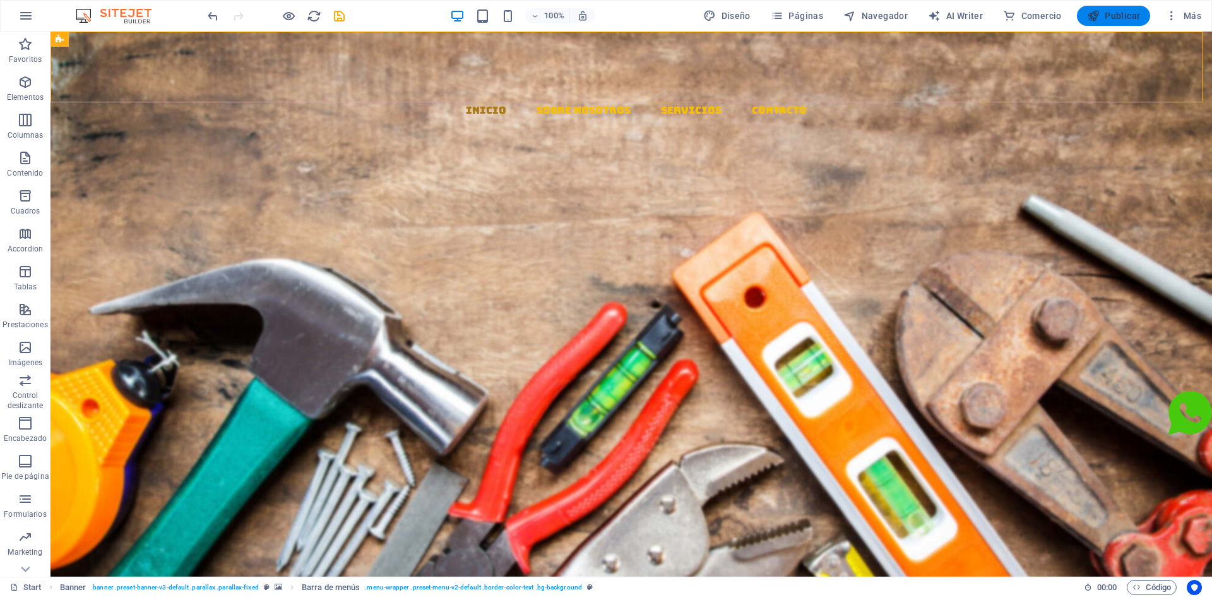
select select "rem"
select select "%"
select select "rem"
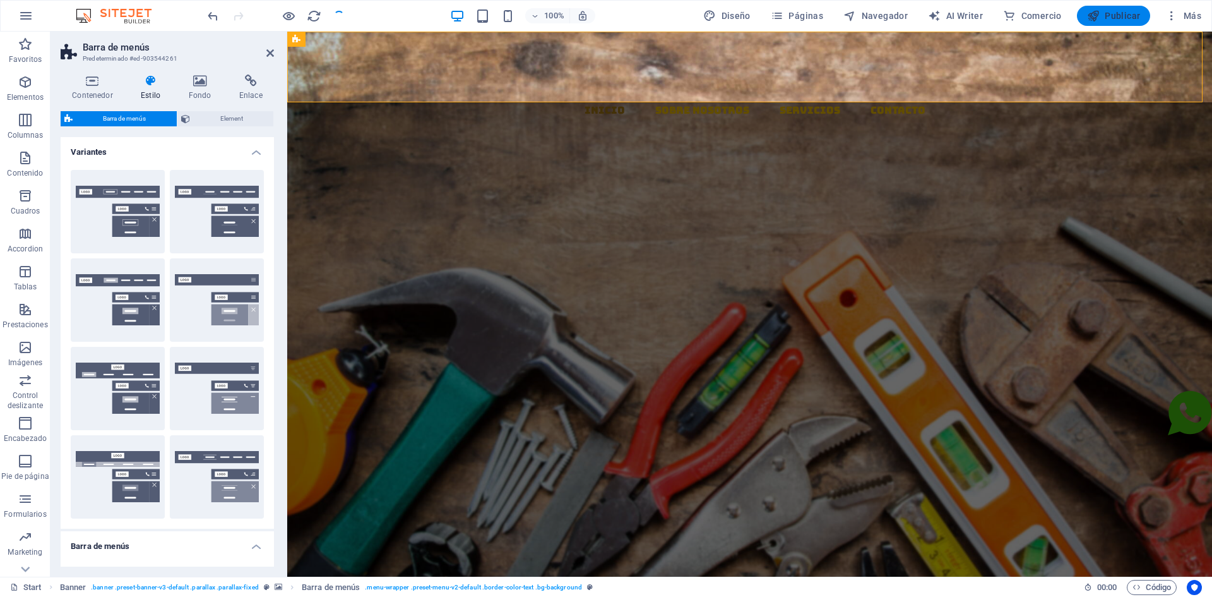
select select "DISABLED_OPTION_VALUE"
type input "0"
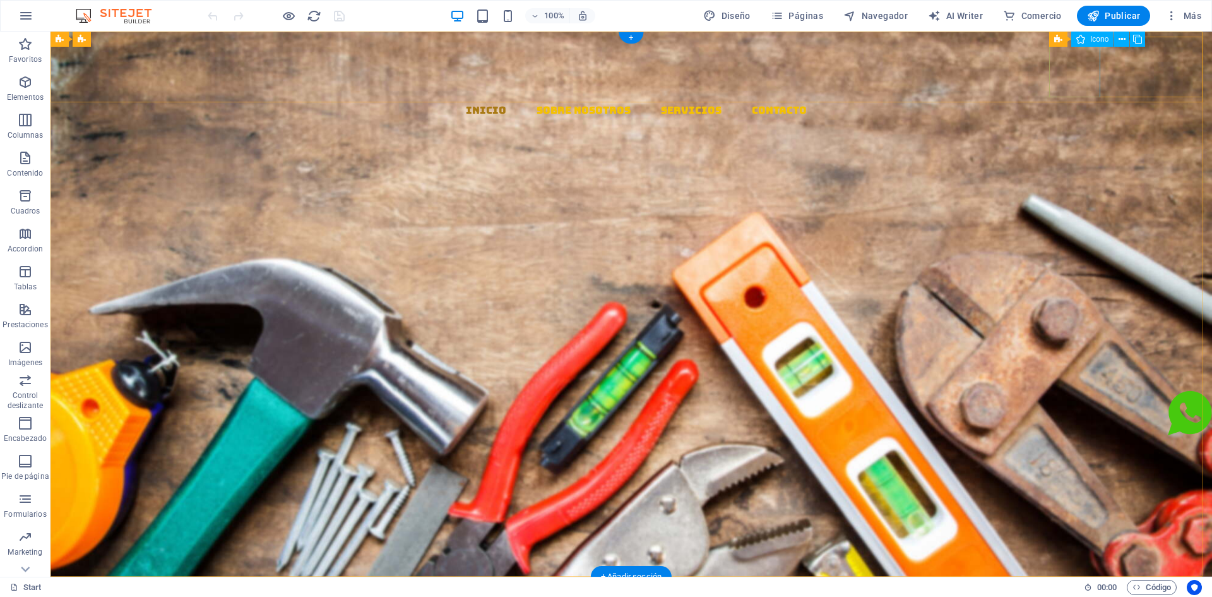
click at [1080, 119] on figure at bounding box center [637, 149] width 1152 height 61
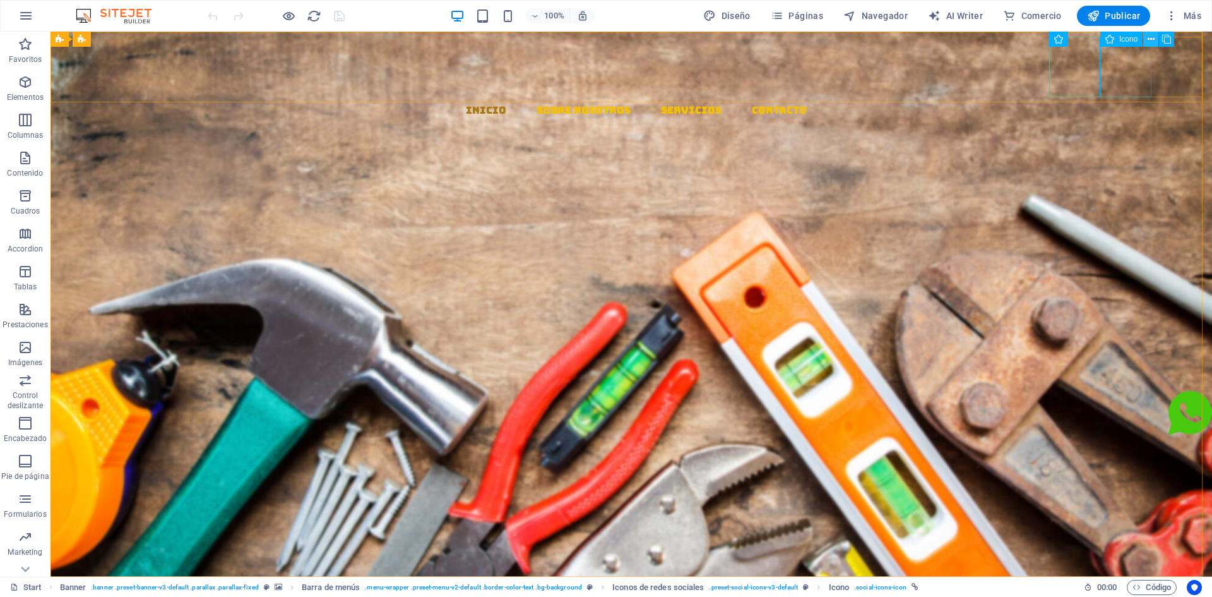
click at [1149, 39] on icon at bounding box center [1151, 39] width 7 height 13
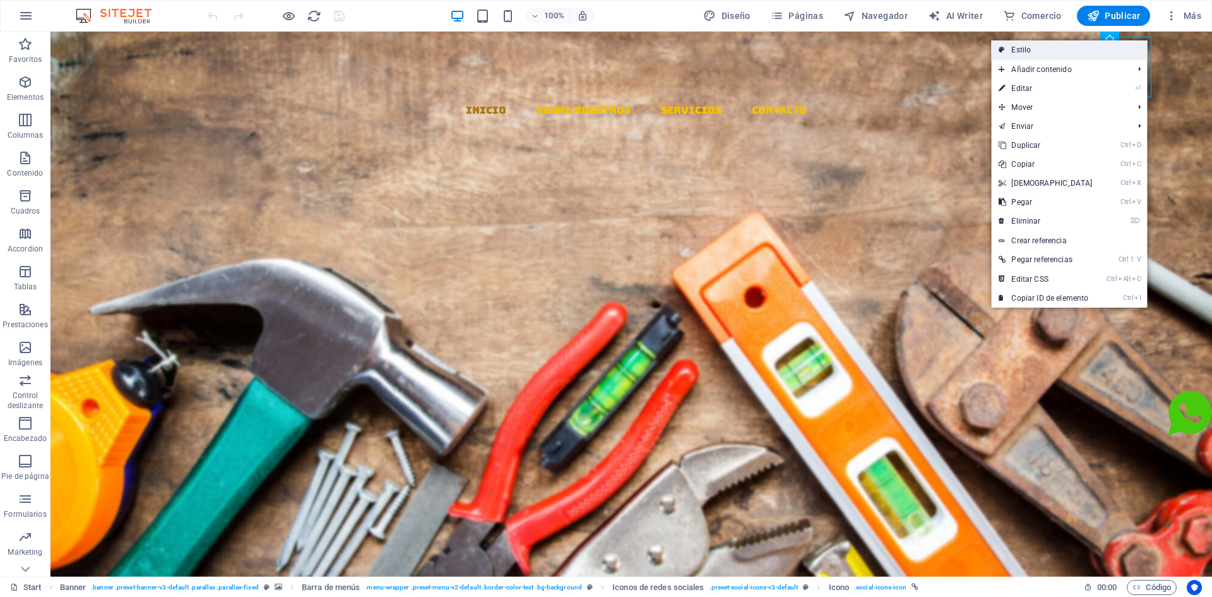
drag, startPoint x: 1043, startPoint y: 55, endPoint x: 752, endPoint y: 24, distance: 292.1
click at [1043, 55] on link "Estilo" at bounding box center [1069, 49] width 156 height 19
select select "rem"
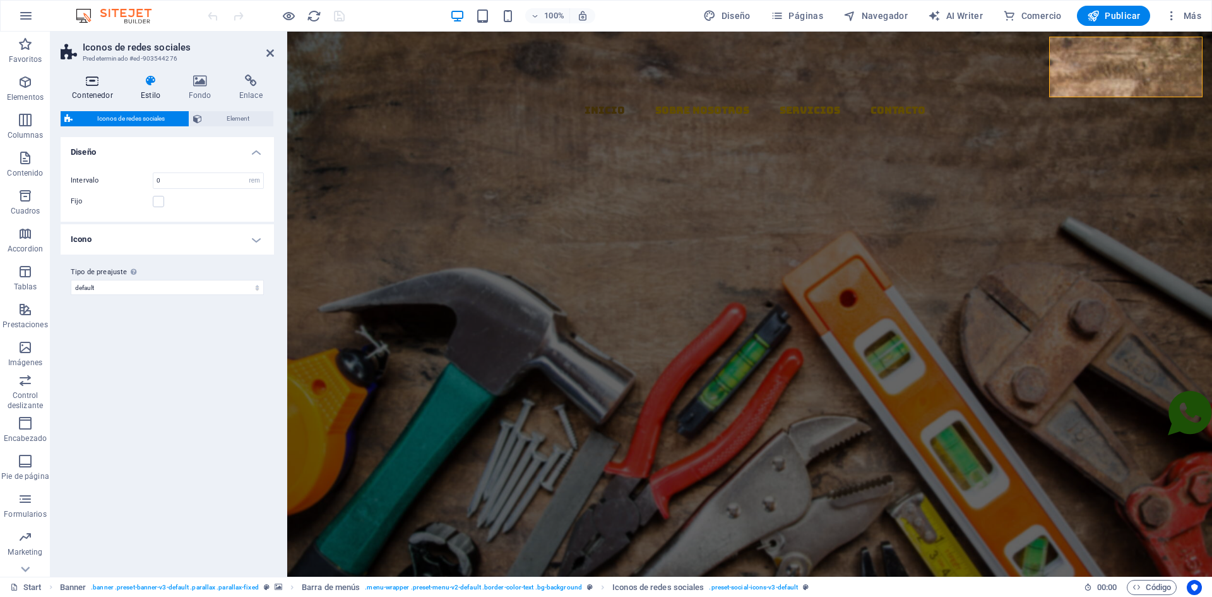
click at [108, 81] on icon at bounding box center [93, 81] width 64 height 13
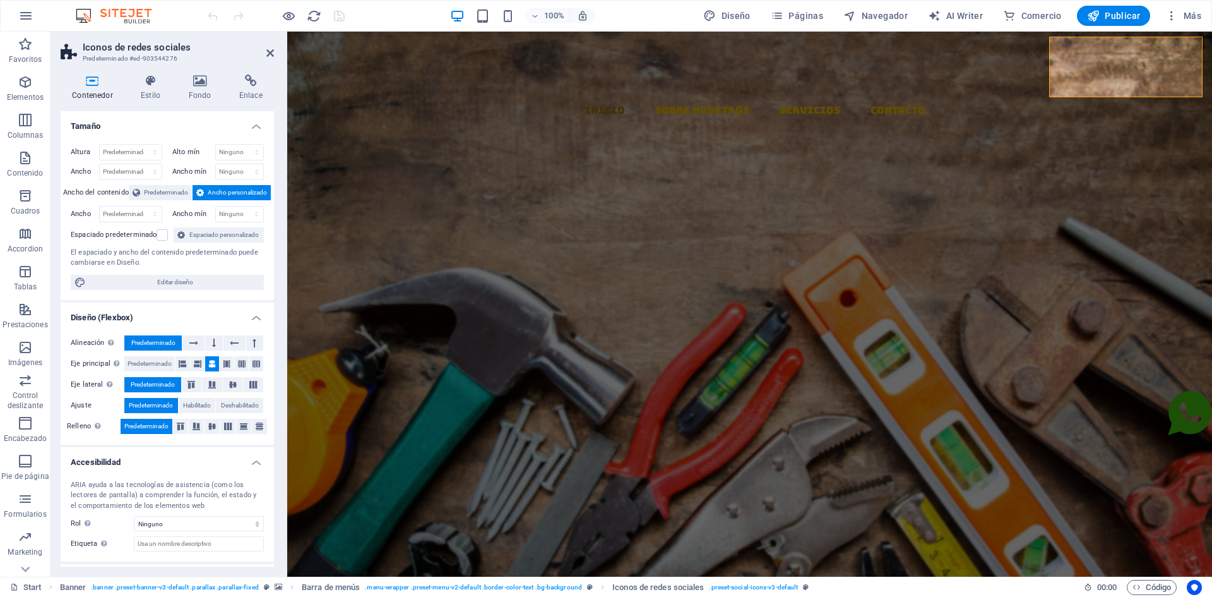
click at [141, 105] on div "Contenedor Estilo Fondo Enlace Tamaño Altura Predeterminado px rem % vh vw Alto…" at bounding box center [167, 321] width 213 height 492
click at [148, 97] on h4 "Estilo" at bounding box center [152, 88] width 47 height 27
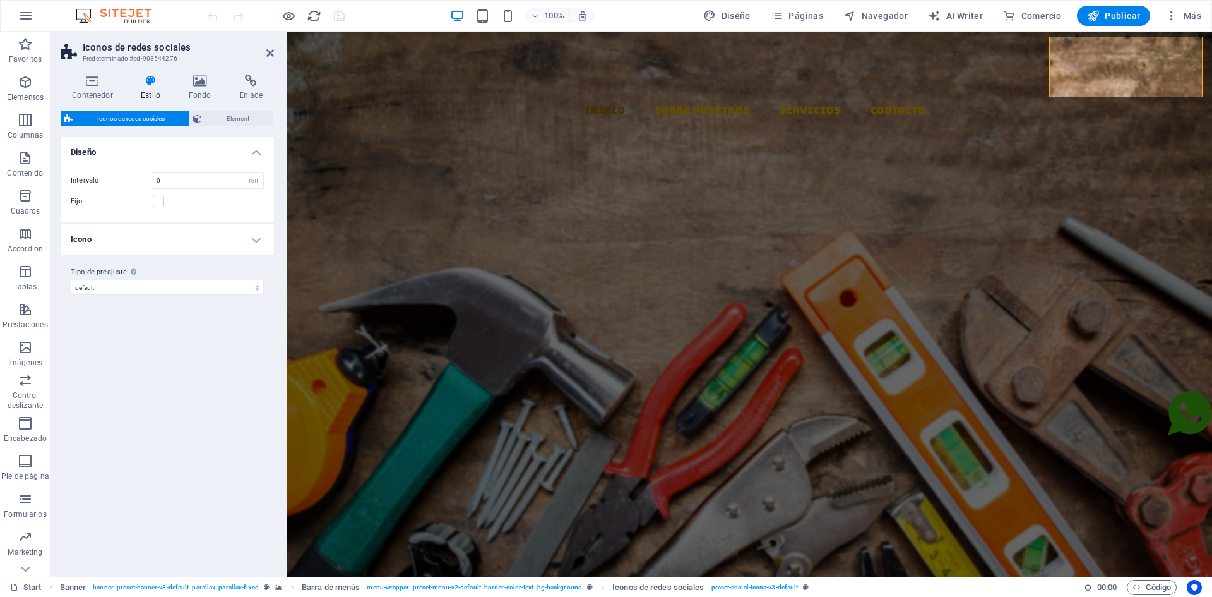
click at [239, 246] on h4 "Icono" at bounding box center [167, 239] width 213 height 30
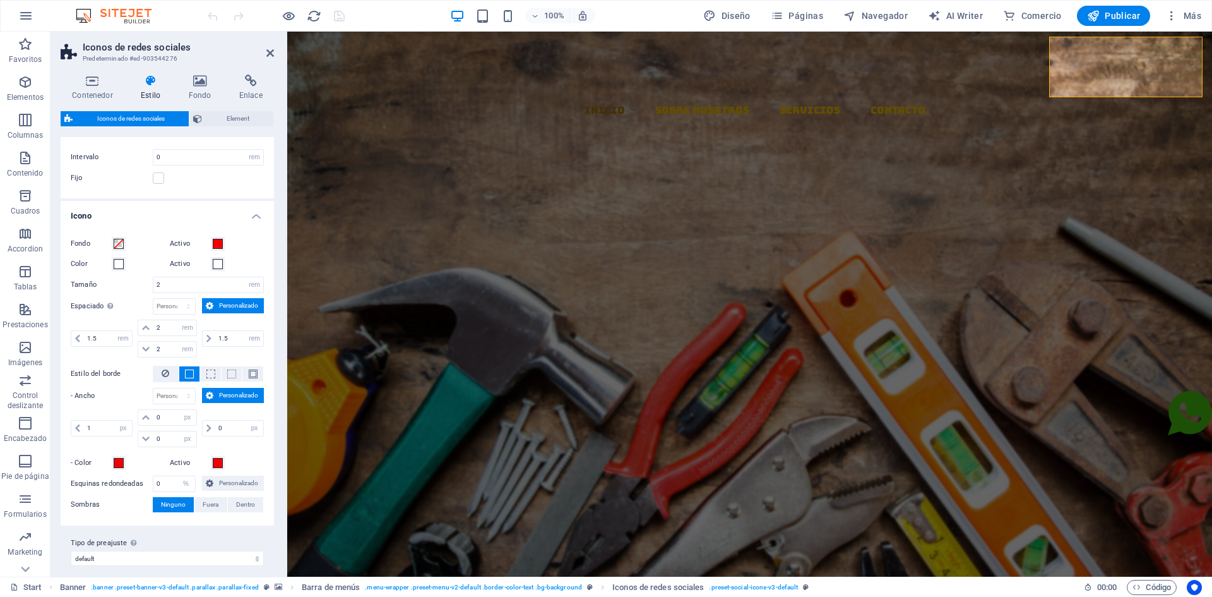
scroll to position [33, 0]
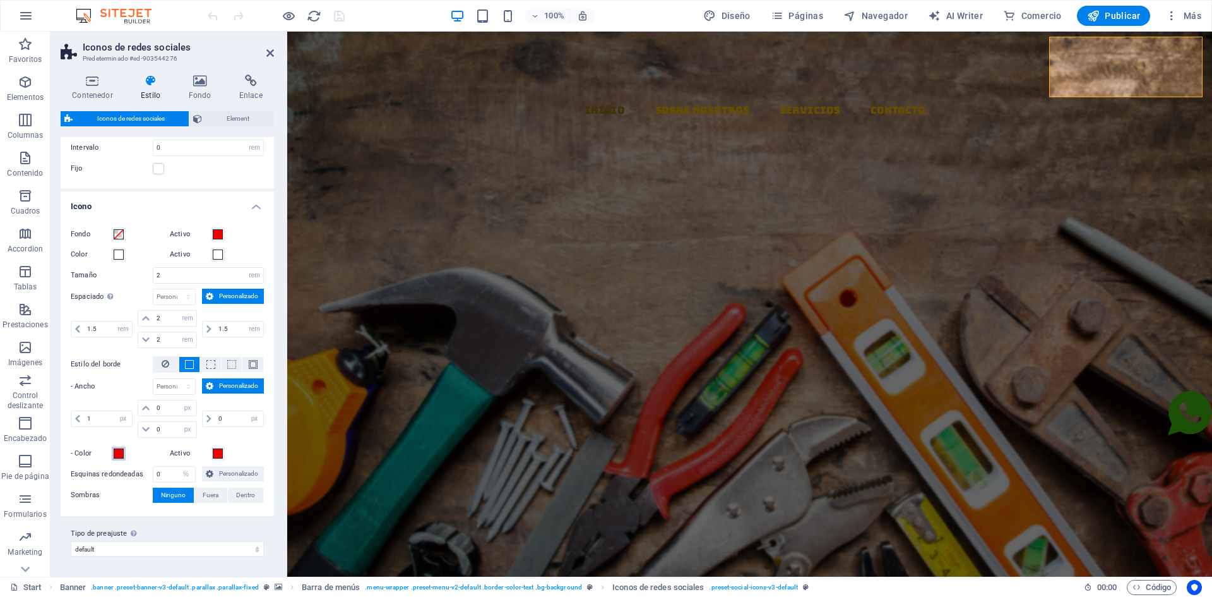
click at [120, 459] on button "- Color" at bounding box center [119, 453] width 14 height 14
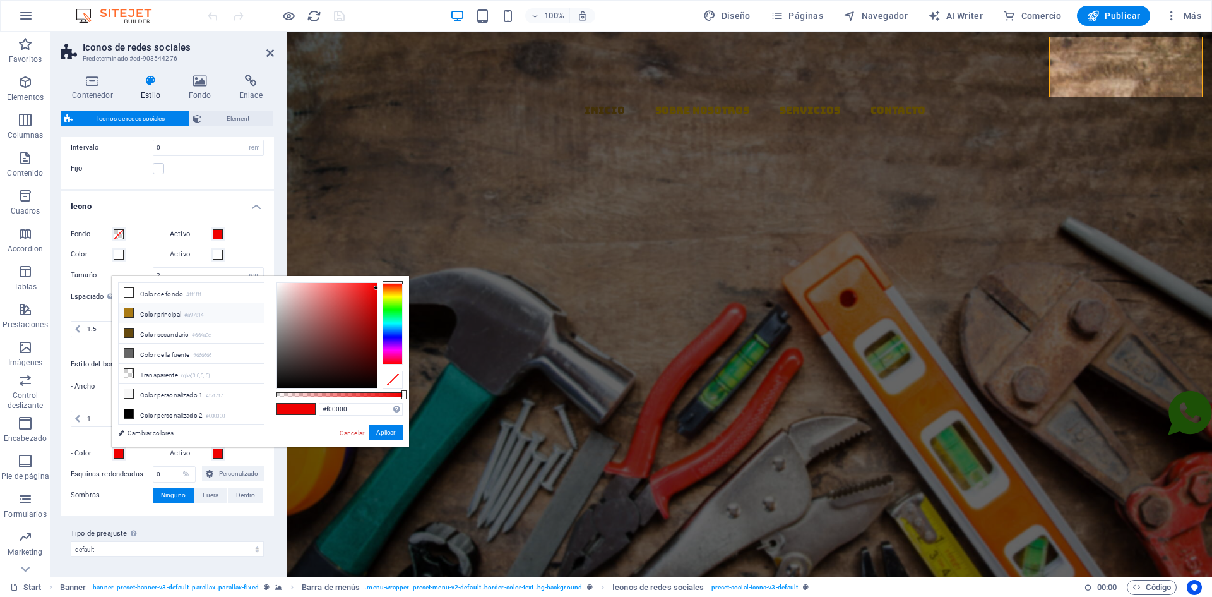
click at [160, 314] on li "Color principal #a97a14" at bounding box center [191, 313] width 145 height 20
type input "#a97a14"
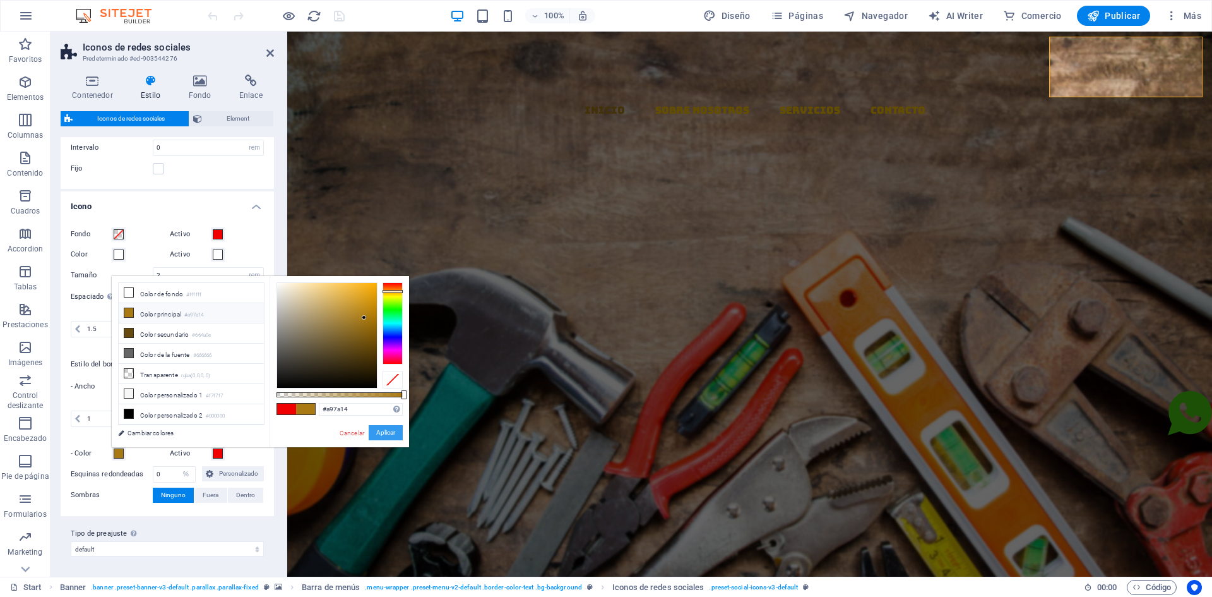
click at [379, 433] on button "Aplicar" at bounding box center [386, 432] width 34 height 15
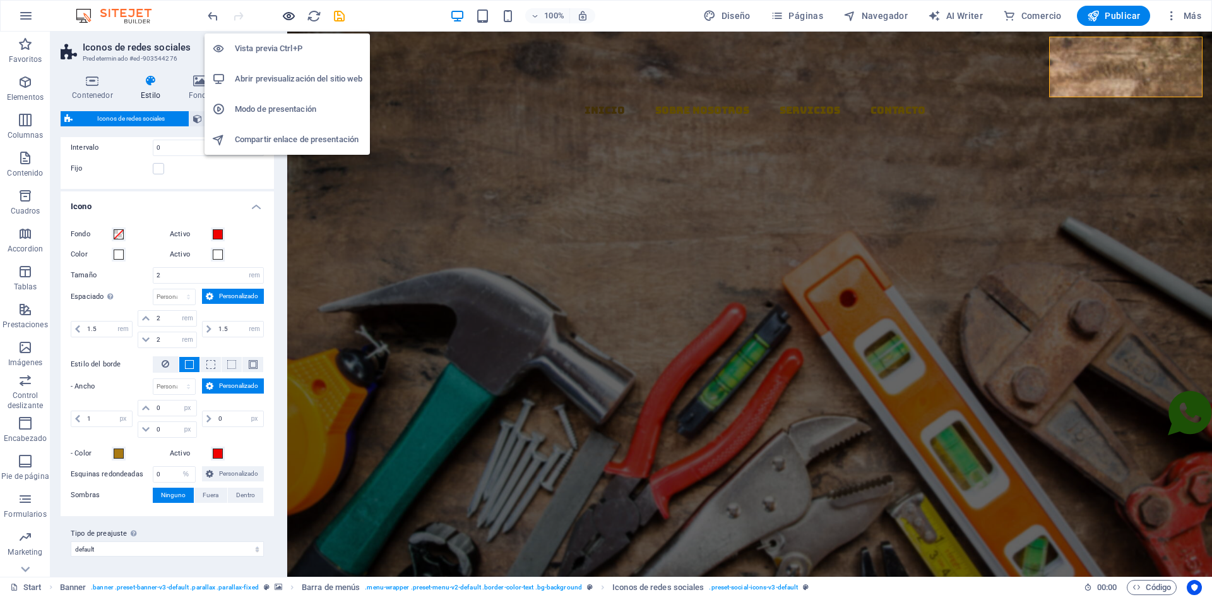
click at [289, 18] on icon "button" at bounding box center [289, 16] width 15 height 15
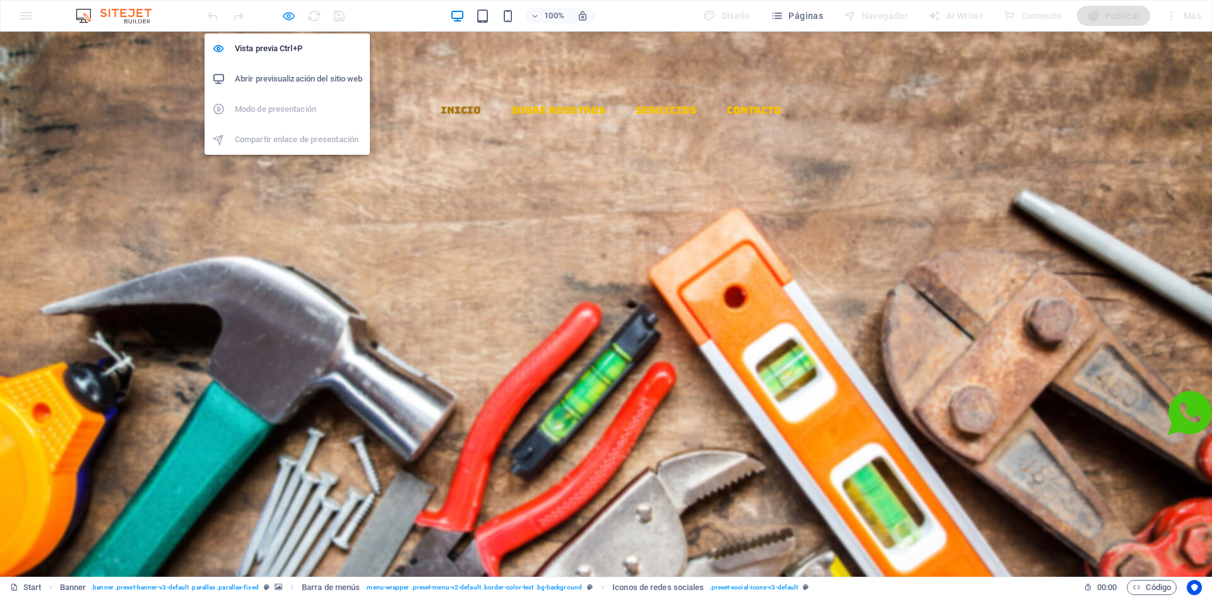
click at [290, 20] on icon "button" at bounding box center [289, 16] width 15 height 15
select select "rem"
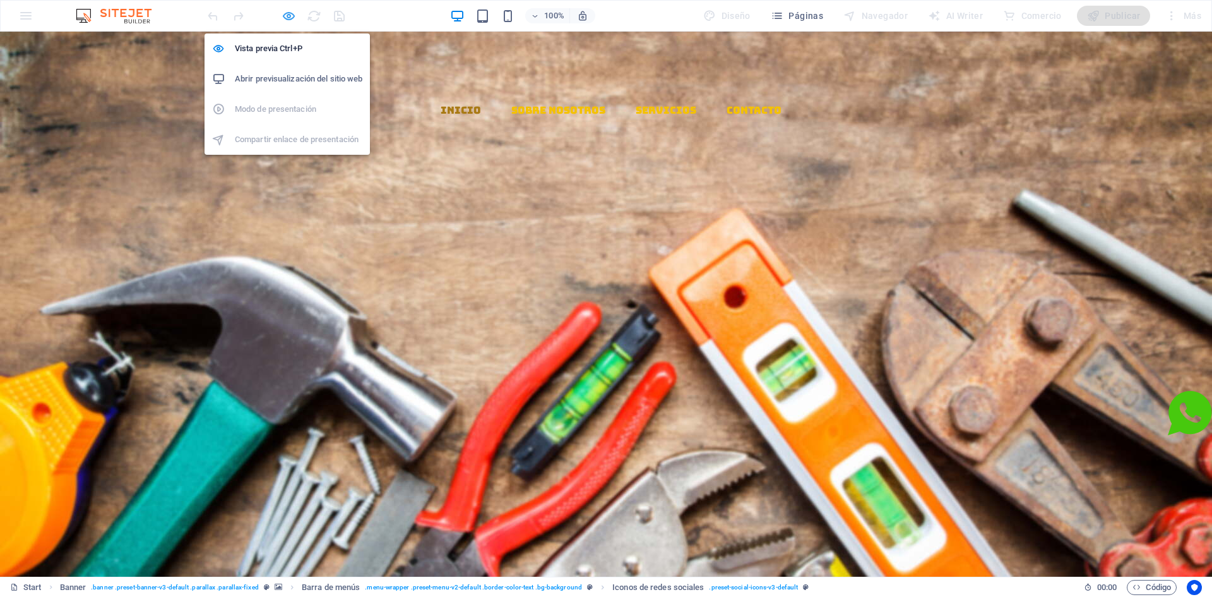
select select "rem"
select select "px"
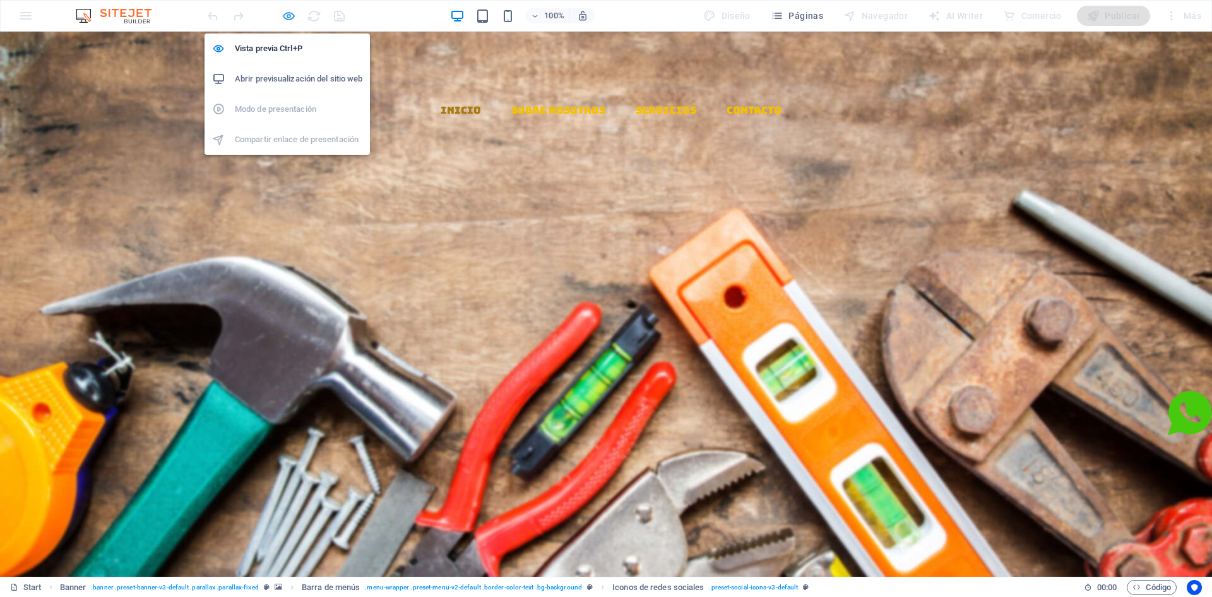
select select "px"
select select "%"
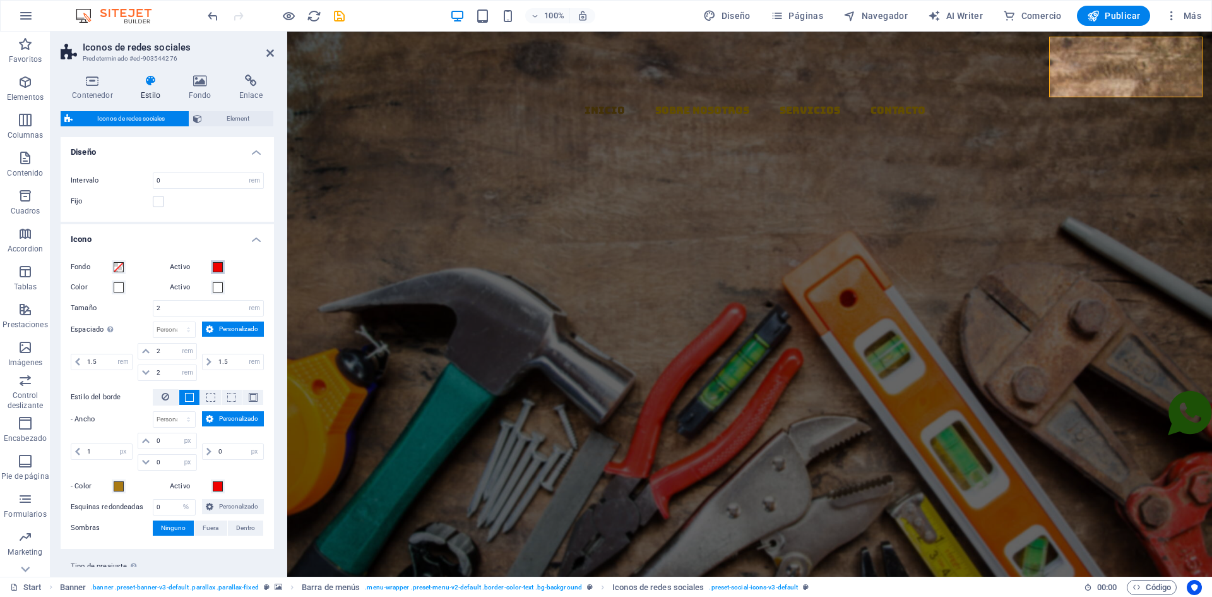
click at [216, 268] on span at bounding box center [218, 267] width 10 height 10
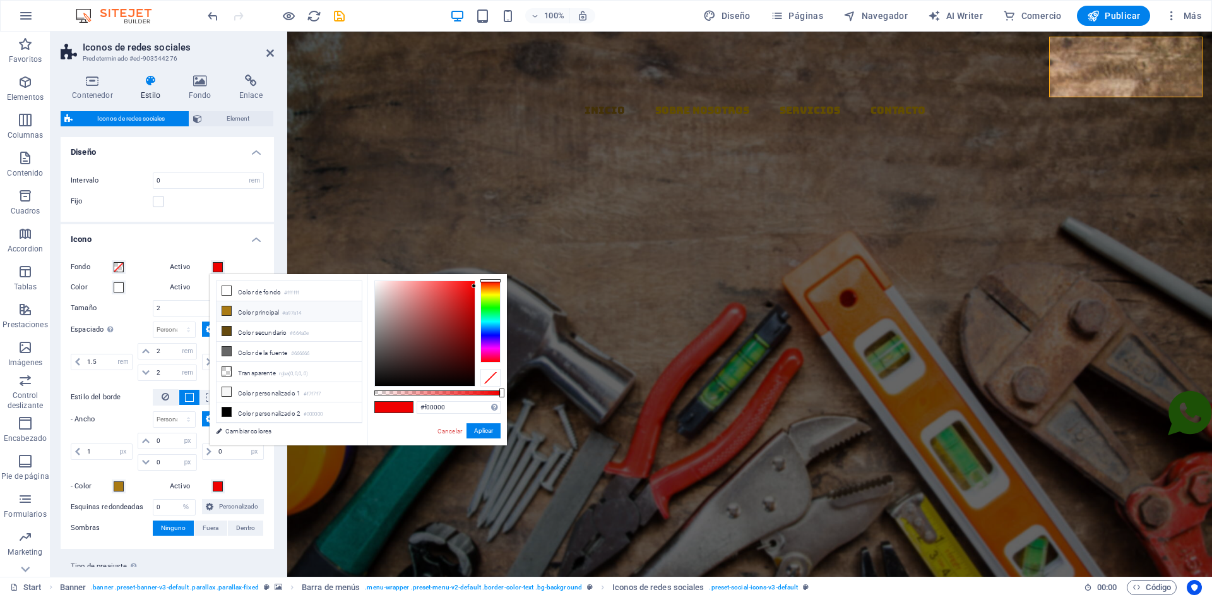
click at [244, 314] on li "Color principal #a97a14" at bounding box center [289, 311] width 145 height 20
type input "#a97a14"
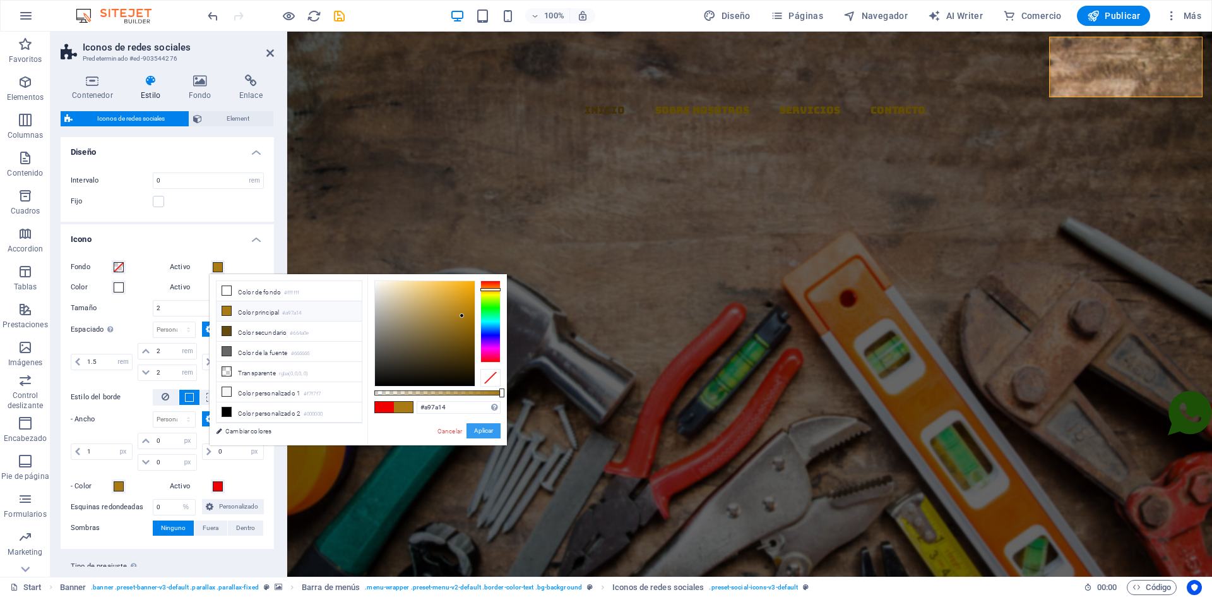
click at [481, 428] on button "Aplicar" at bounding box center [484, 430] width 34 height 15
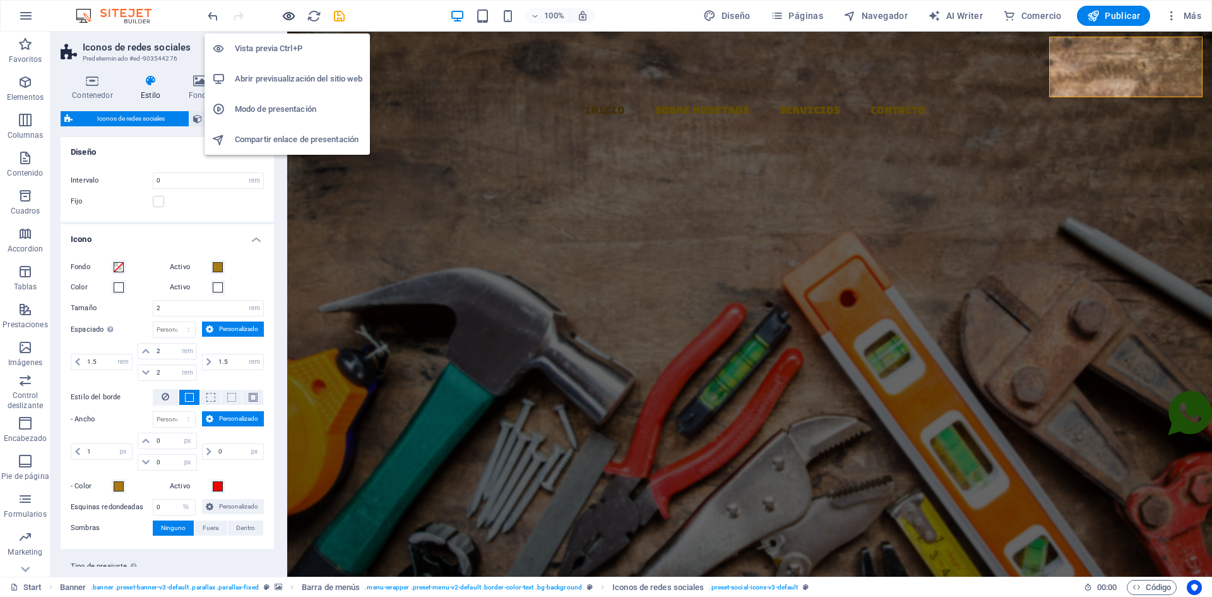
click at [291, 14] on icon "button" at bounding box center [289, 16] width 15 height 15
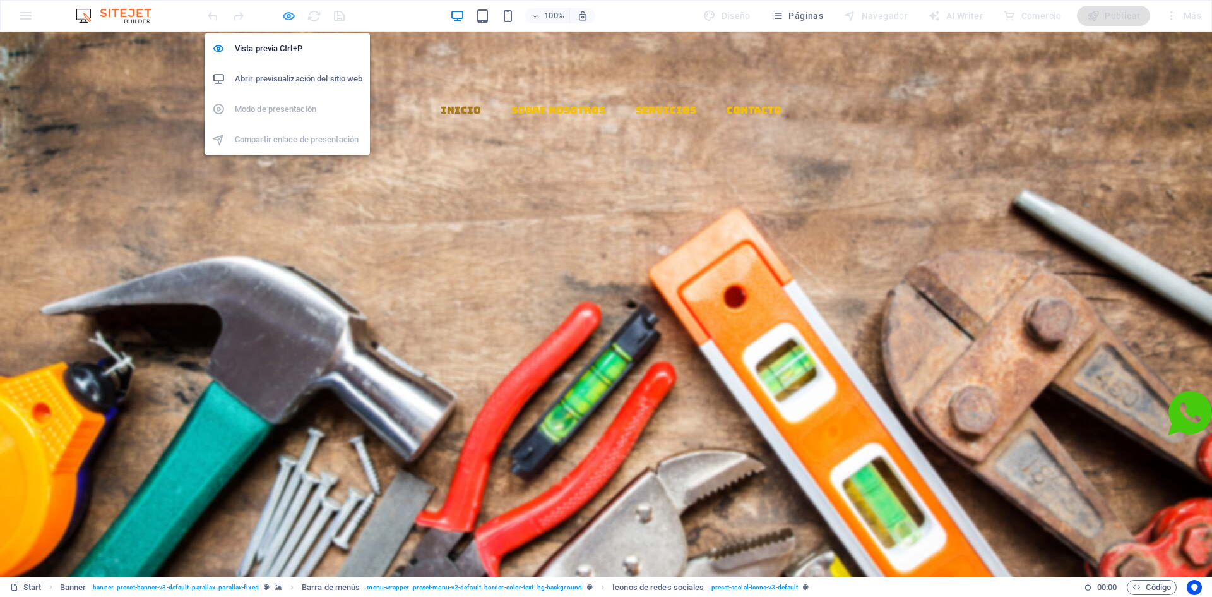
click at [289, 13] on icon "button" at bounding box center [289, 16] width 15 height 15
select select "rem"
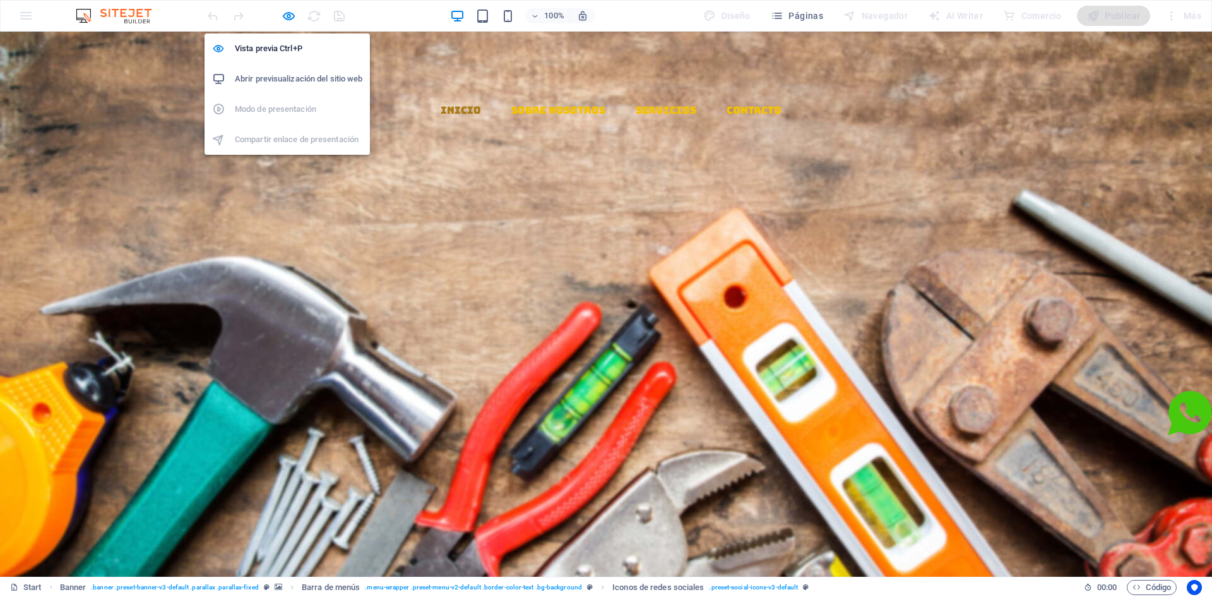
select select "rem"
select select "px"
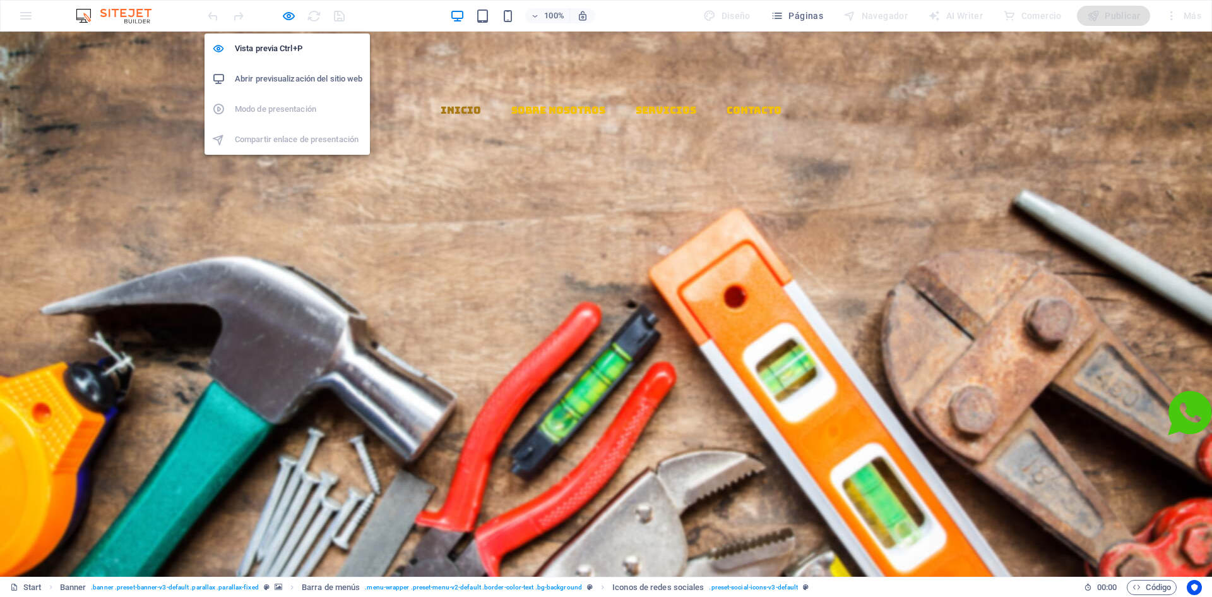
select select "px"
select select "%"
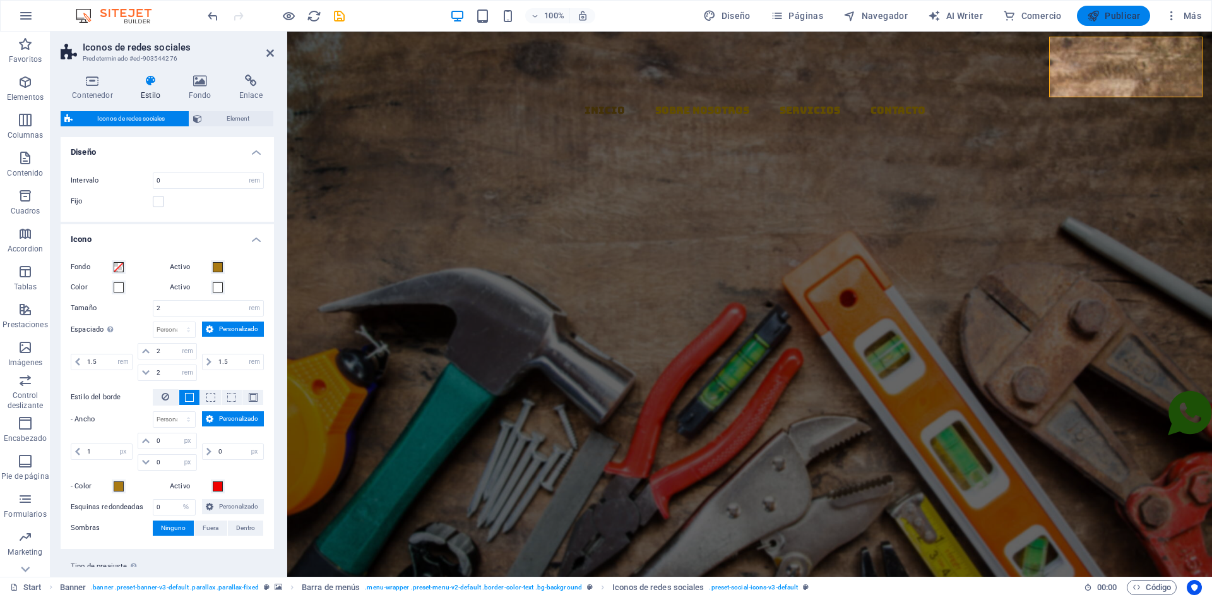
click at [1111, 16] on span "Publicar" at bounding box center [1114, 15] width 54 height 13
select select "rem"
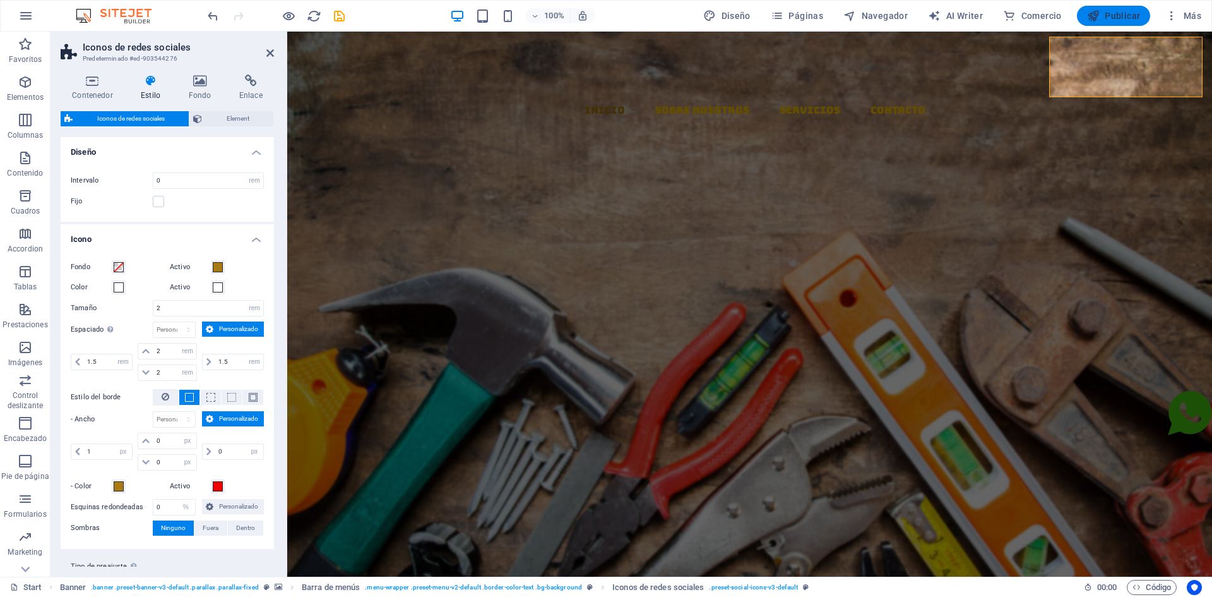
select select "rem"
select select "px"
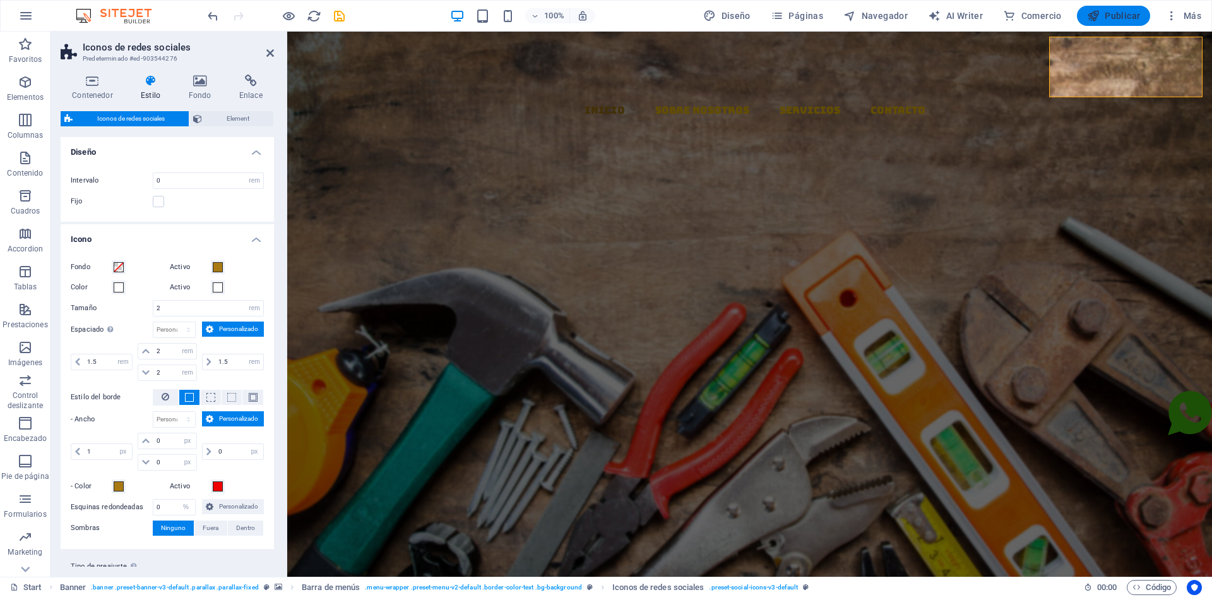
select select "px"
select select "%"
